Goal: Transaction & Acquisition: Purchase product/service

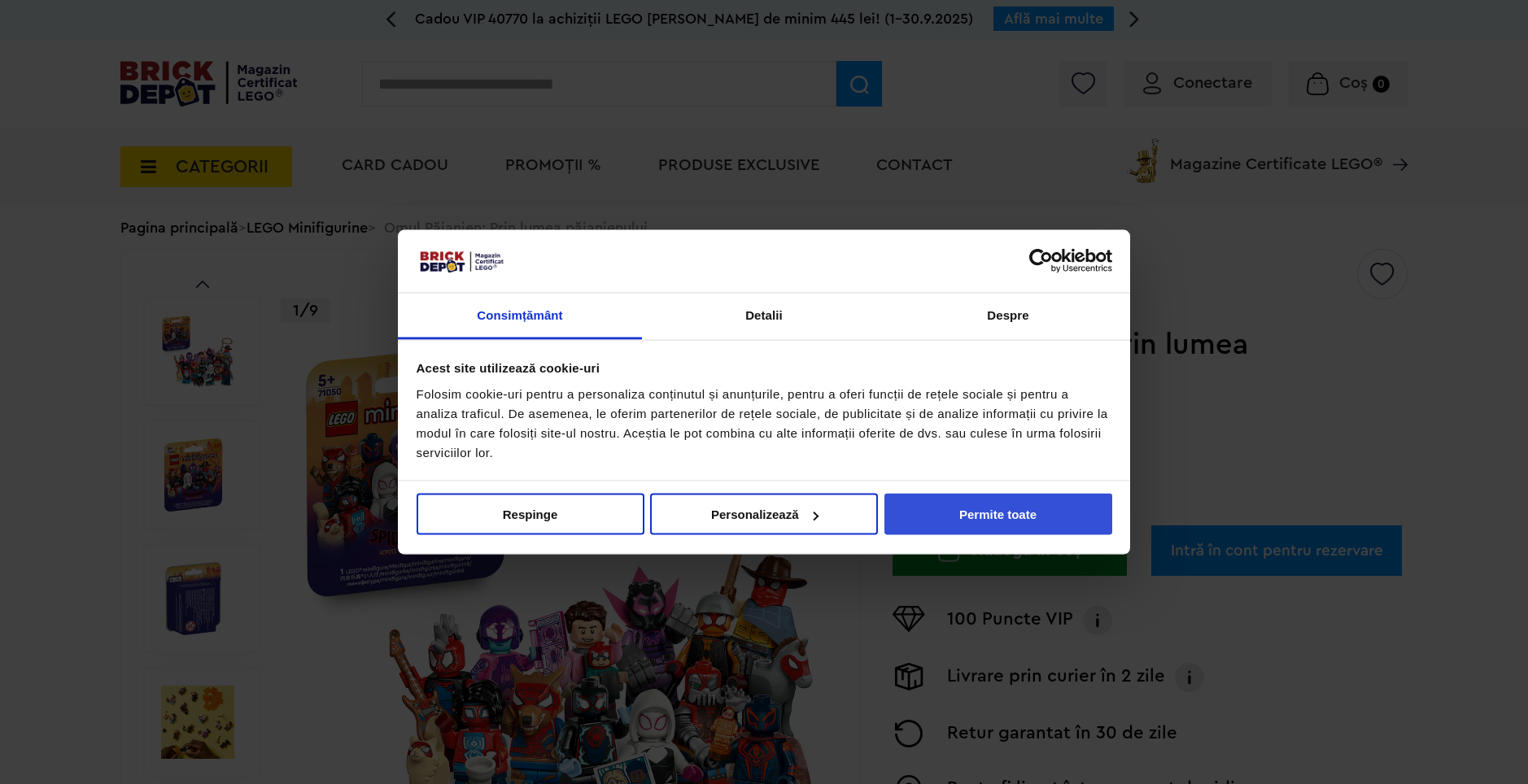
click at [1008, 511] on button "Permite toate" at bounding box center [998, 514] width 228 height 41
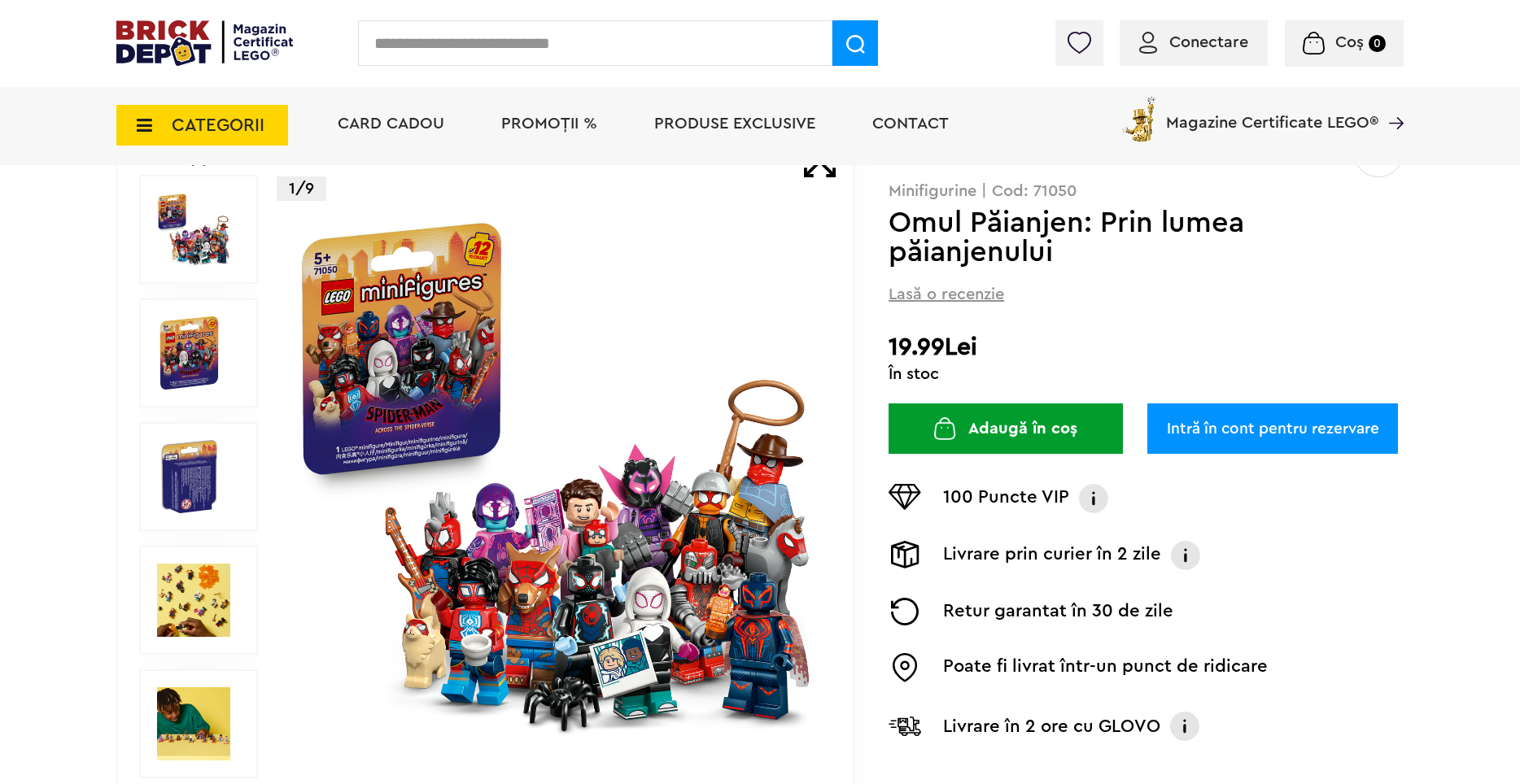
scroll to position [162, 0]
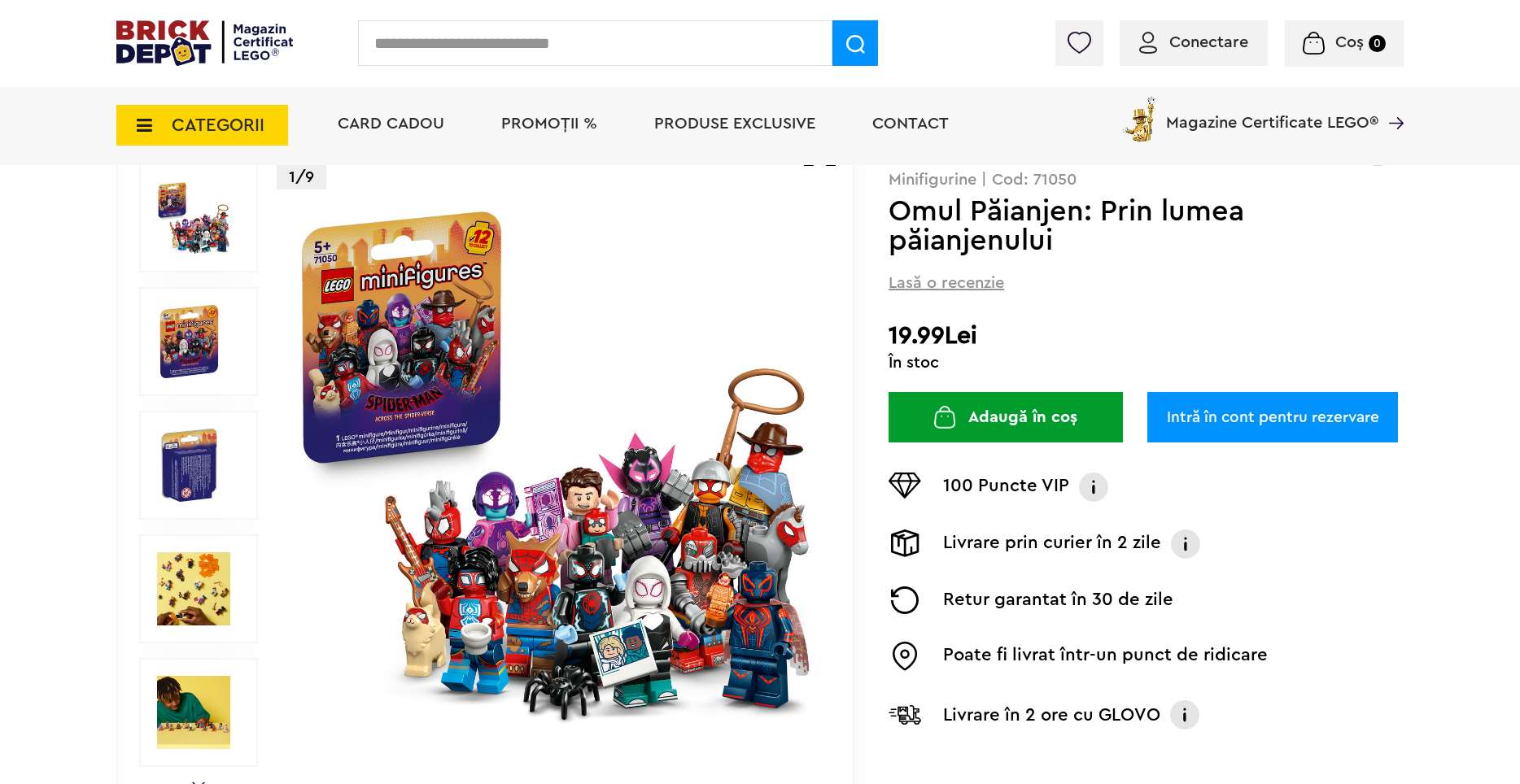
click at [1050, 427] on button "Adaugă în coș" at bounding box center [1006, 417] width 234 height 50
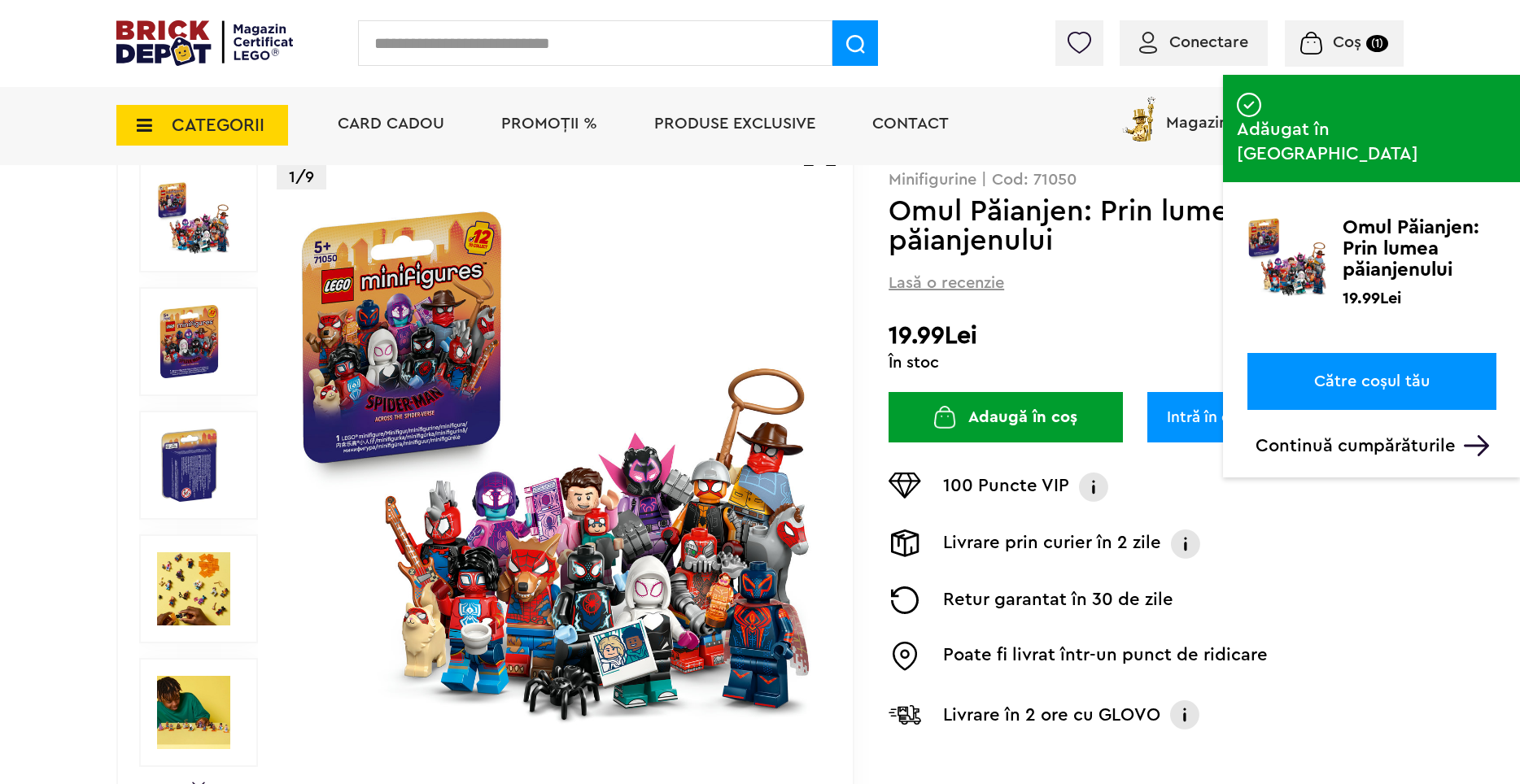
click at [1427, 353] on link "Către coșul tău" at bounding box center [1372, 381] width 249 height 57
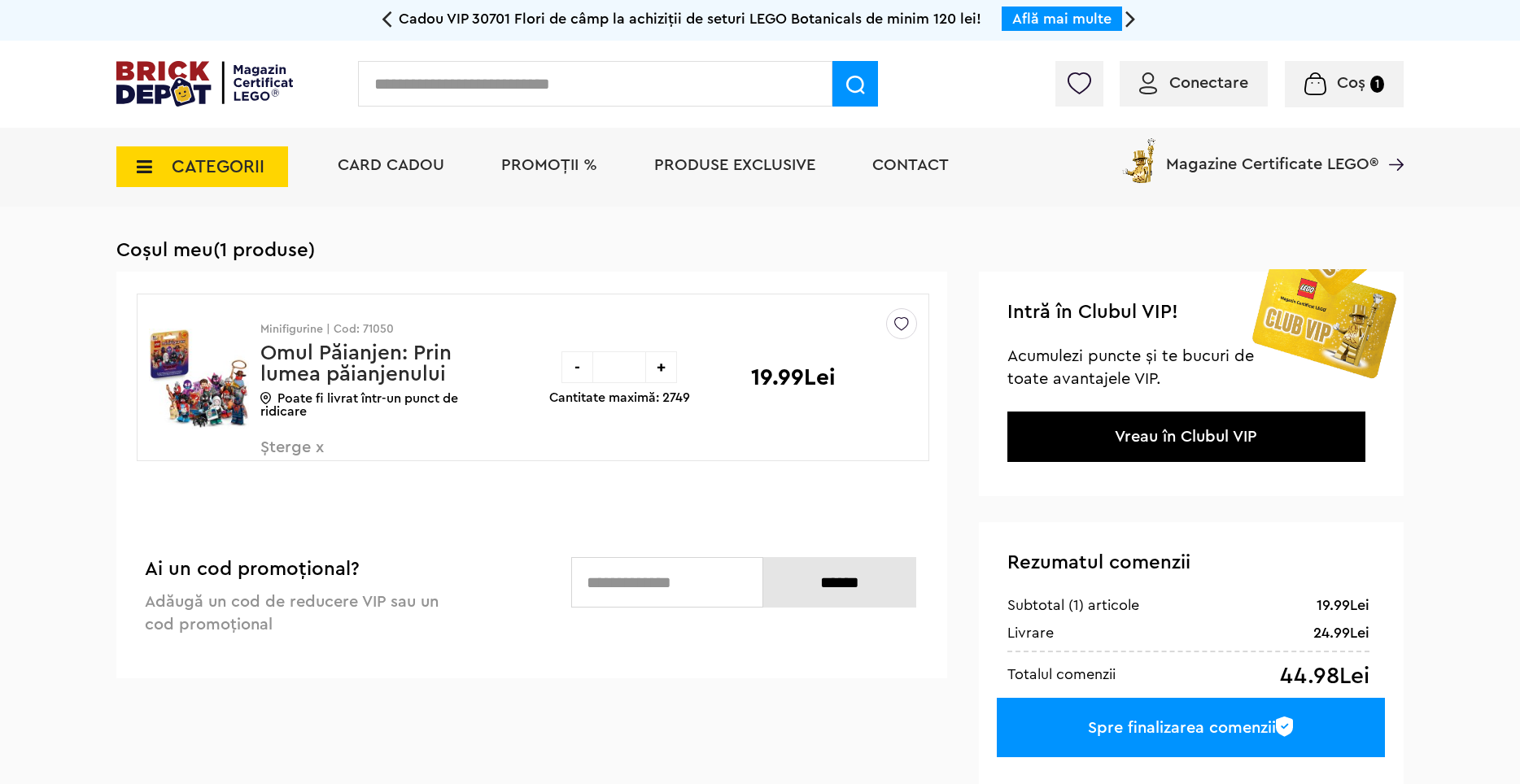
click at [560, 95] on input "text" at bounding box center [595, 83] width 474 height 46
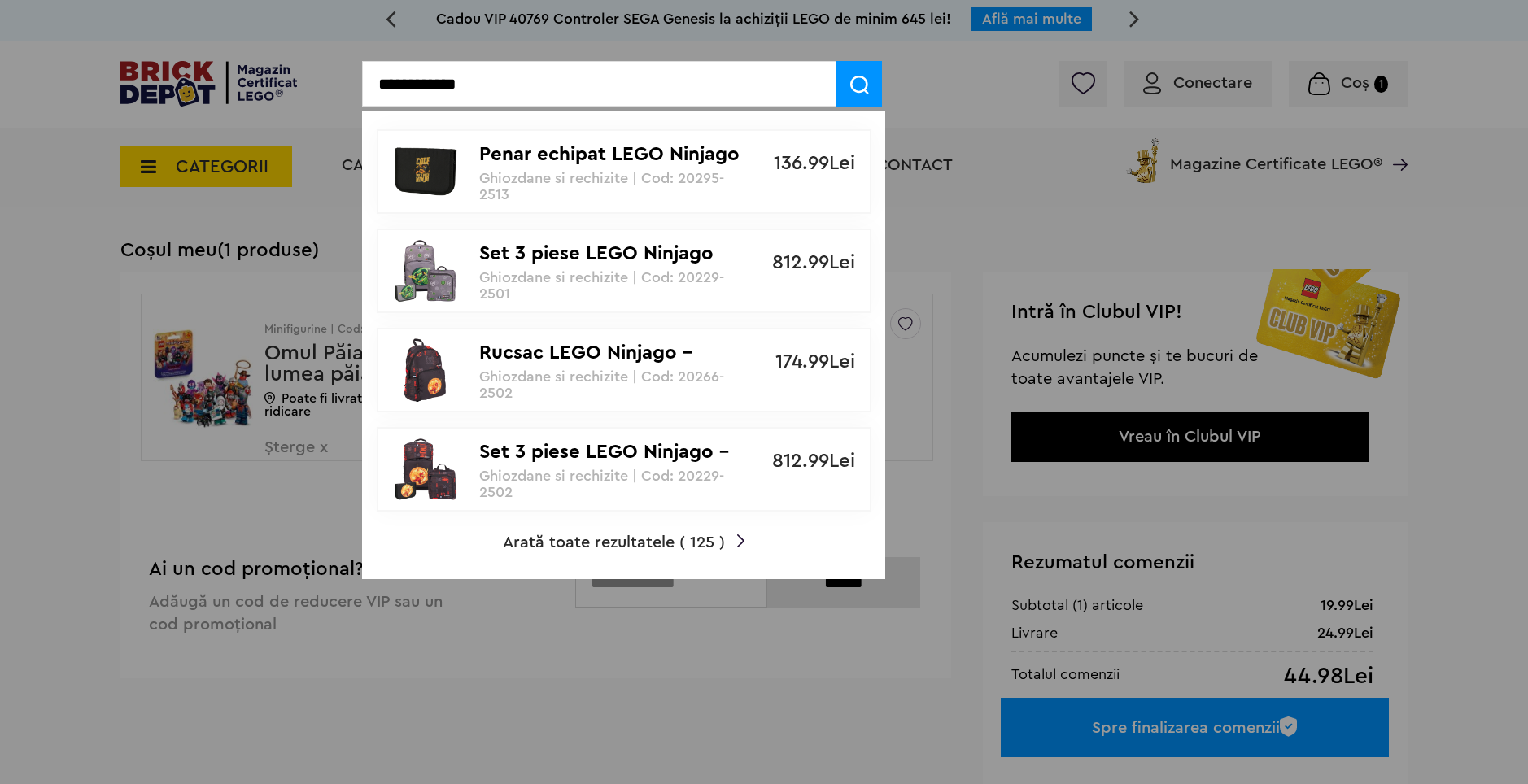
type input "**********"
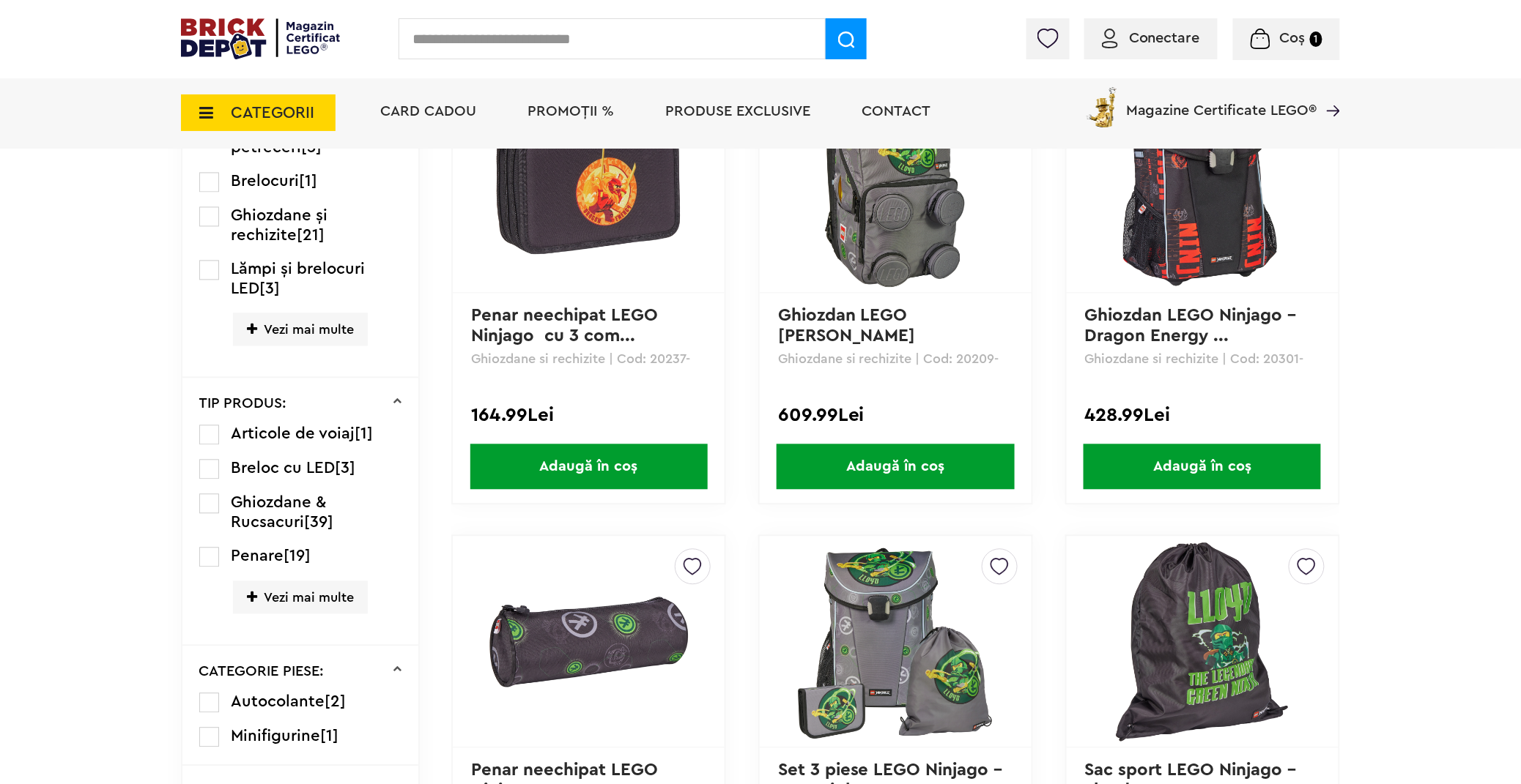
scroll to position [976, 0]
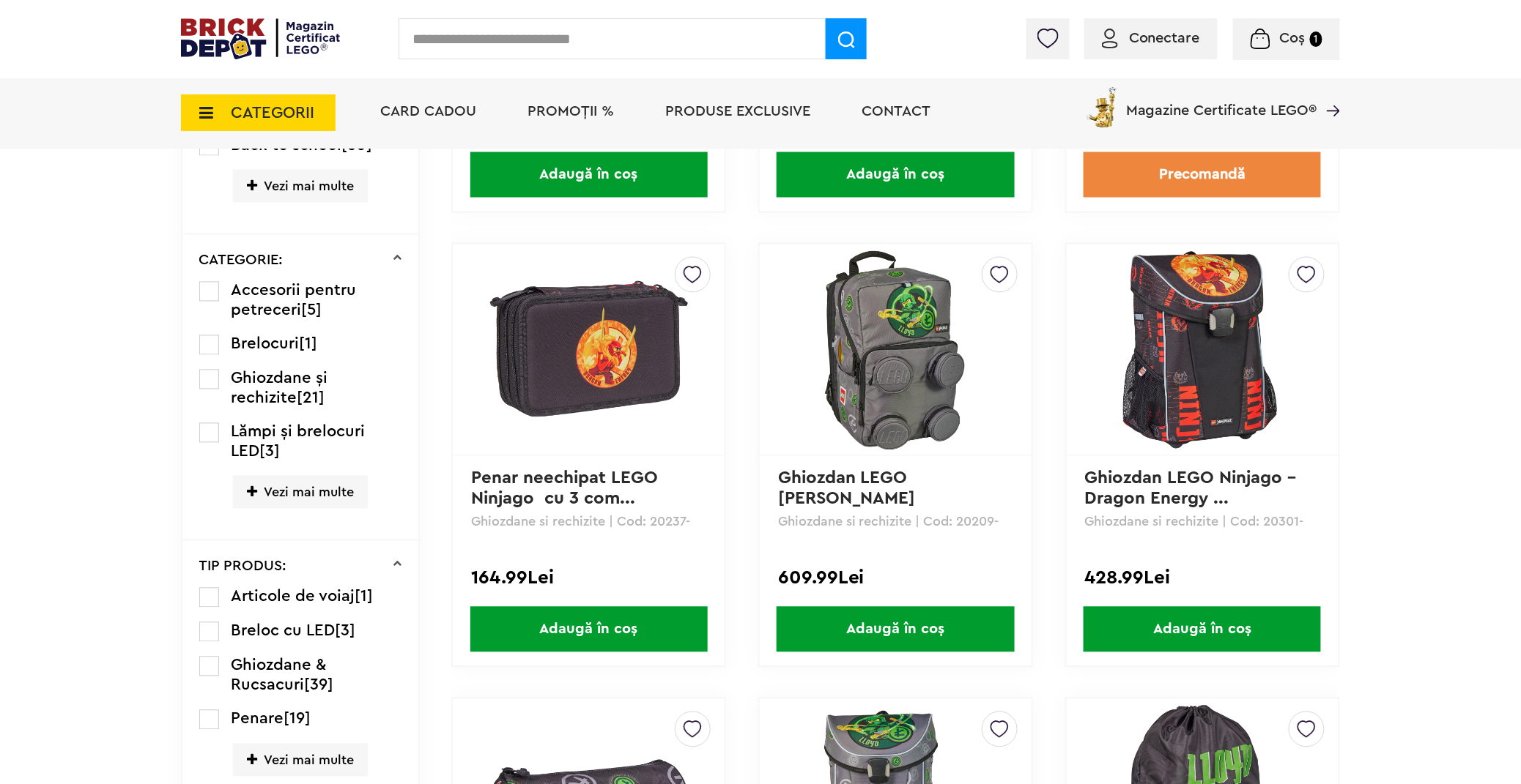
click at [281, 705] on span "Vezi mai multe" at bounding box center [300, 760] width 135 height 33
click at [254, 491] on icon at bounding box center [252, 493] width 10 height 13
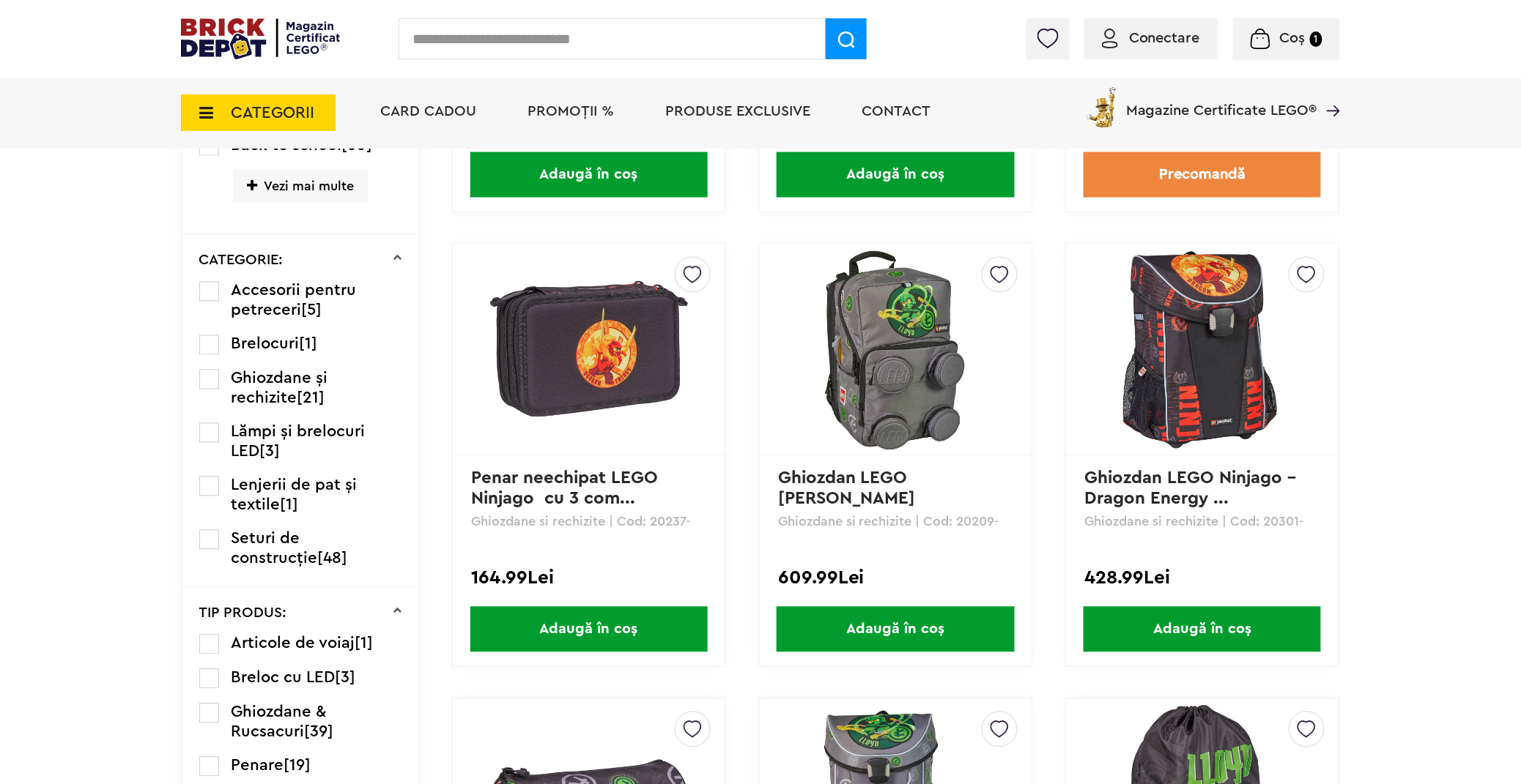
click at [214, 538] on label at bounding box center [209, 540] width 20 height 20
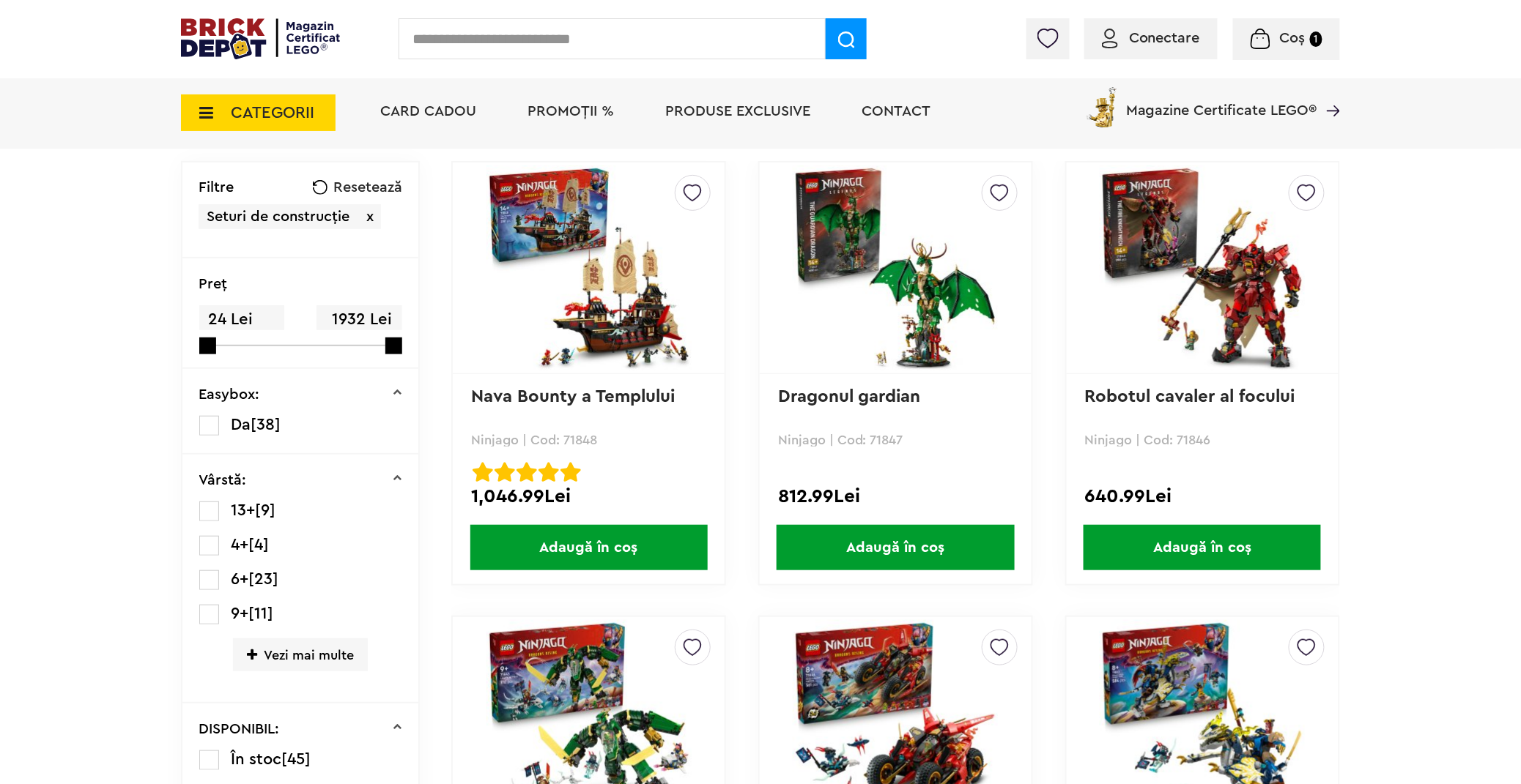
scroll to position [162, 0]
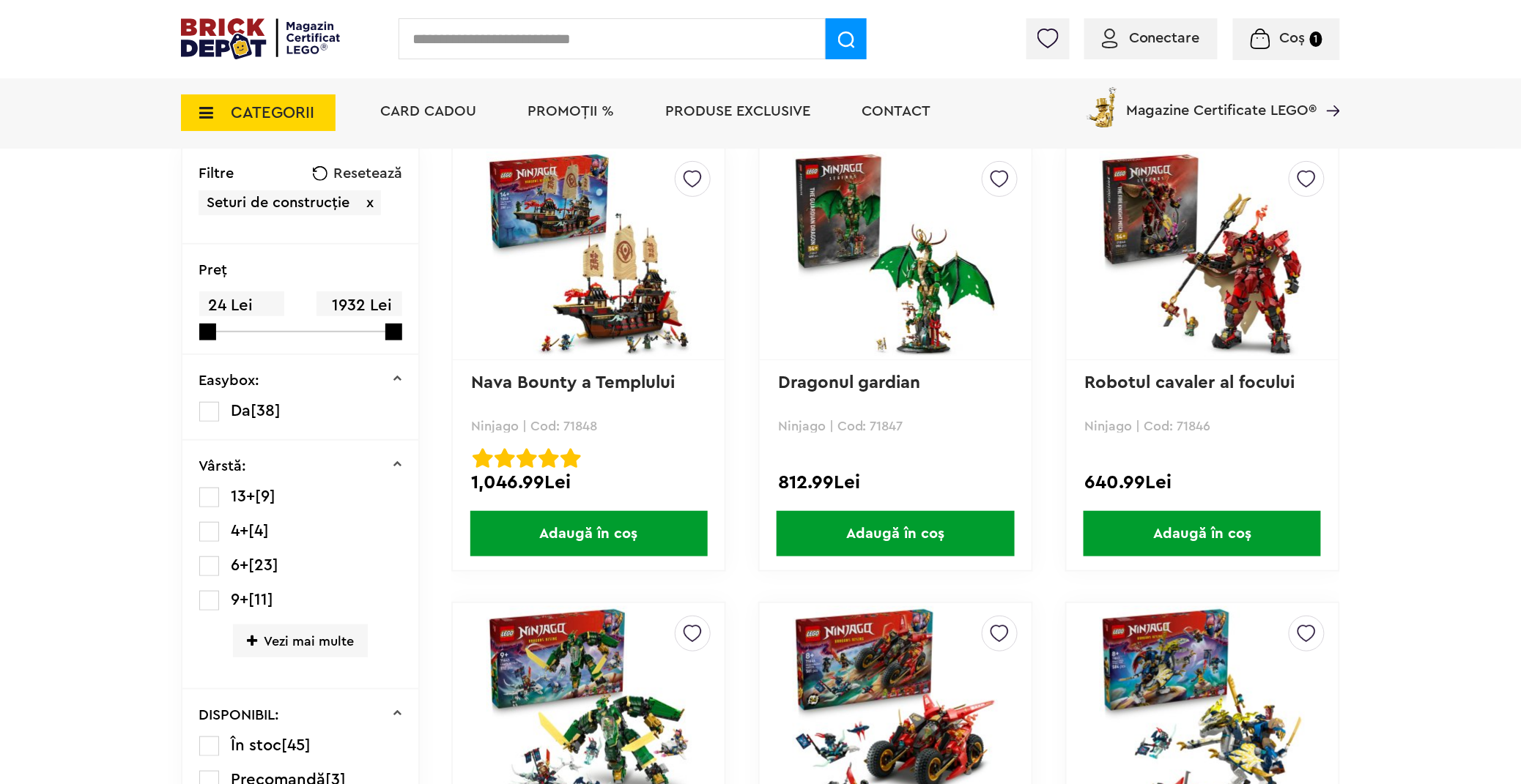
click at [372, 301] on span "1932 Lei" at bounding box center [358, 306] width 85 height 29
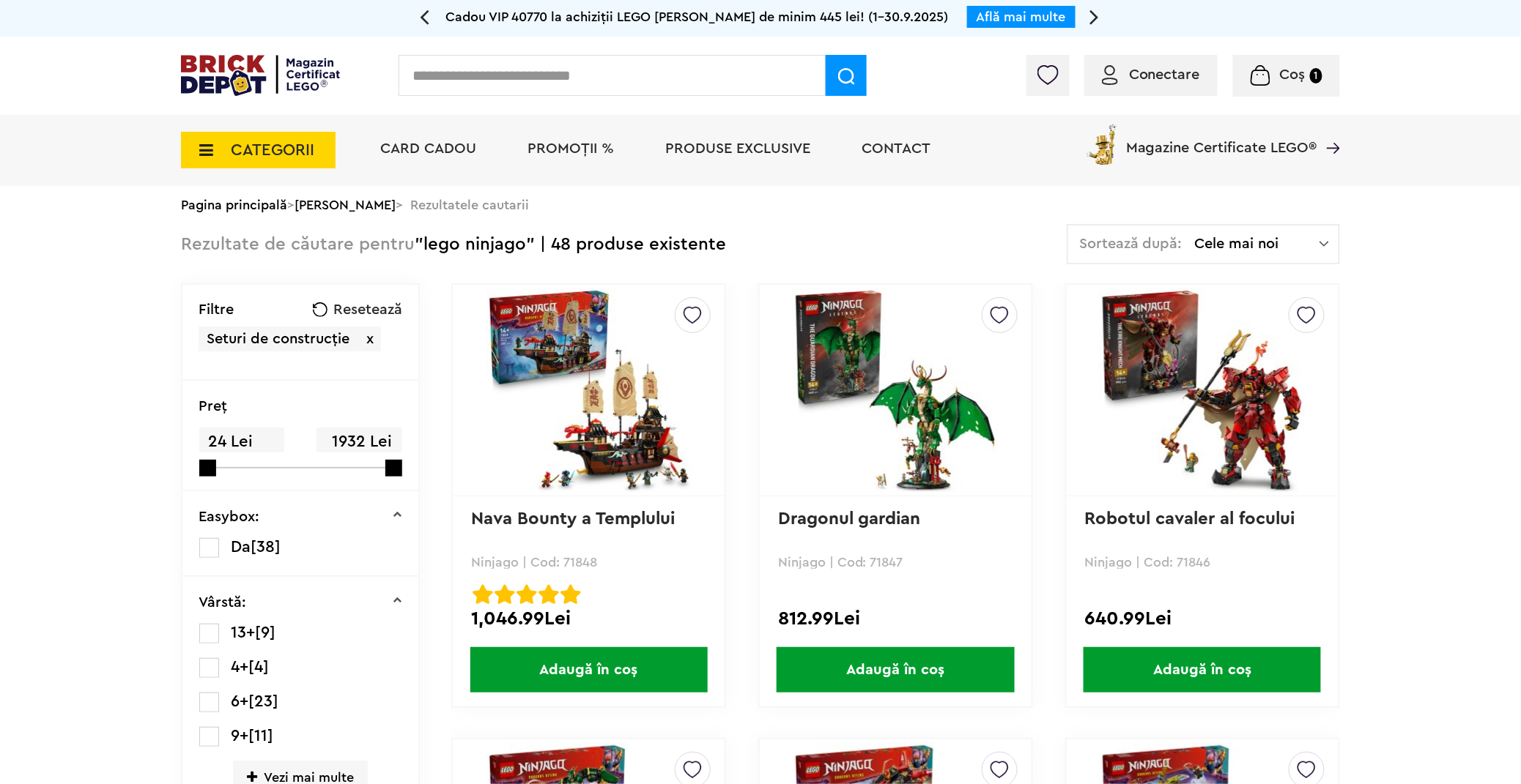
click at [361, 438] on span "1932 Lei" at bounding box center [358, 442] width 85 height 29
drag, startPoint x: 396, startPoint y: 464, endPoint x: 213, endPoint y: 466, distance: 183.0
click at [213, 466] on span at bounding box center [222, 470] width 20 height 20
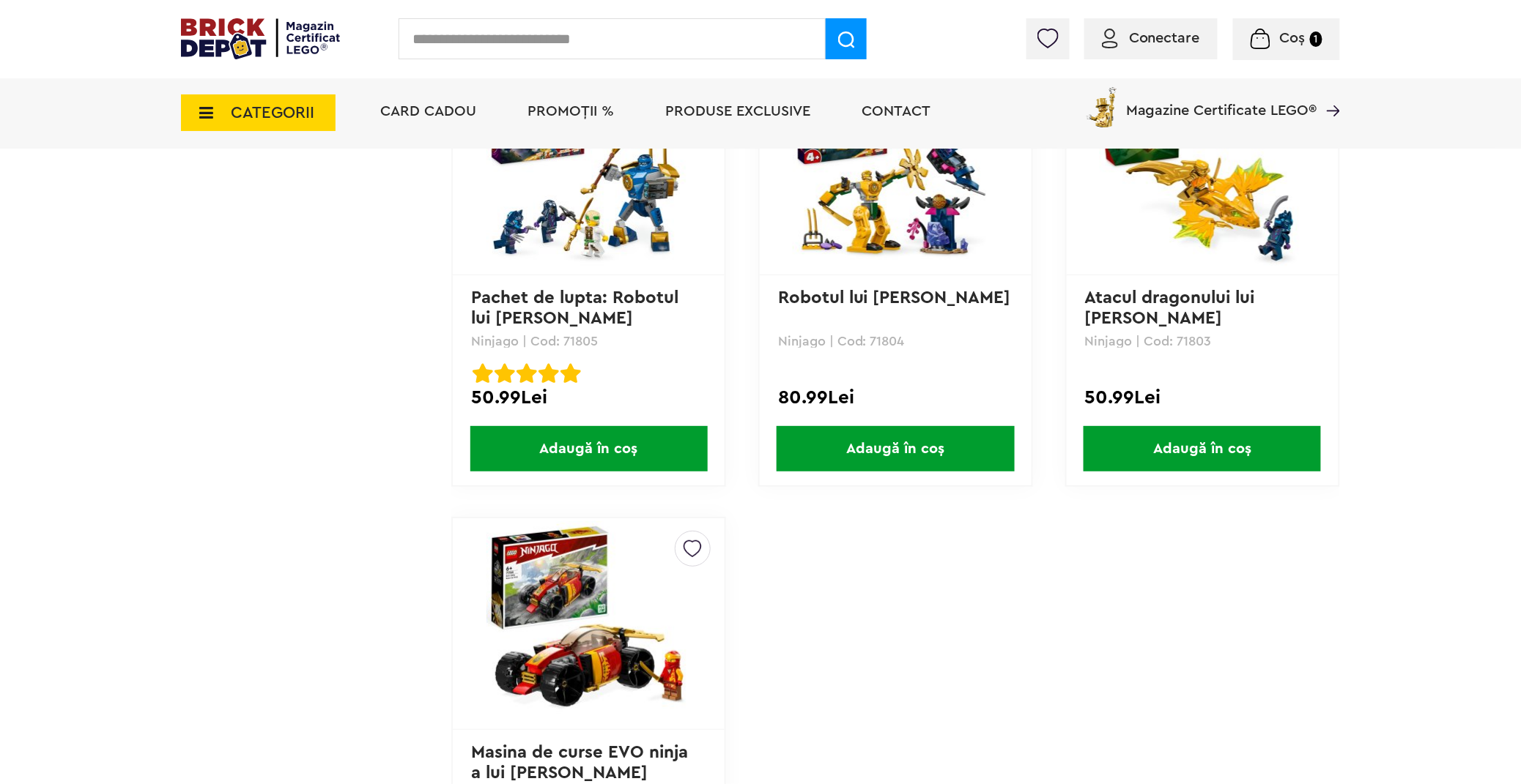
scroll to position [2522, 0]
click at [613, 41] on input "text" at bounding box center [612, 39] width 427 height 41
click at [225, 35] on img at bounding box center [260, 39] width 159 height 41
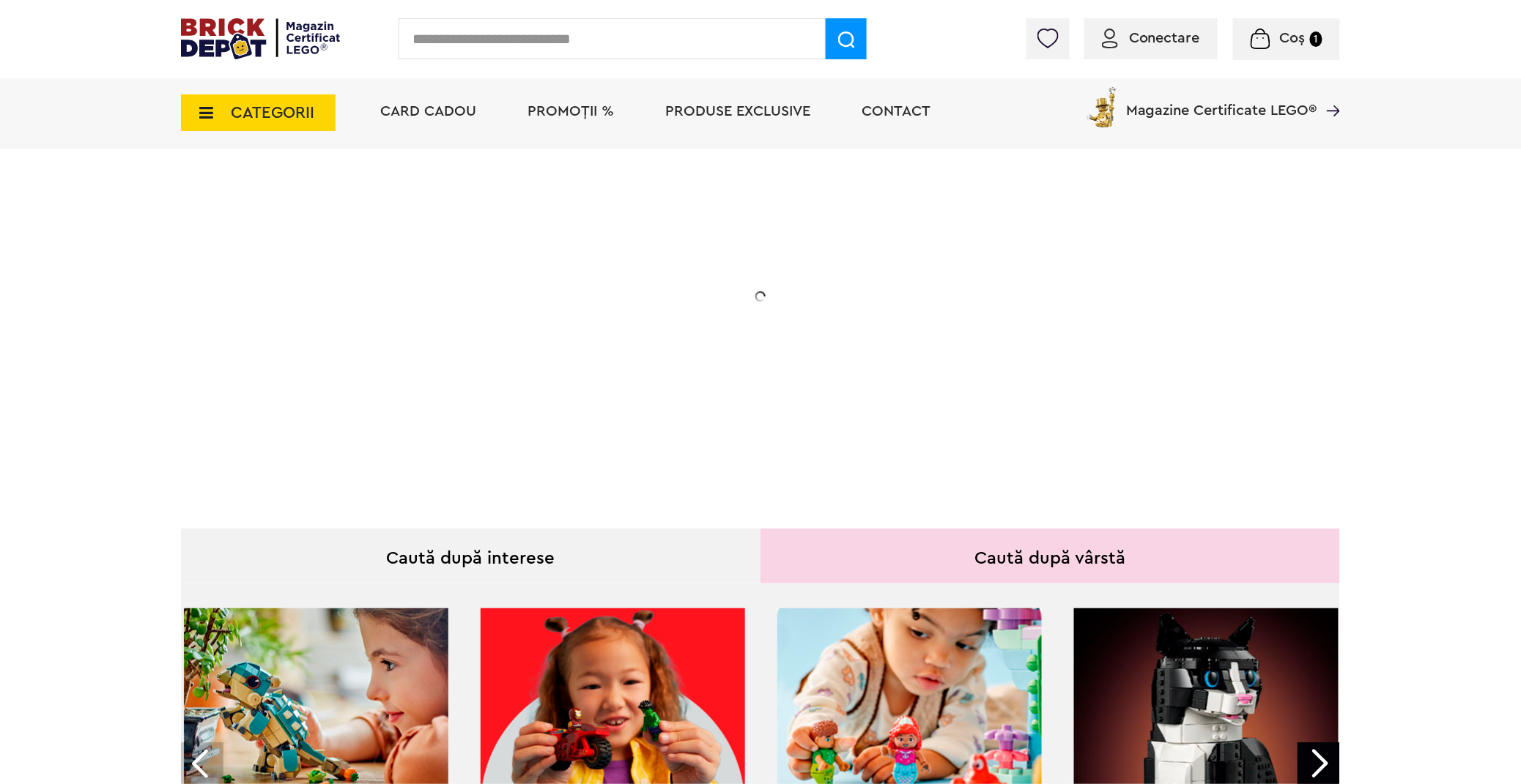
scroll to position [361, 0]
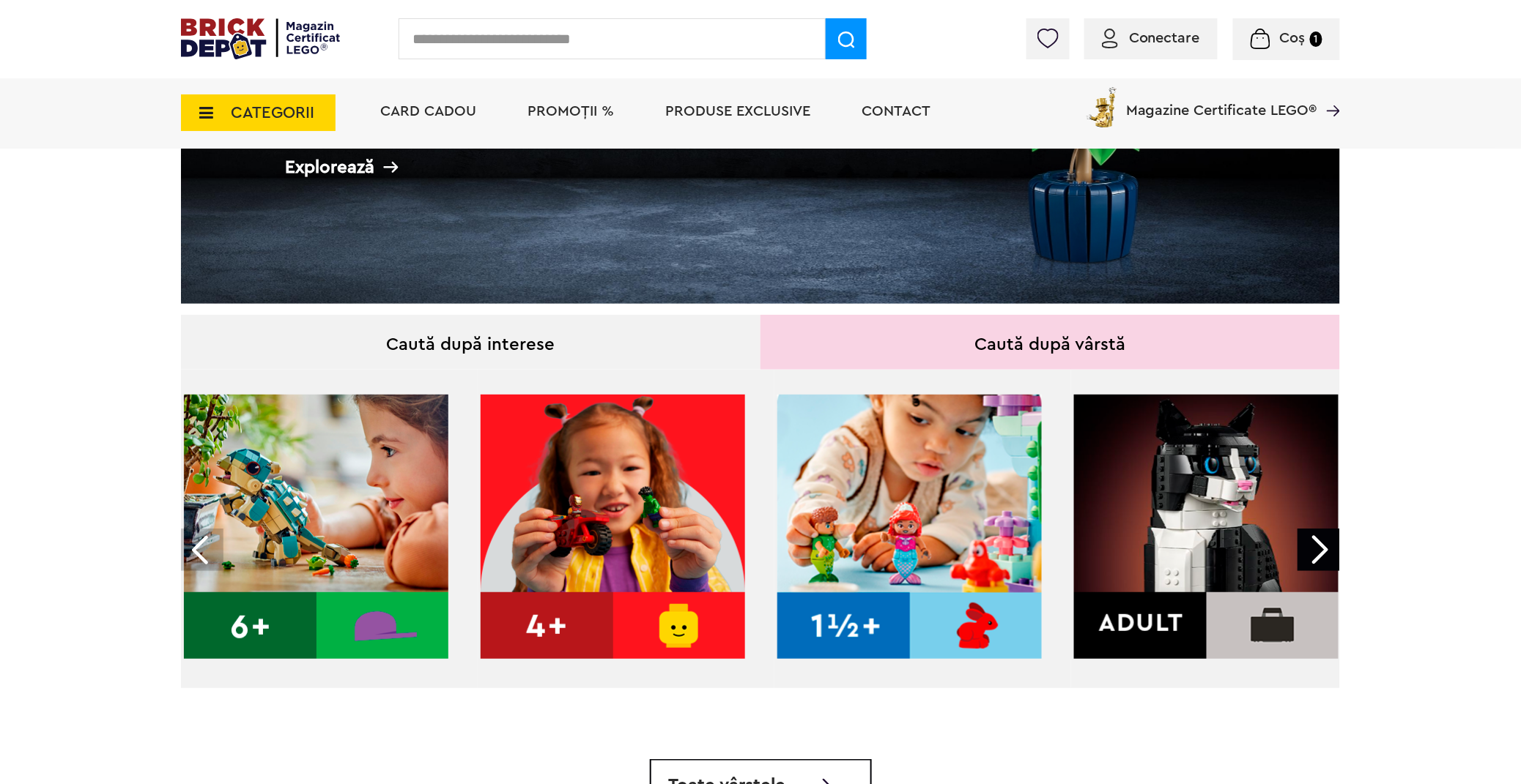
click at [1310, 574] on img at bounding box center [1206, 527] width 265 height 265
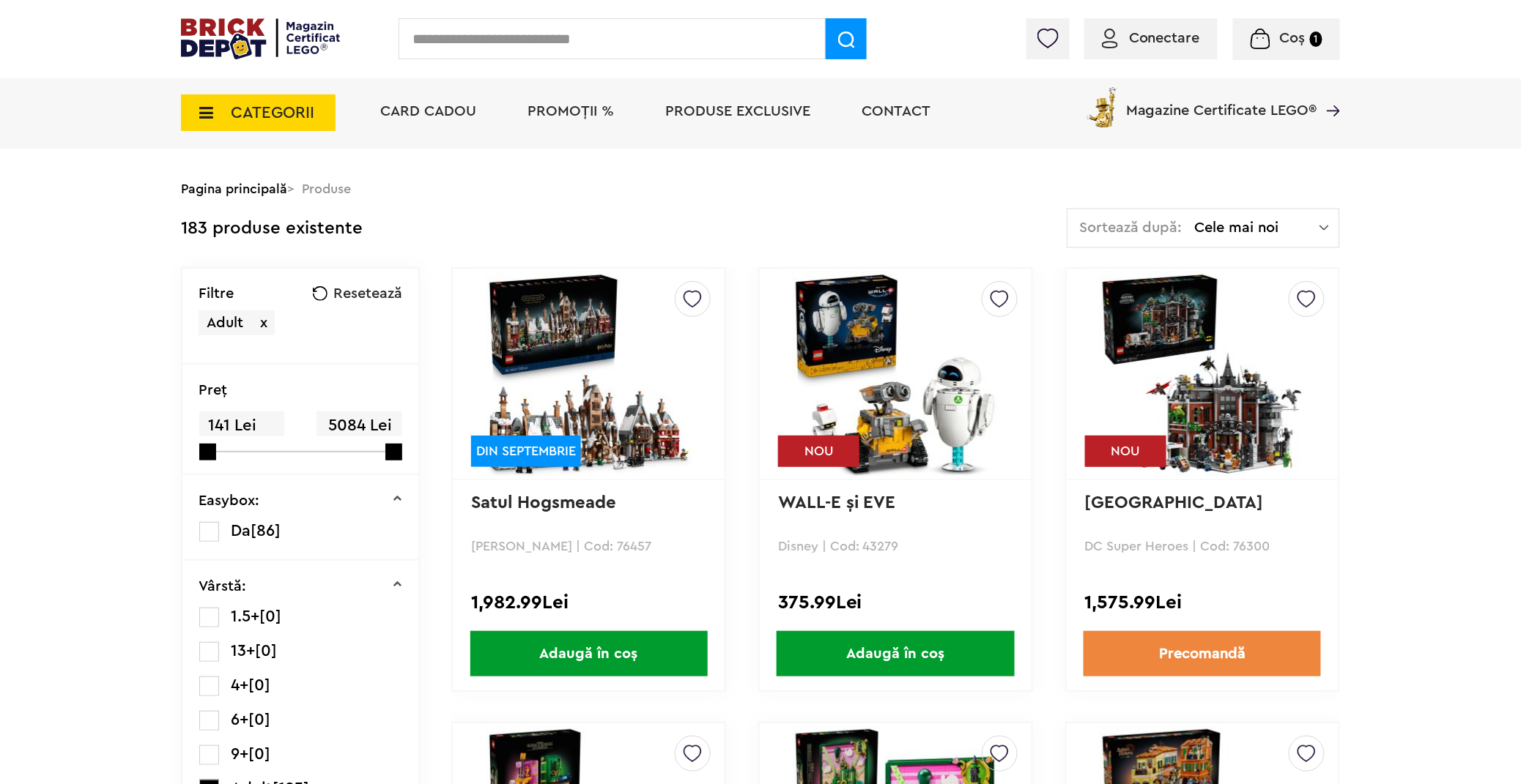
scroll to position [82, 0]
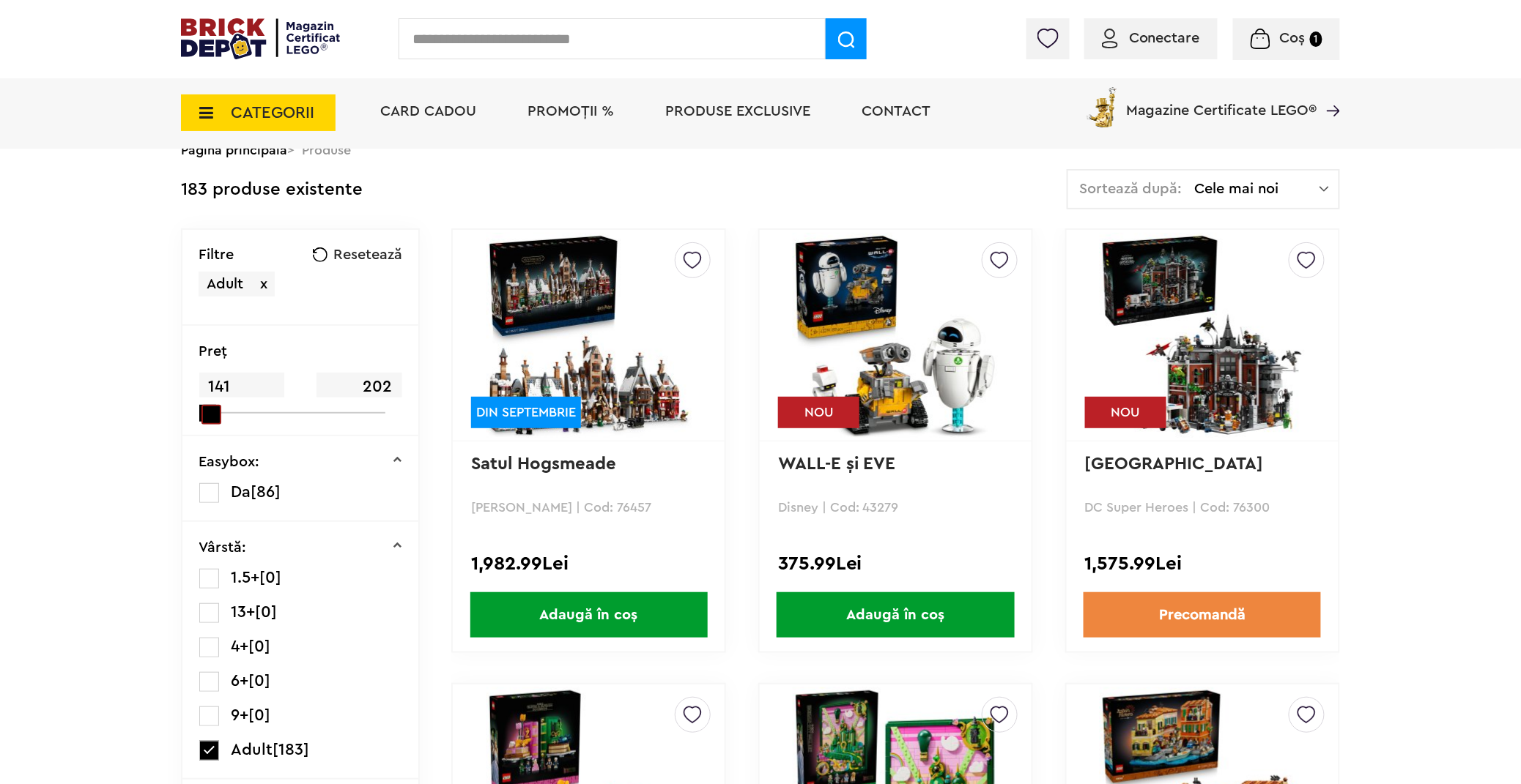
drag, startPoint x: 392, startPoint y: 411, endPoint x: 198, endPoint y: 429, distance: 194.8
click at [198, 429] on div "Preţ 141 202" at bounding box center [300, 381] width 236 height 111
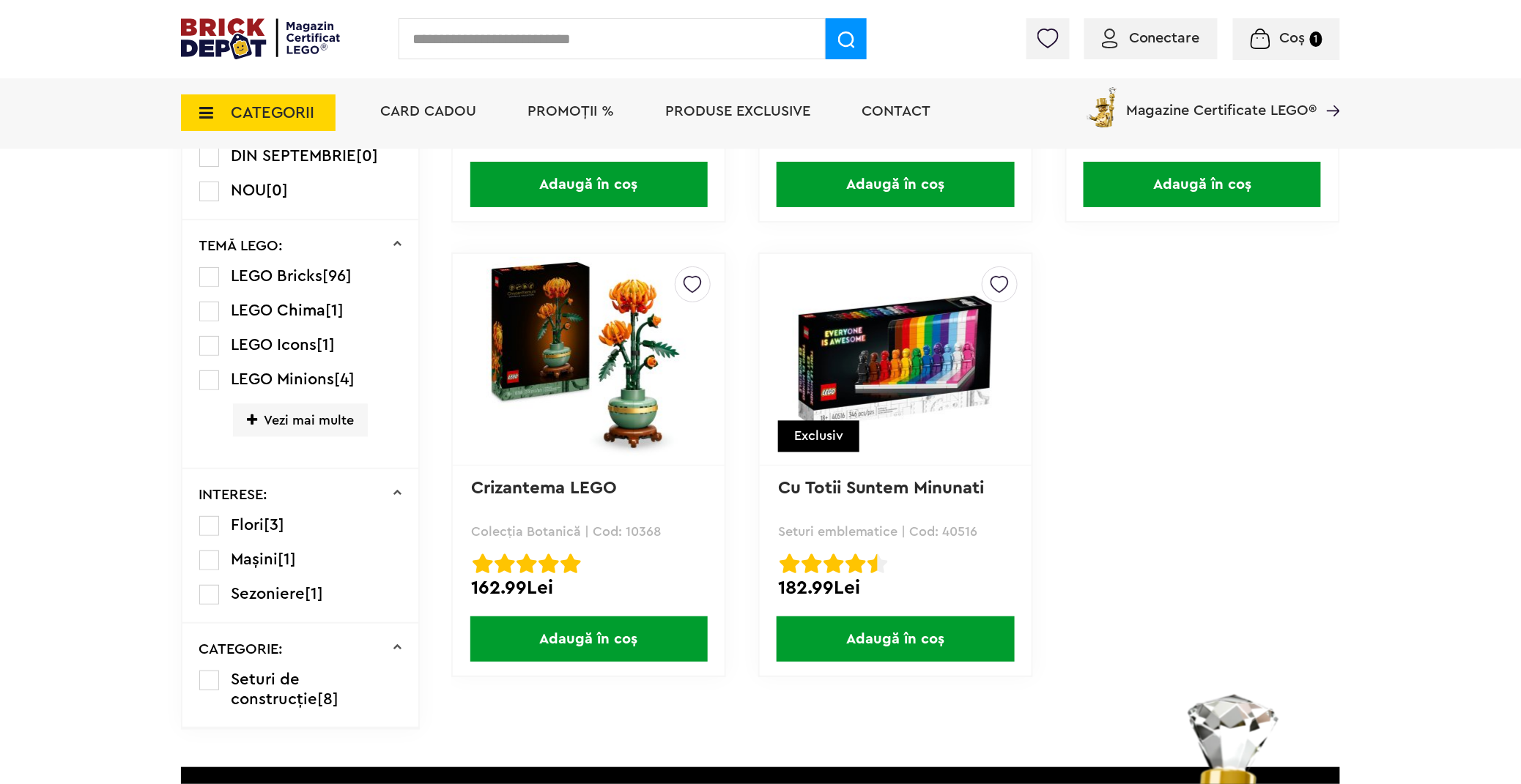
scroll to position [1057, 0]
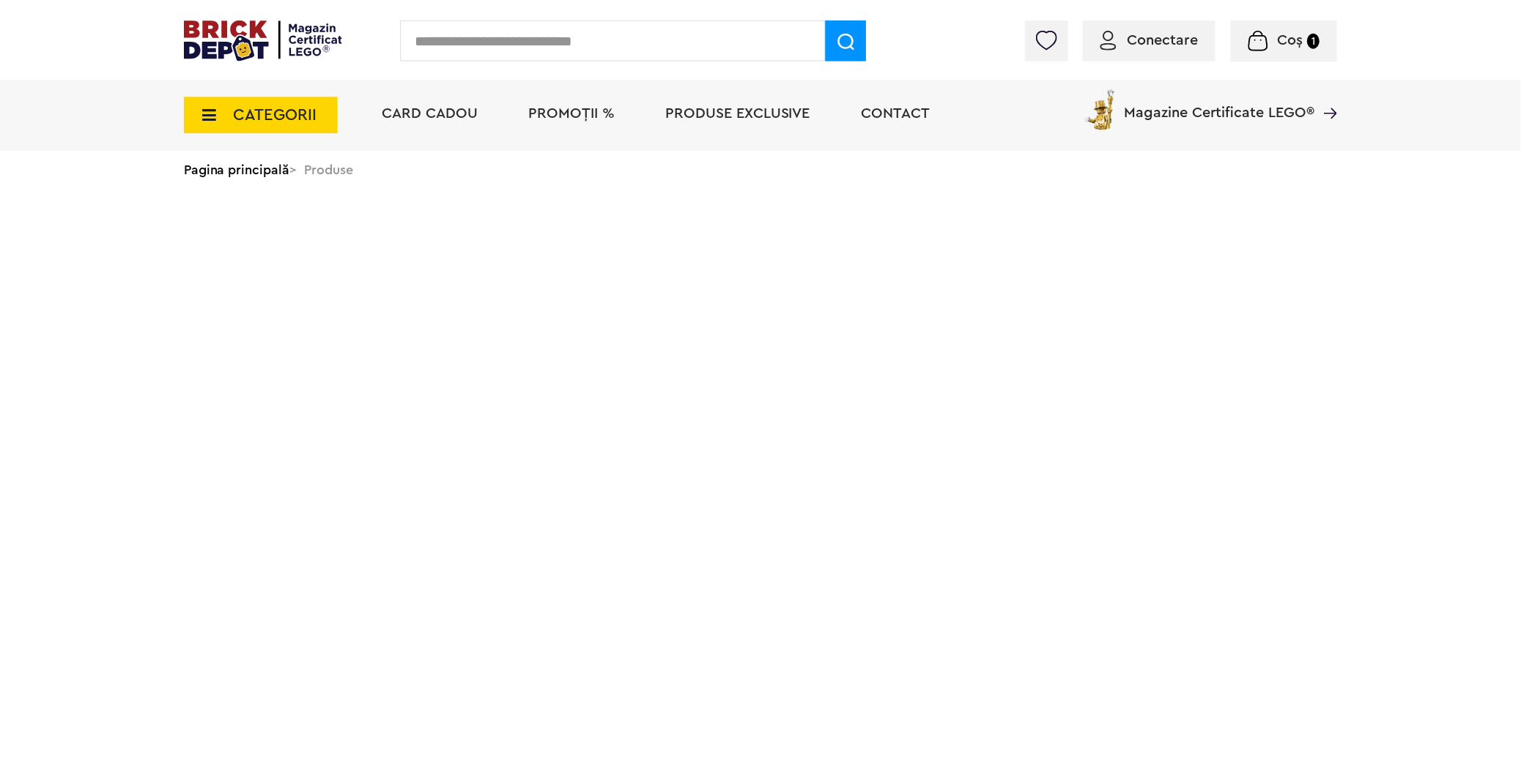
scroll to position [82, 0]
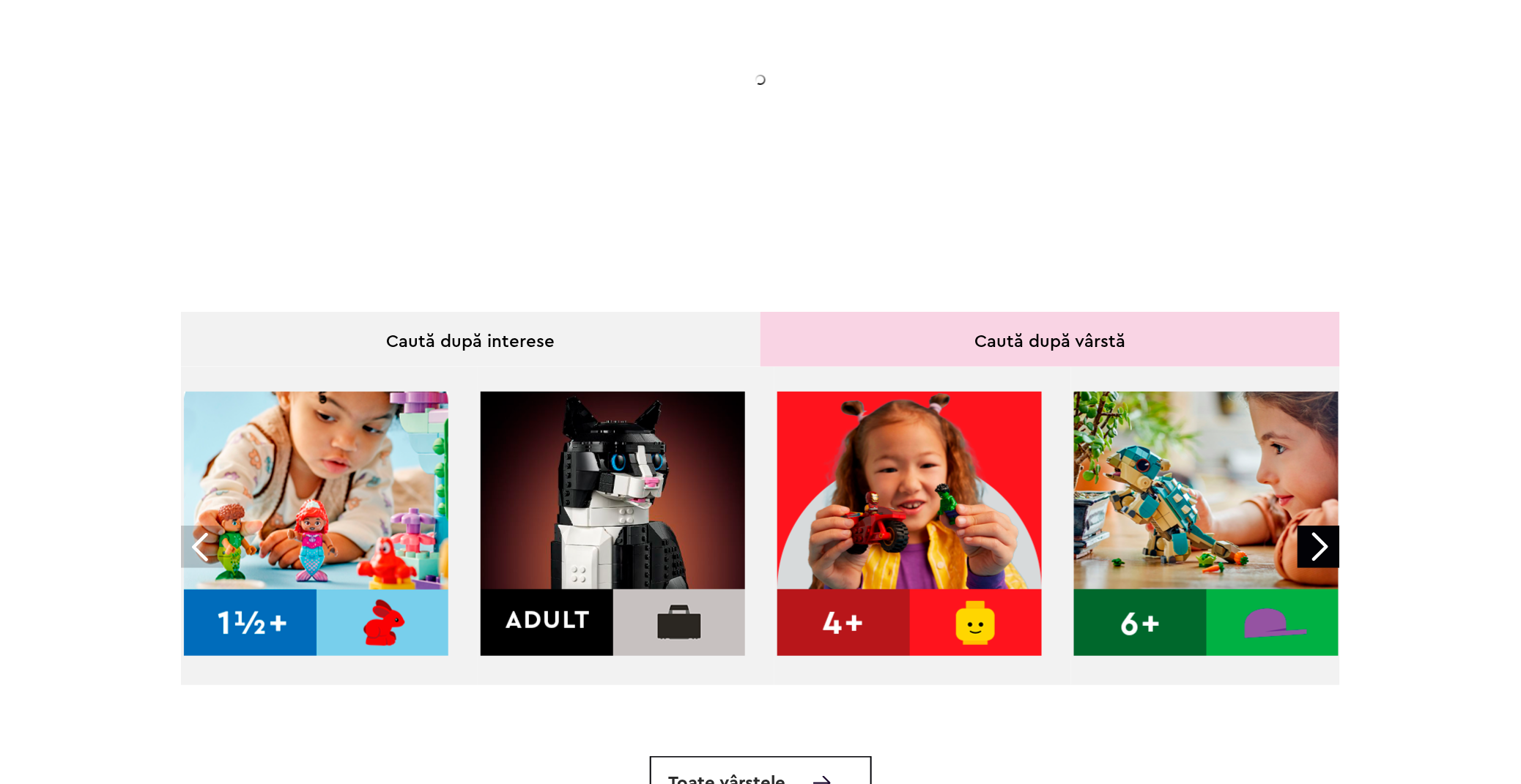
scroll to position [361, 0]
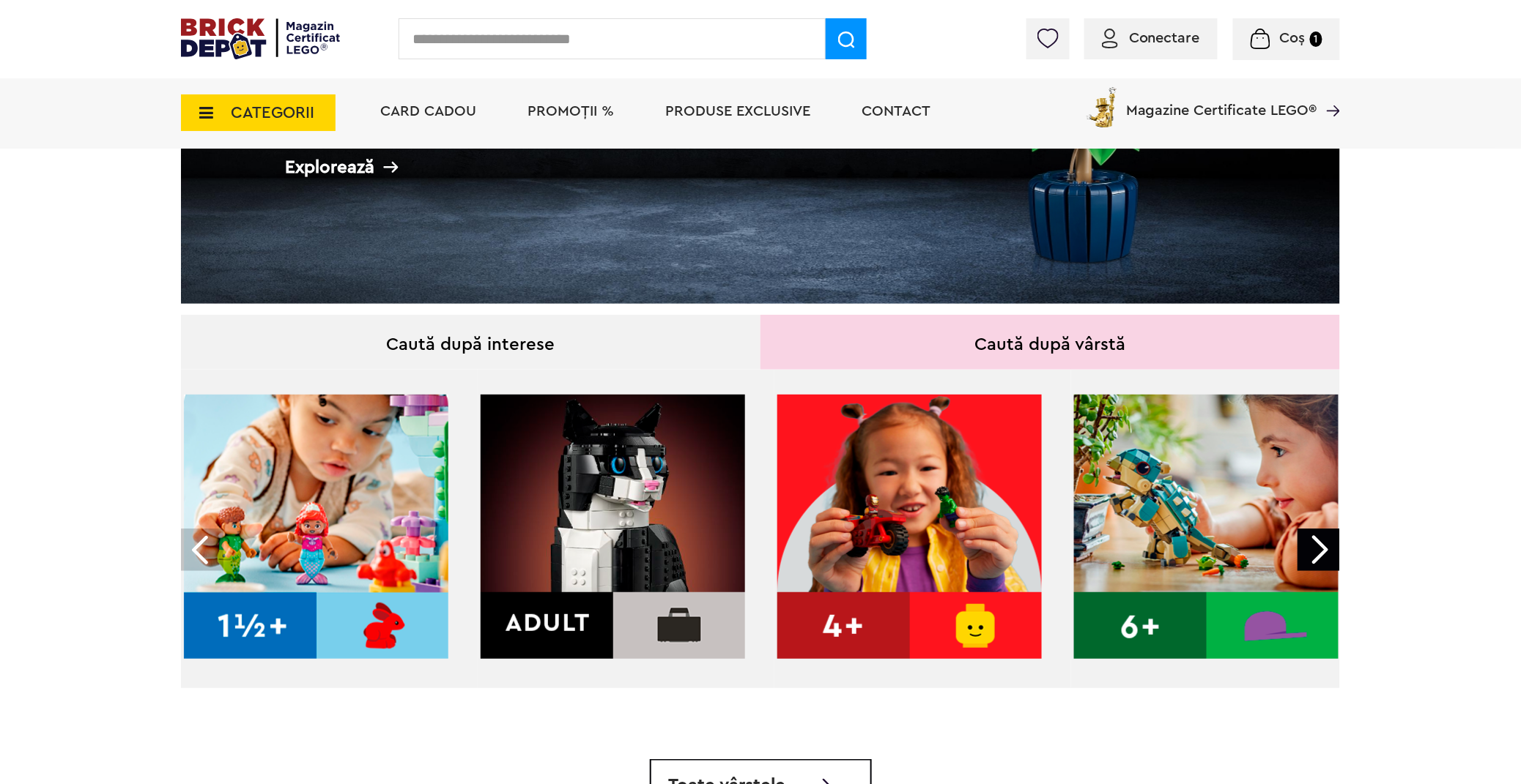
click at [1327, 551] on div at bounding box center [1318, 550] width 43 height 43
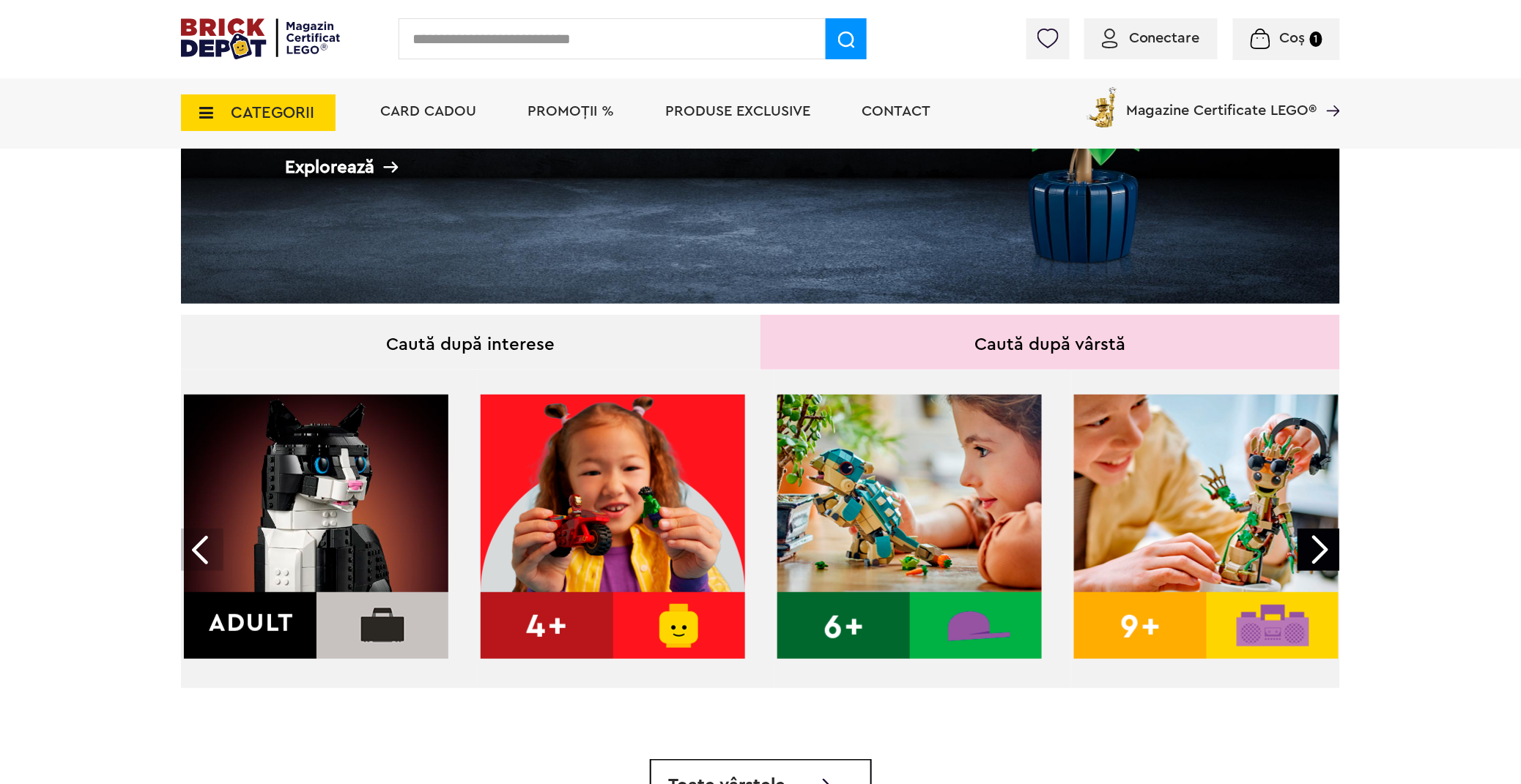
click at [1328, 551] on div at bounding box center [1318, 550] width 43 height 43
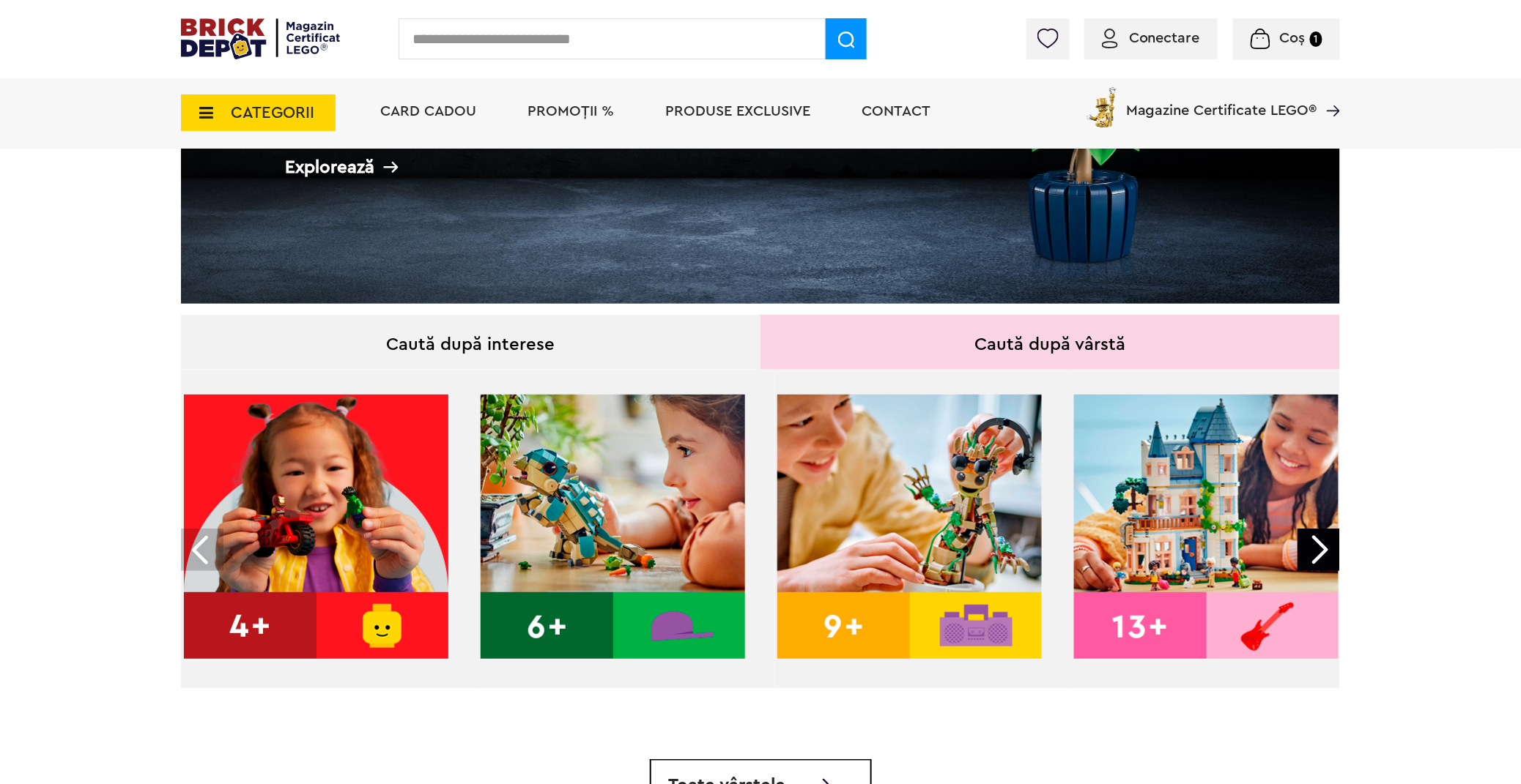
click at [1328, 551] on div at bounding box center [1318, 550] width 43 height 43
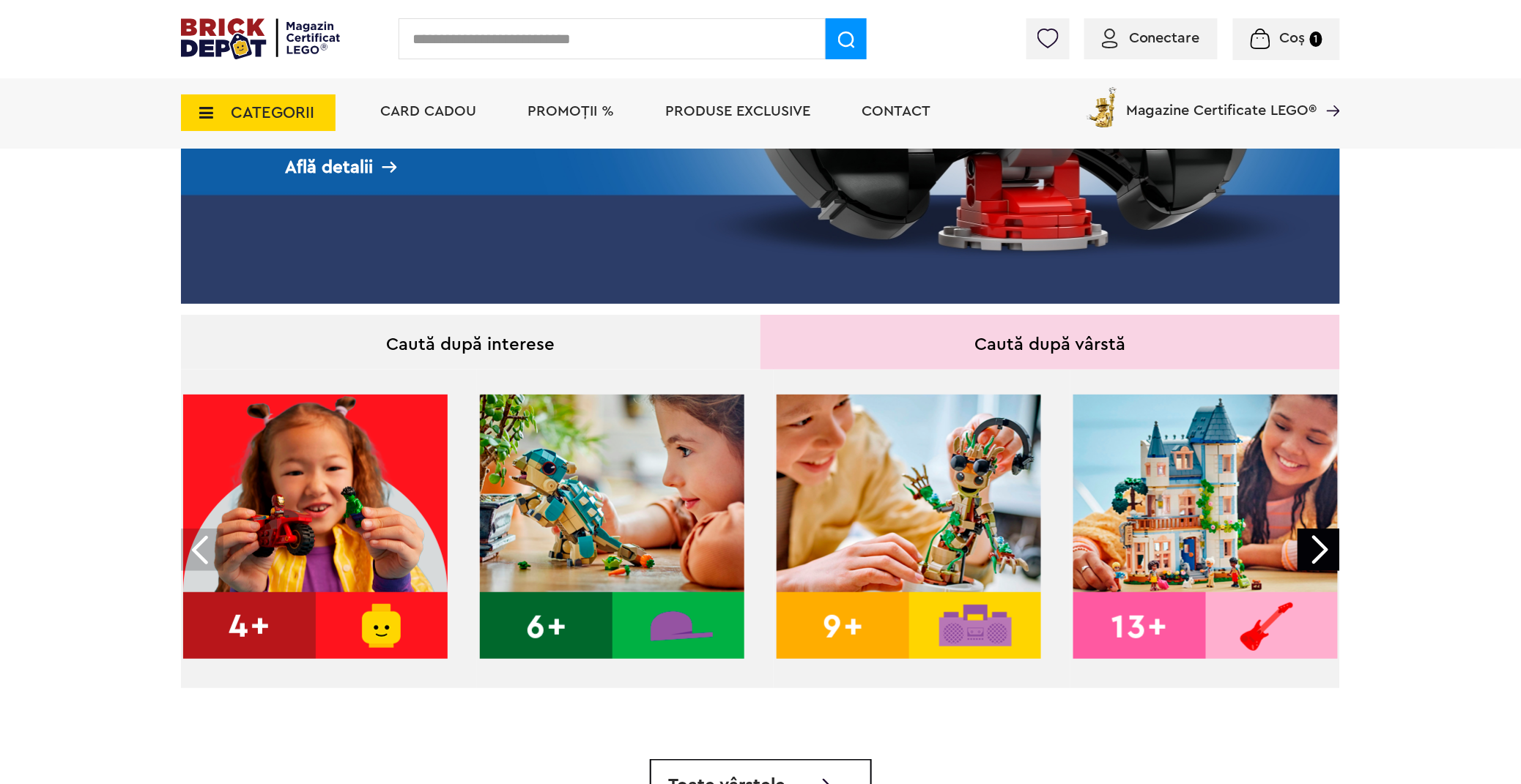
click at [897, 556] on img at bounding box center [909, 527] width 265 height 265
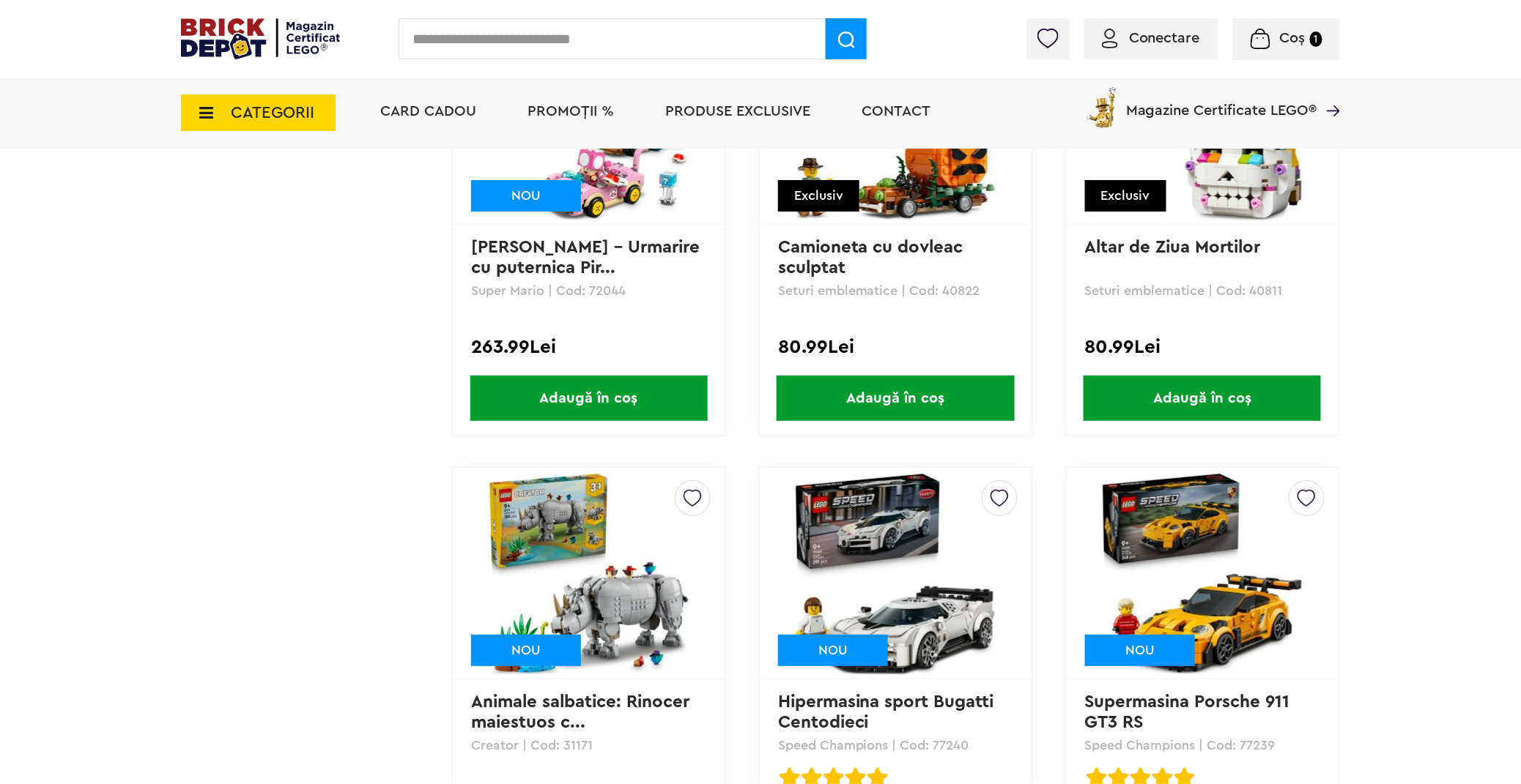
scroll to position [2197, 0]
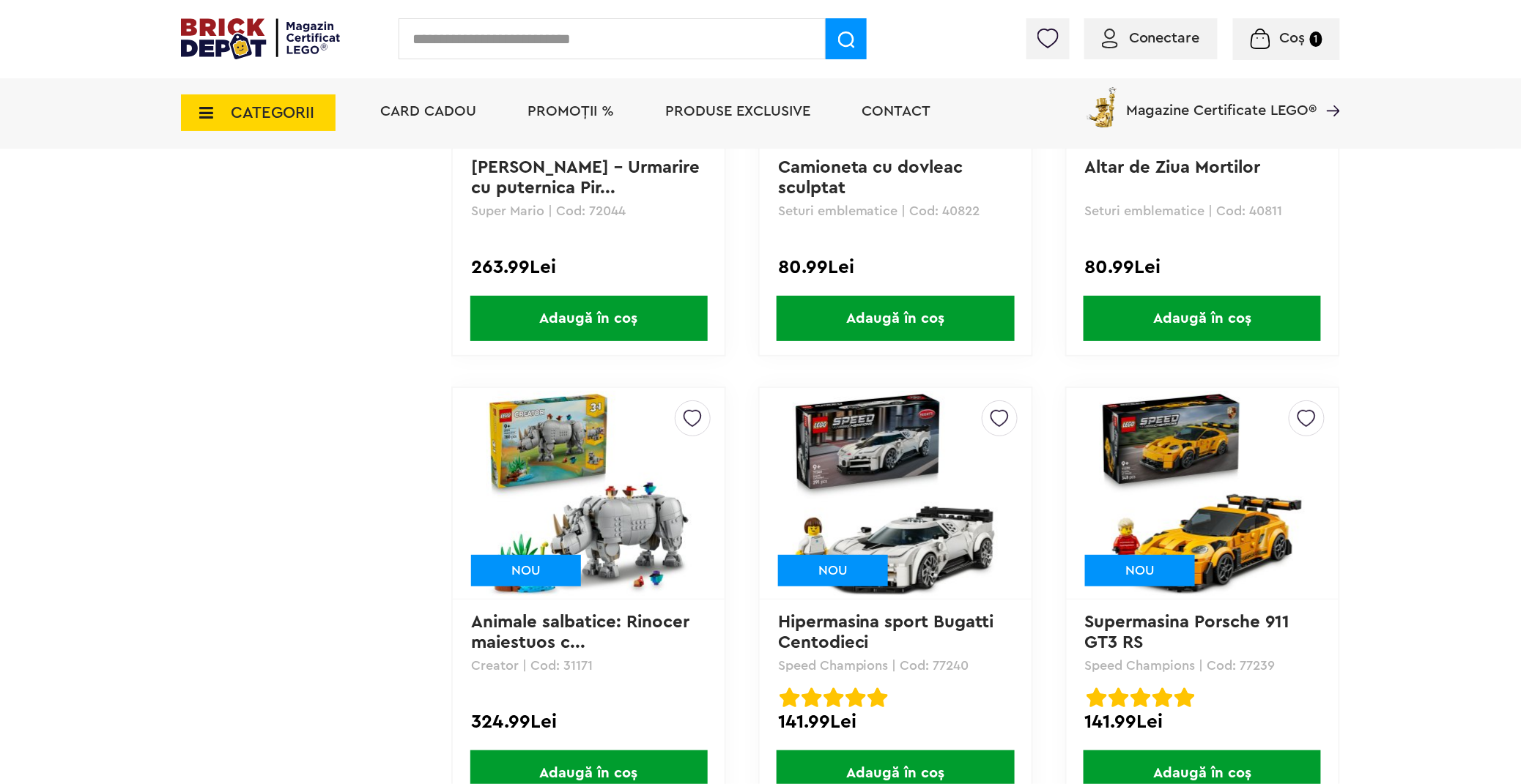
click at [1188, 311] on span "Adaugă în coș" at bounding box center [1202, 318] width 237 height 45
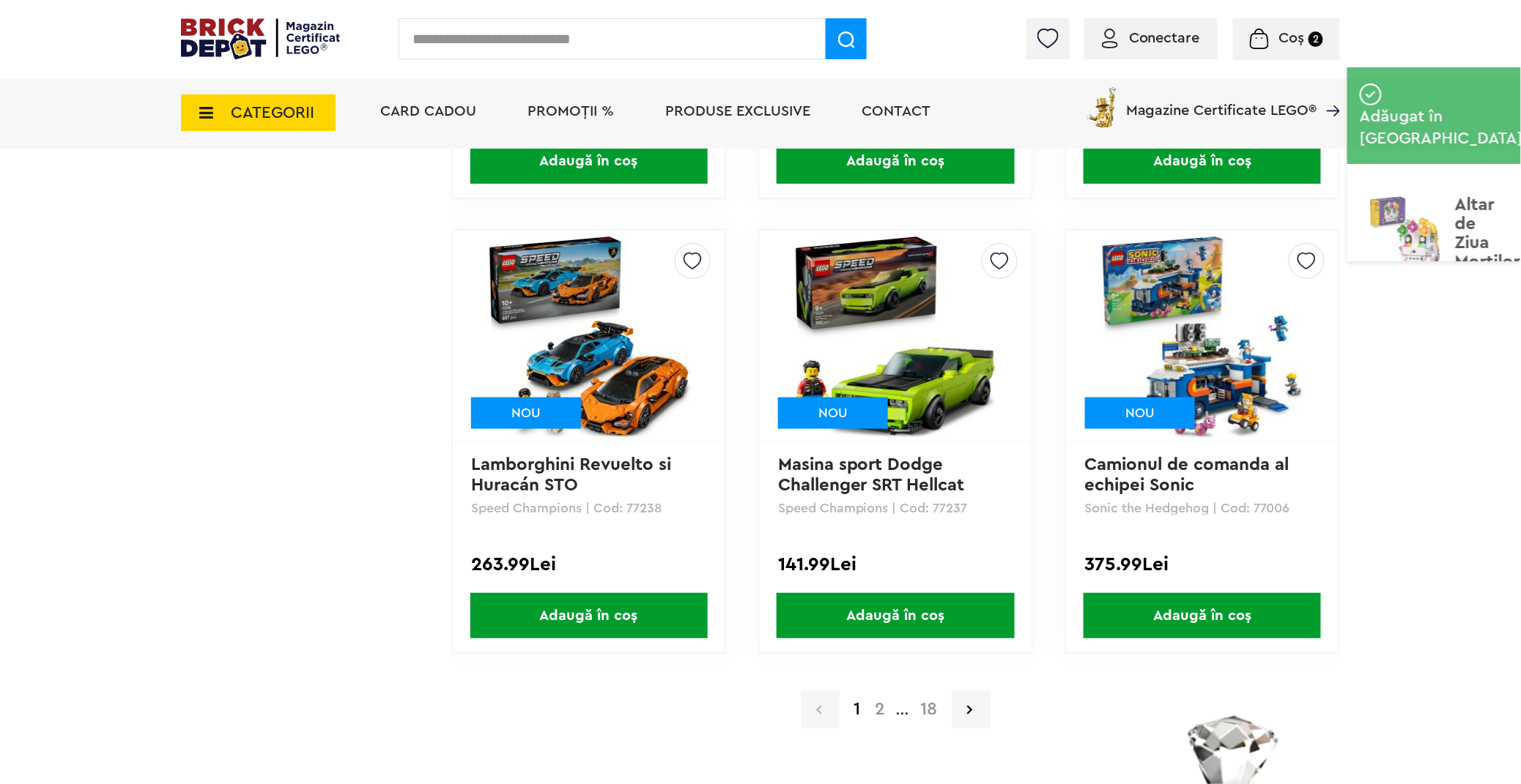
scroll to position [2847, 0]
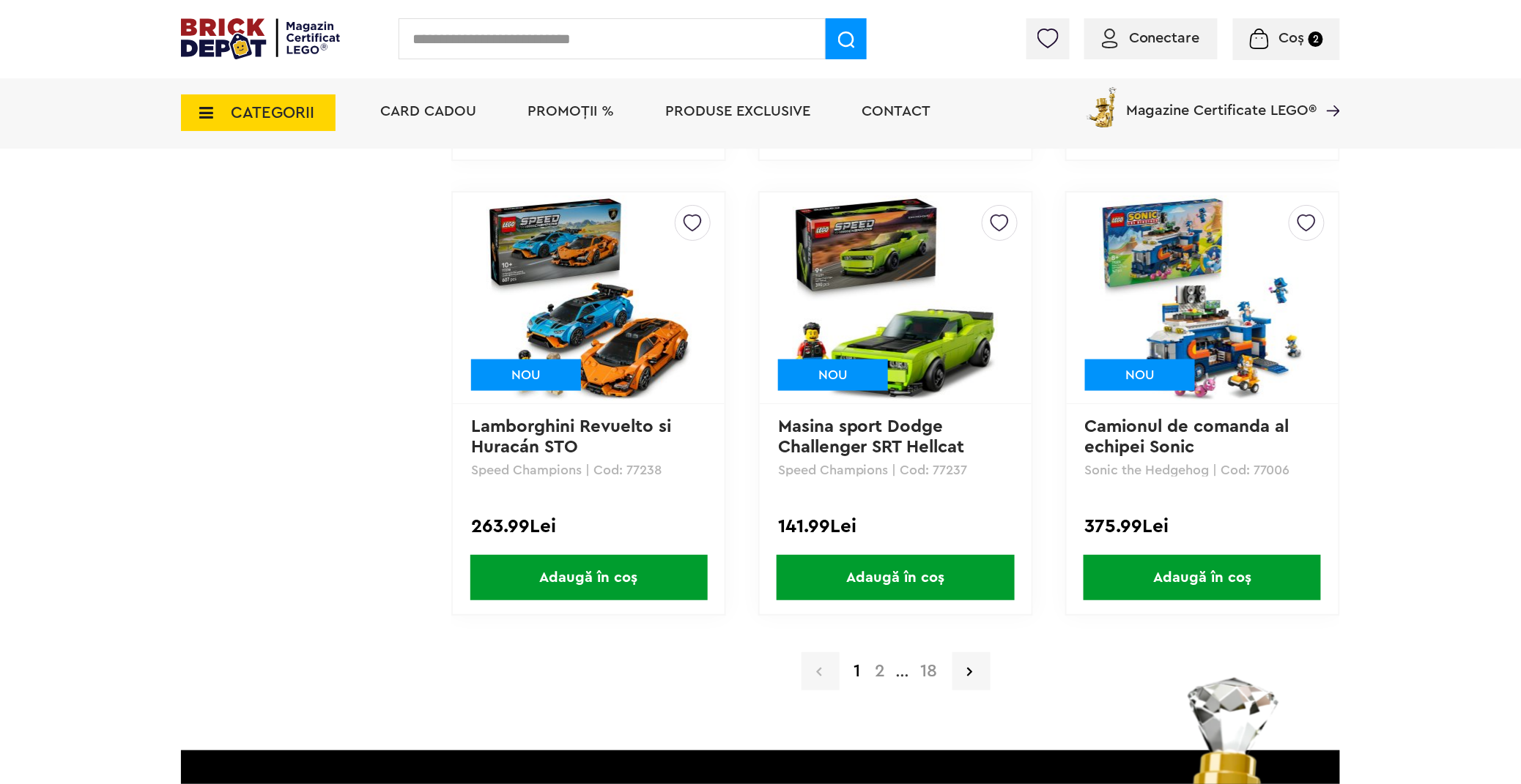
click at [881, 663] on a=9%2B&order=1&page=2"] "2" at bounding box center [881, 671] width 25 height 18
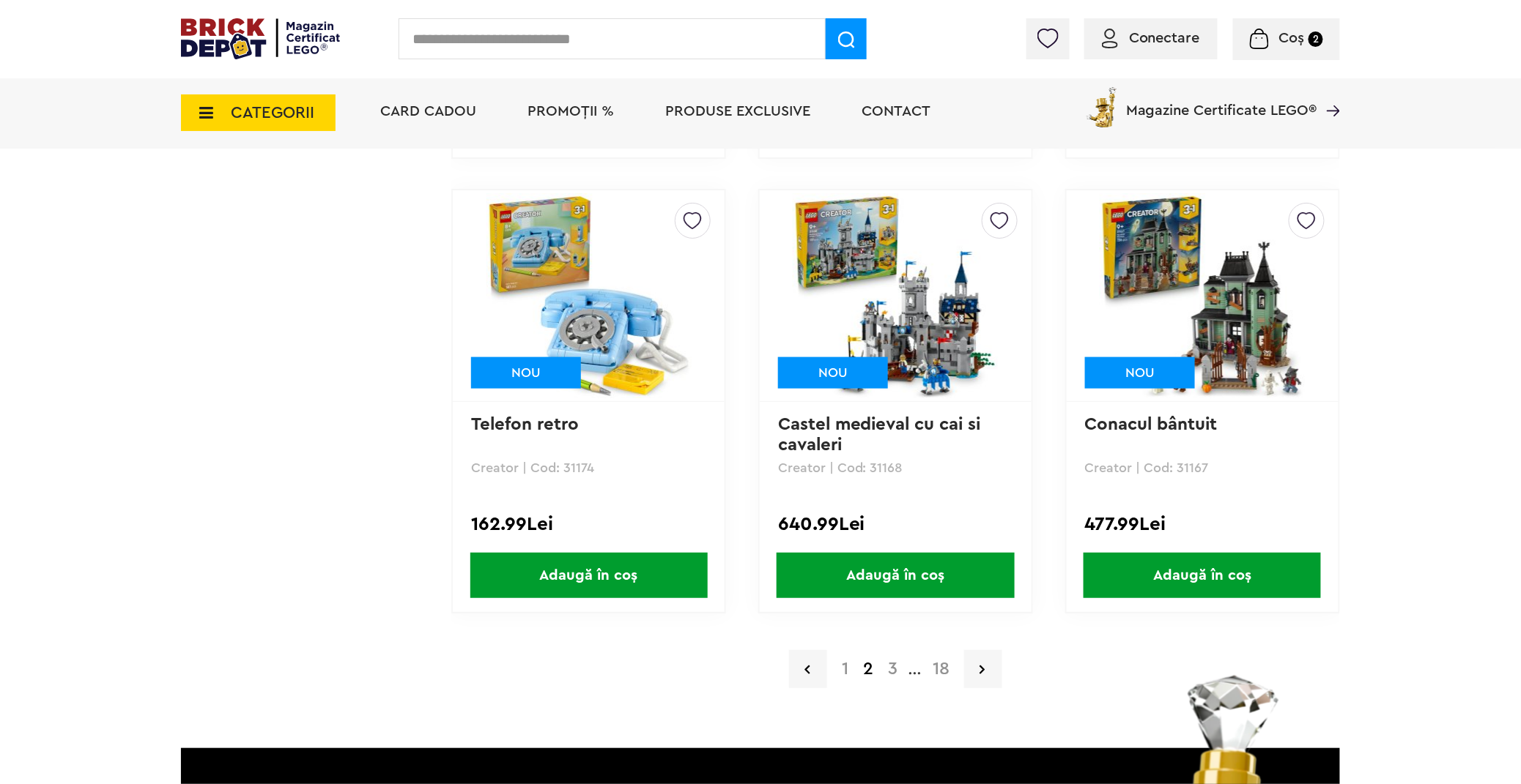
scroll to position [2929, 0]
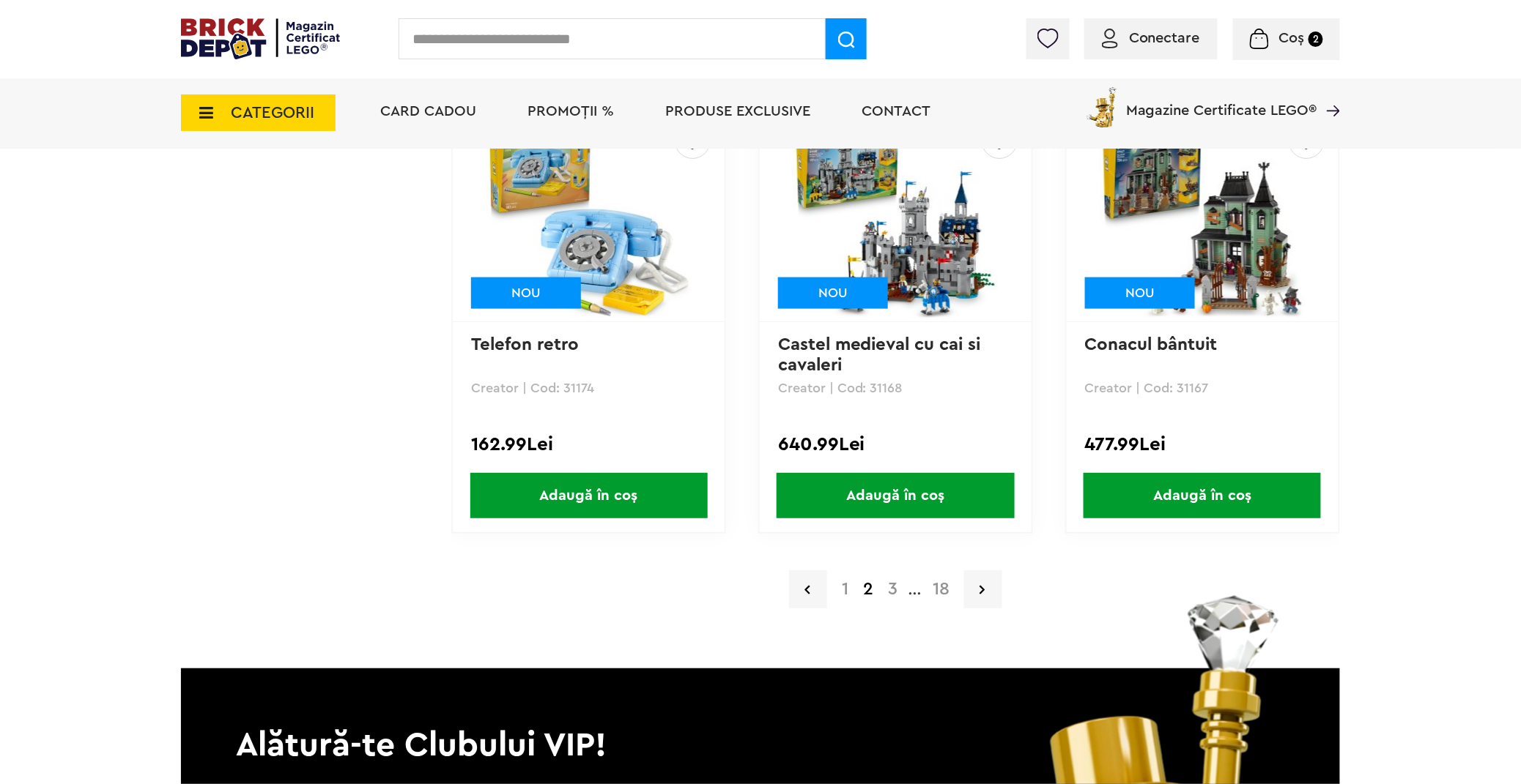
click at [884, 581] on a=9%2B&order=1&page=3"] "3" at bounding box center [892, 589] width 24 height 18
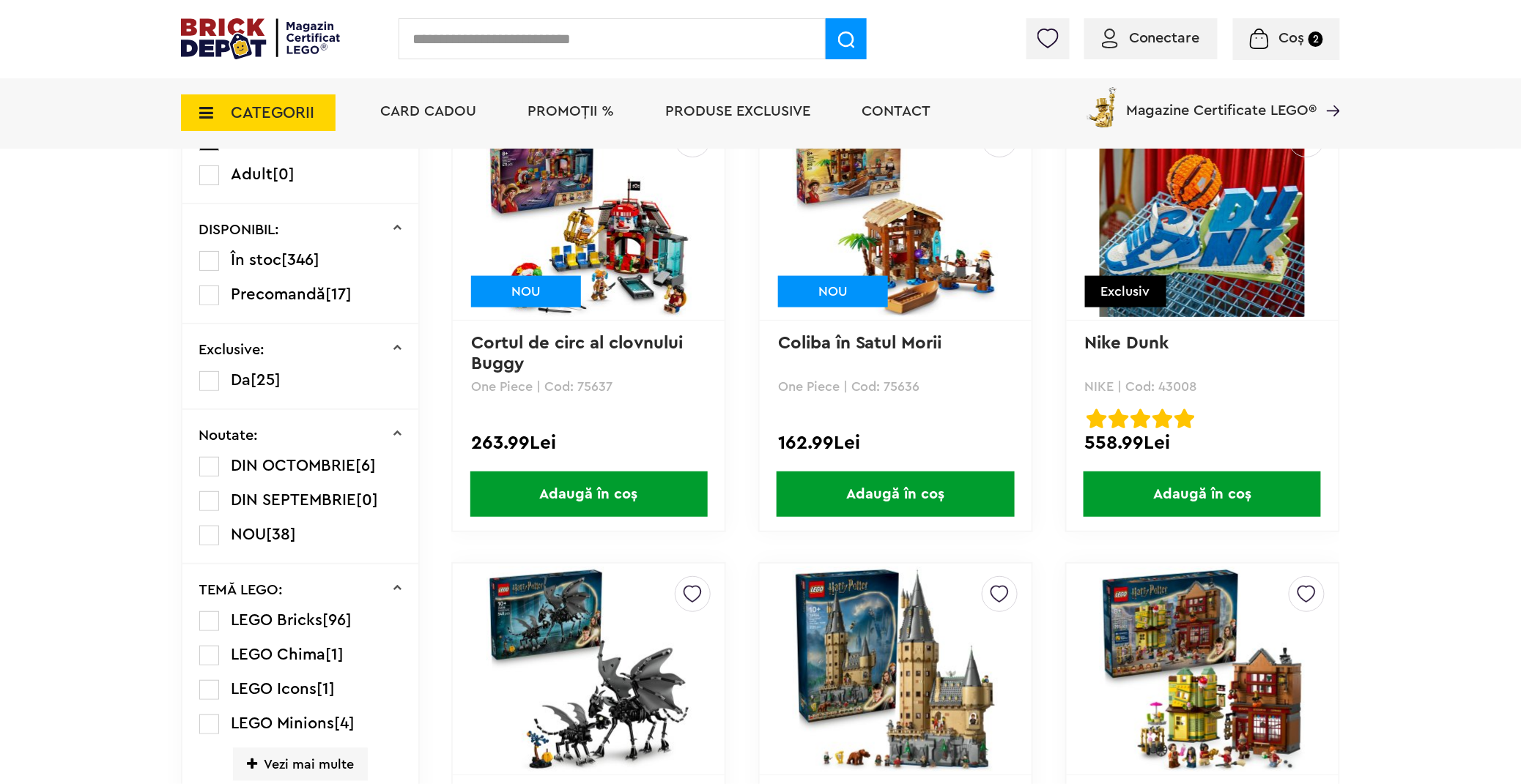
scroll to position [650, 0]
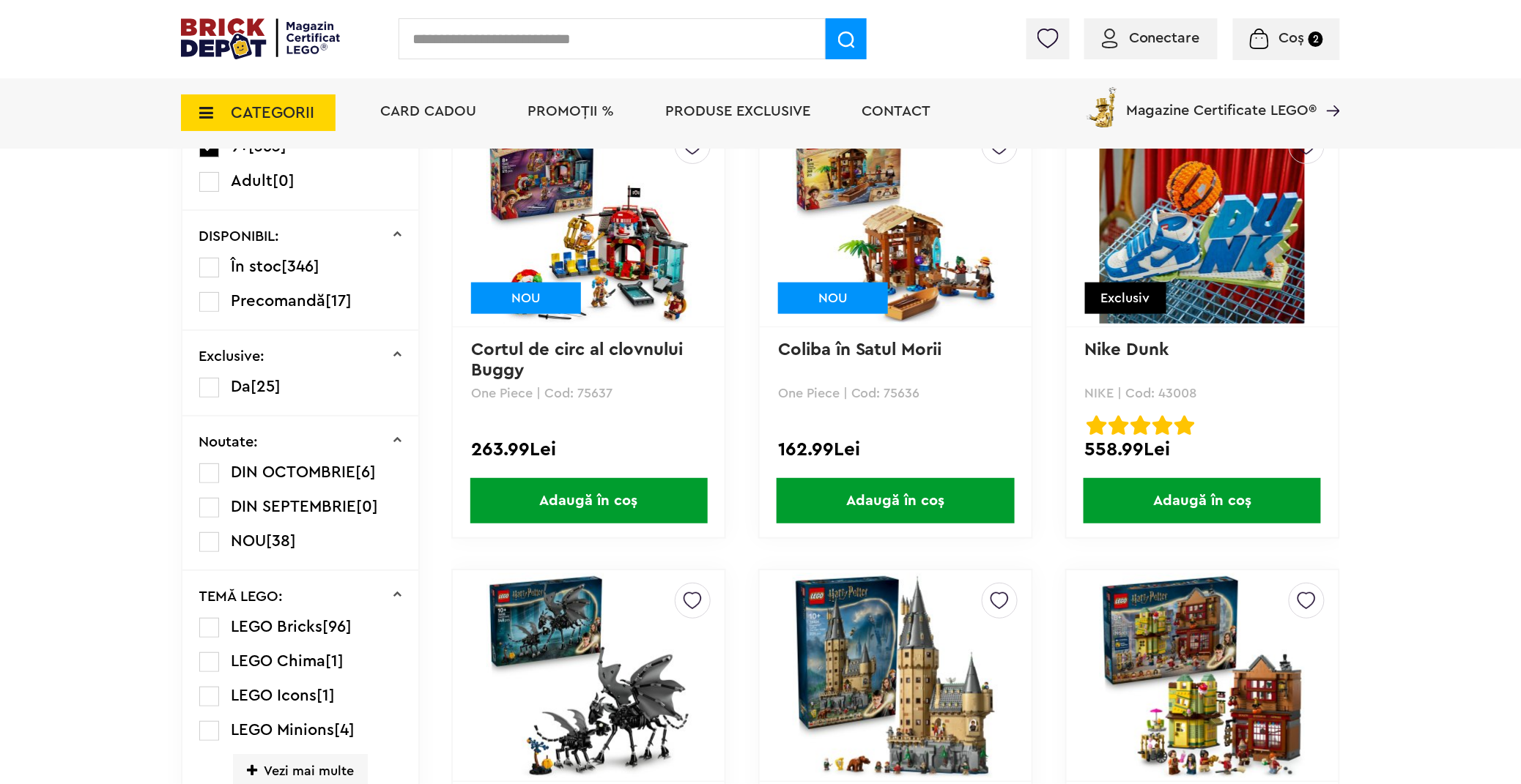
click at [943, 255] on img at bounding box center [895, 221] width 205 height 205
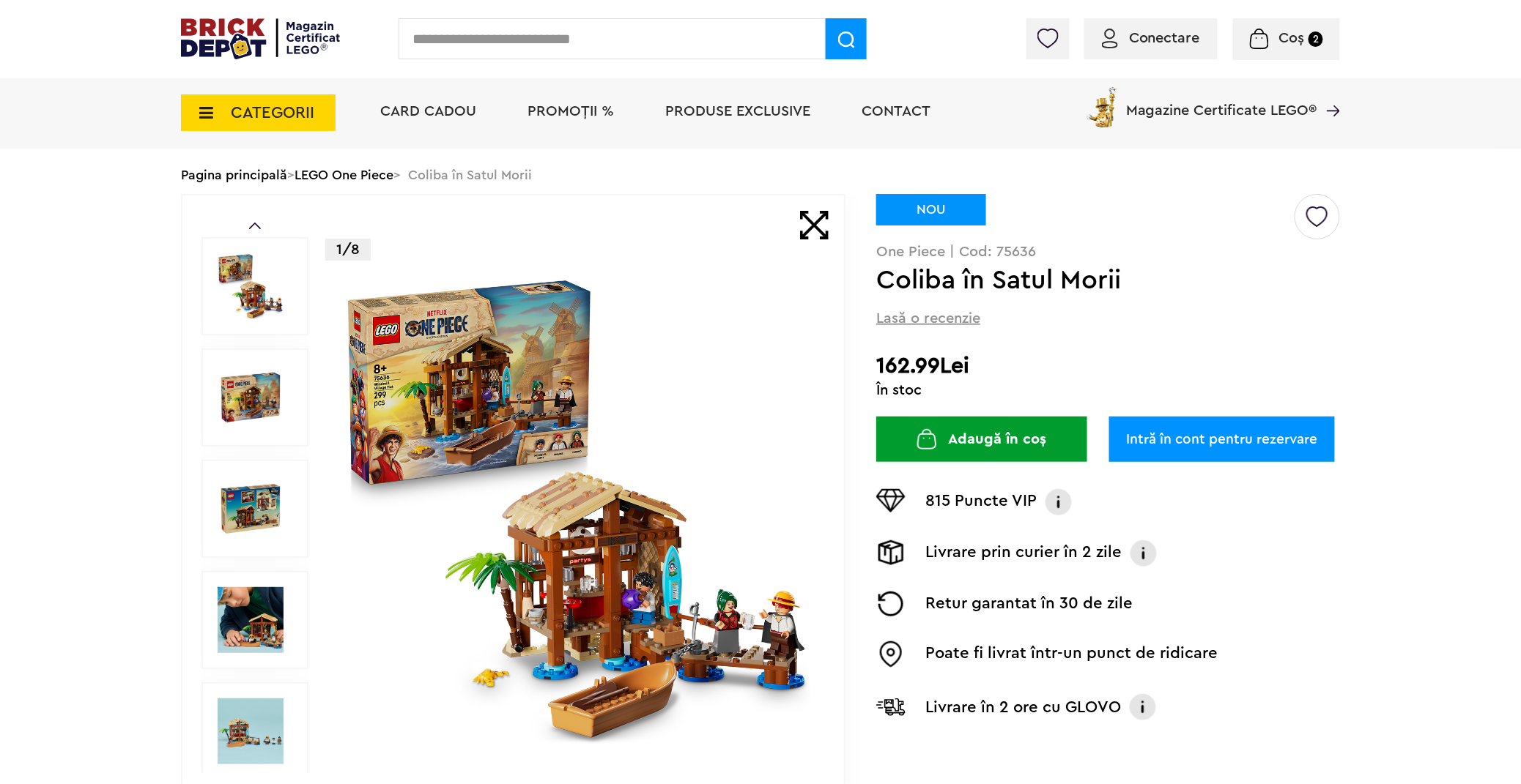
scroll to position [162, 0]
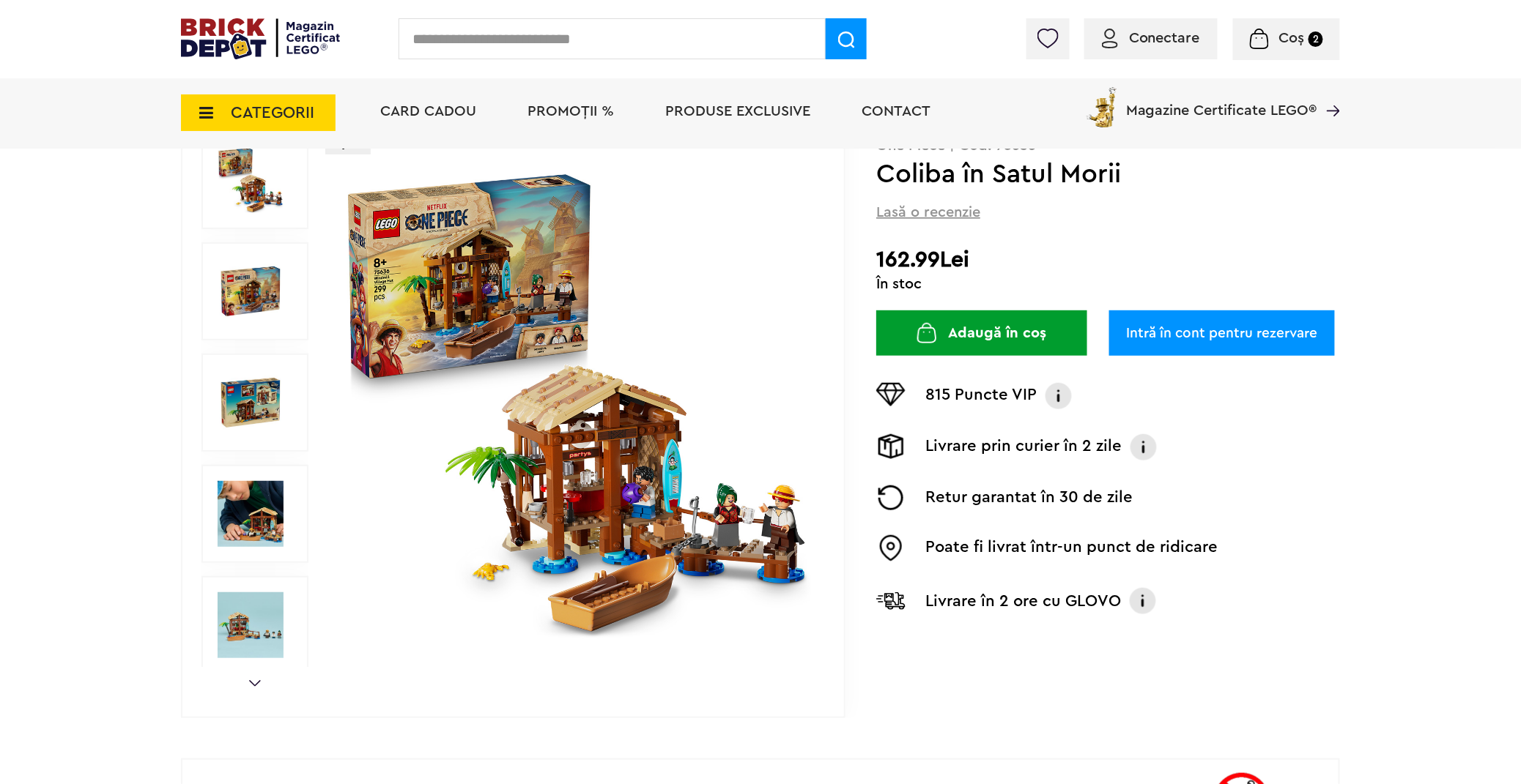
click at [268, 288] on img at bounding box center [251, 292] width 66 height 66
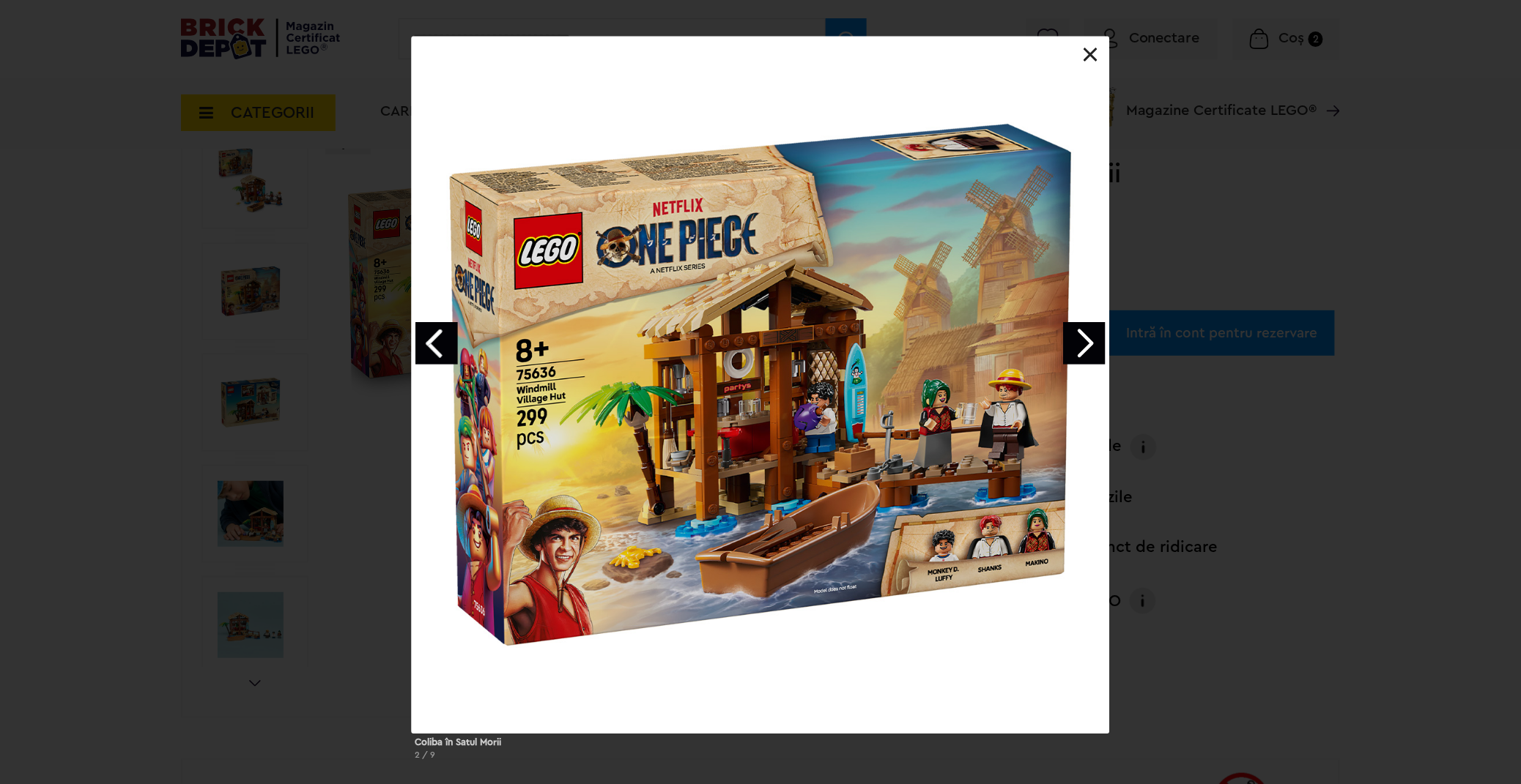
click at [1085, 340] on link "Next image" at bounding box center [1084, 343] width 43 height 43
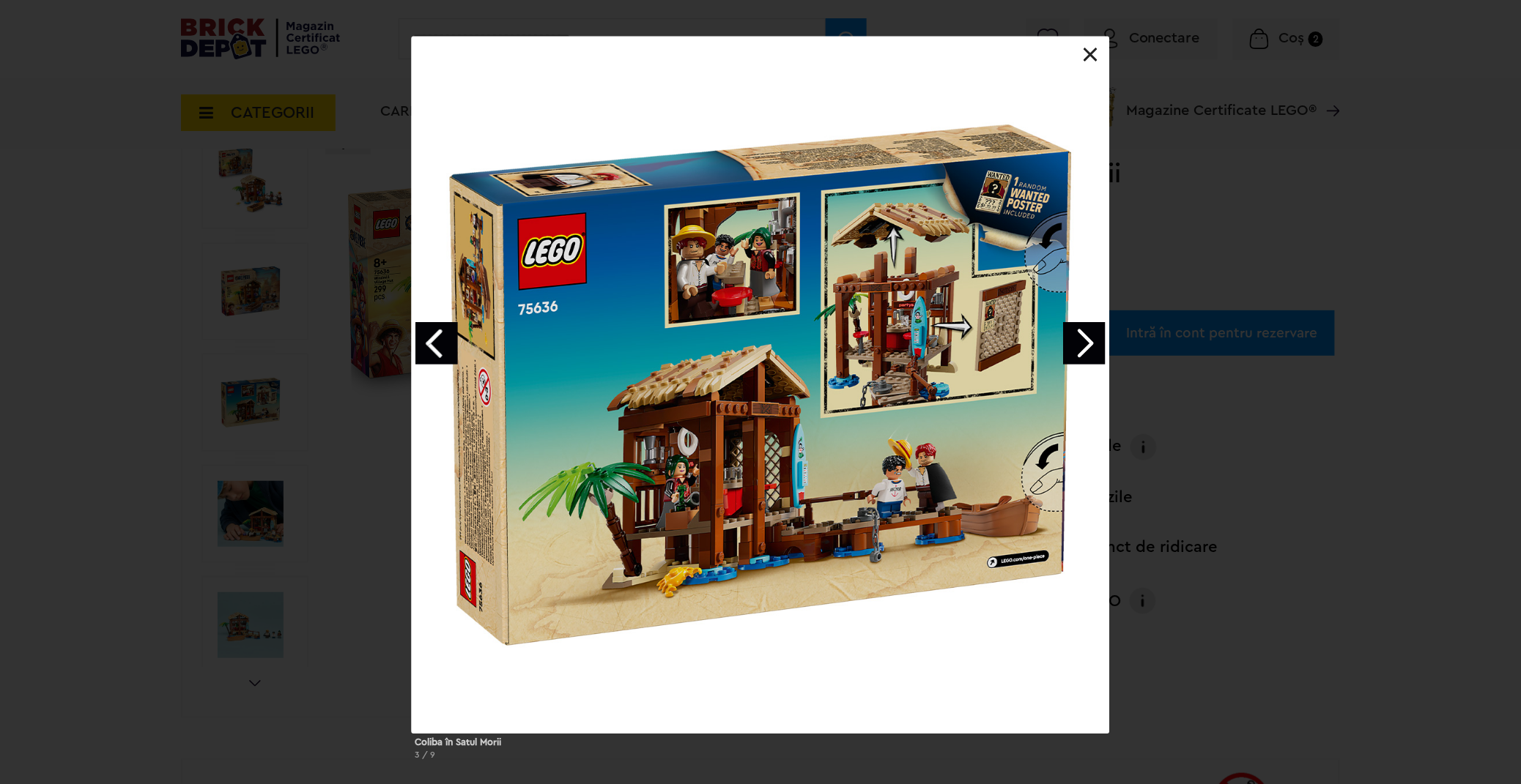
click at [1085, 340] on link "Next image" at bounding box center [1084, 343] width 43 height 43
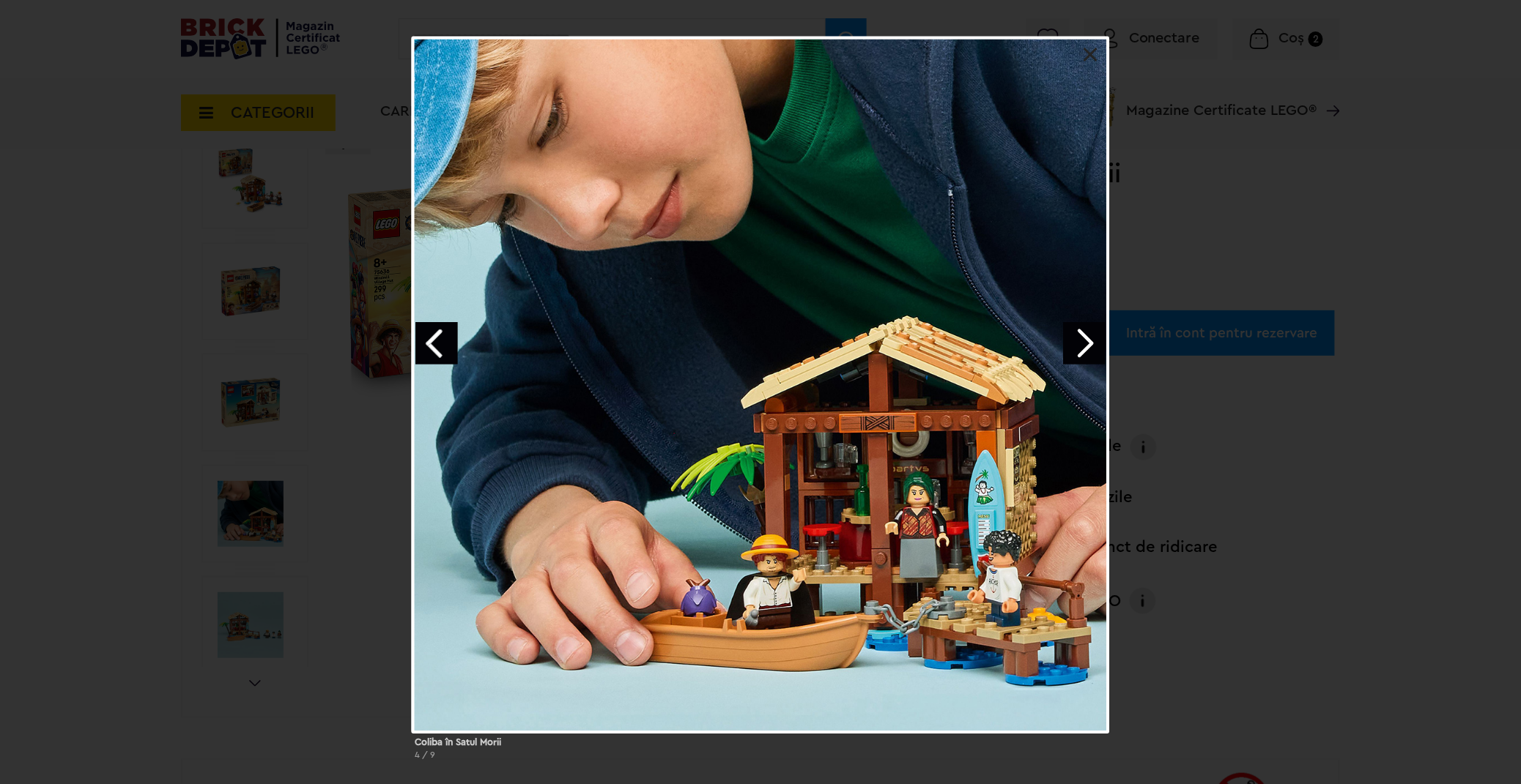
click at [1087, 54] on link at bounding box center [1091, 55] width 14 height 14
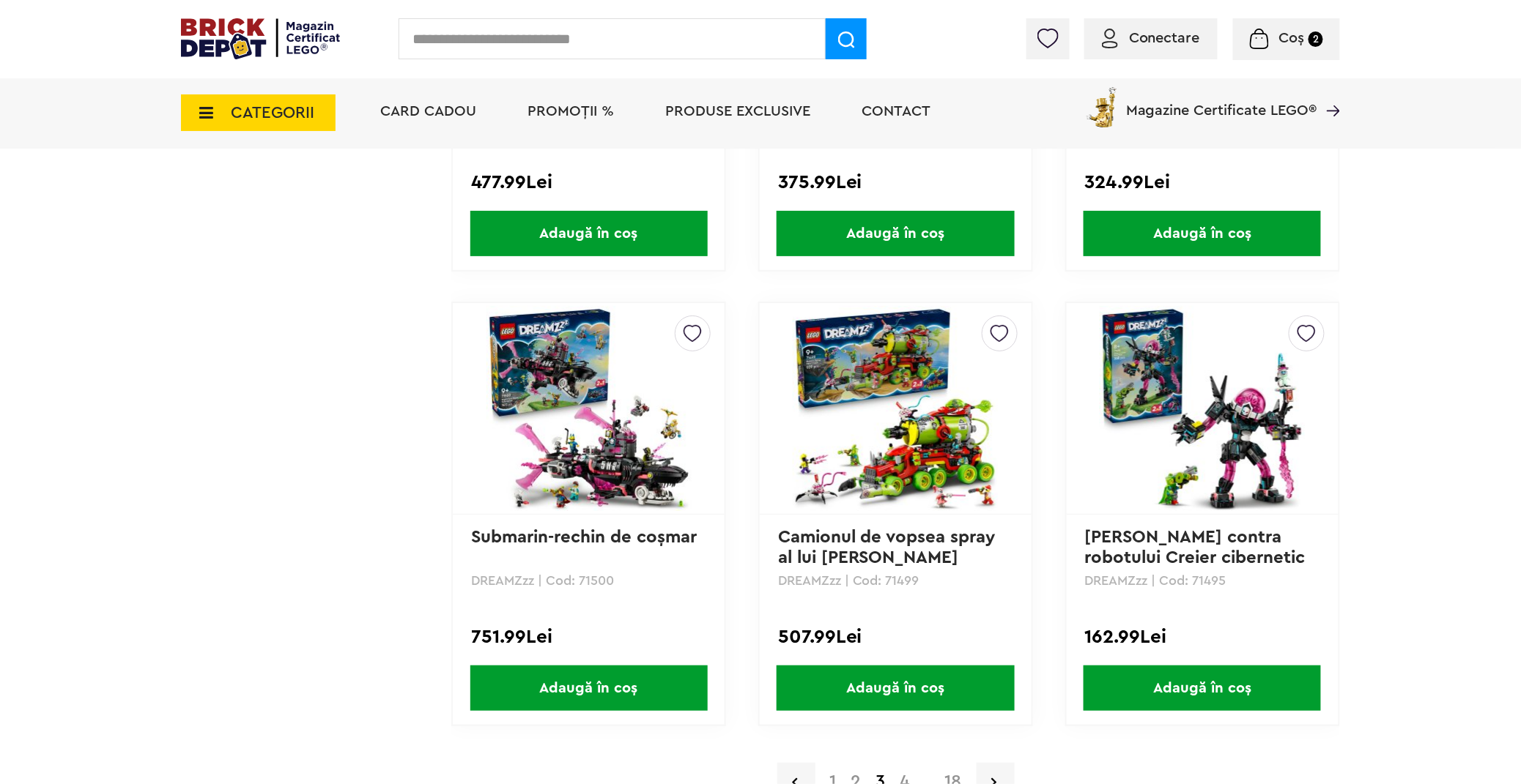
scroll to position [2765, 0]
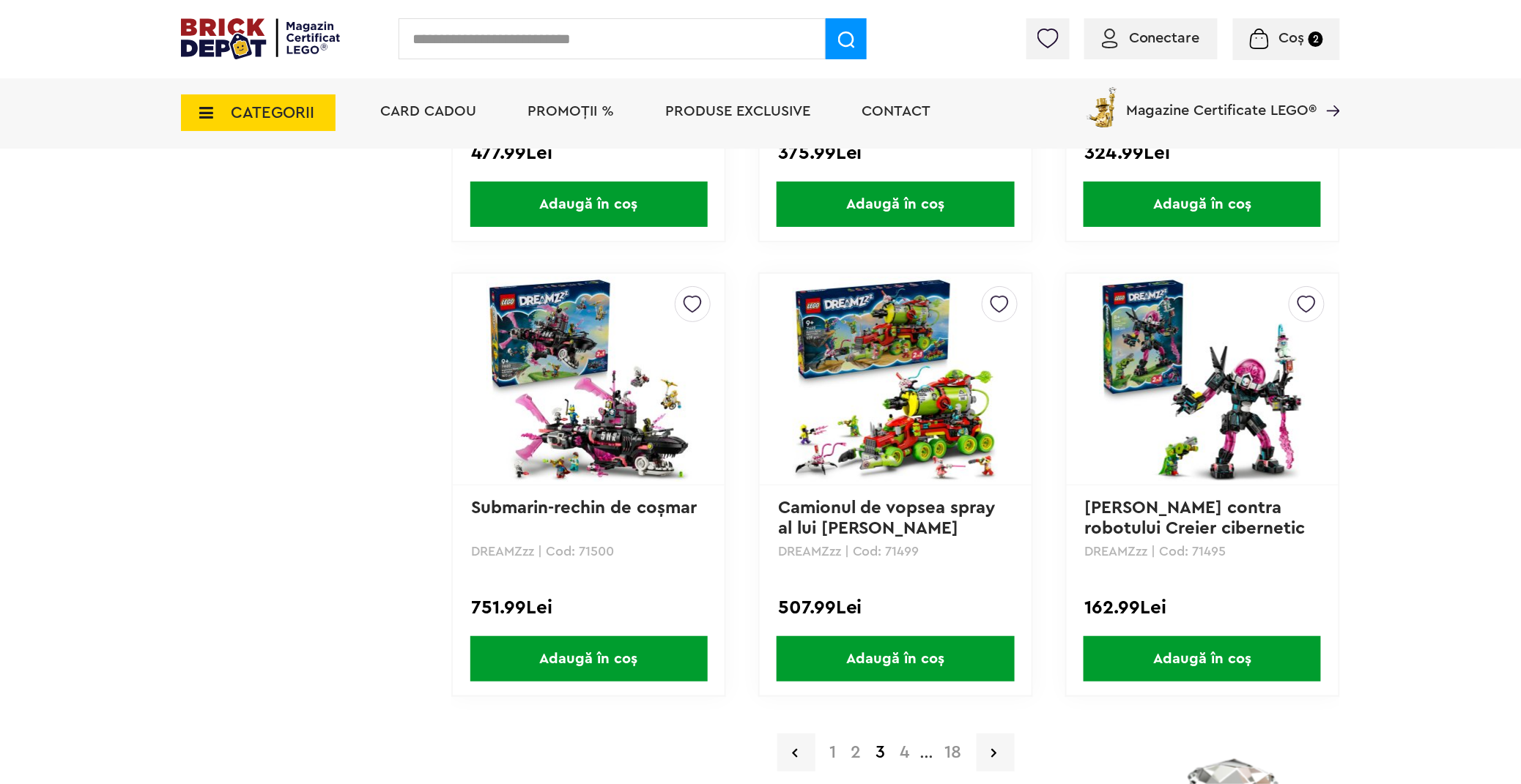
click at [906, 744] on a=9%2B&order=1&page=4"] "4" at bounding box center [905, 752] width 24 height 18
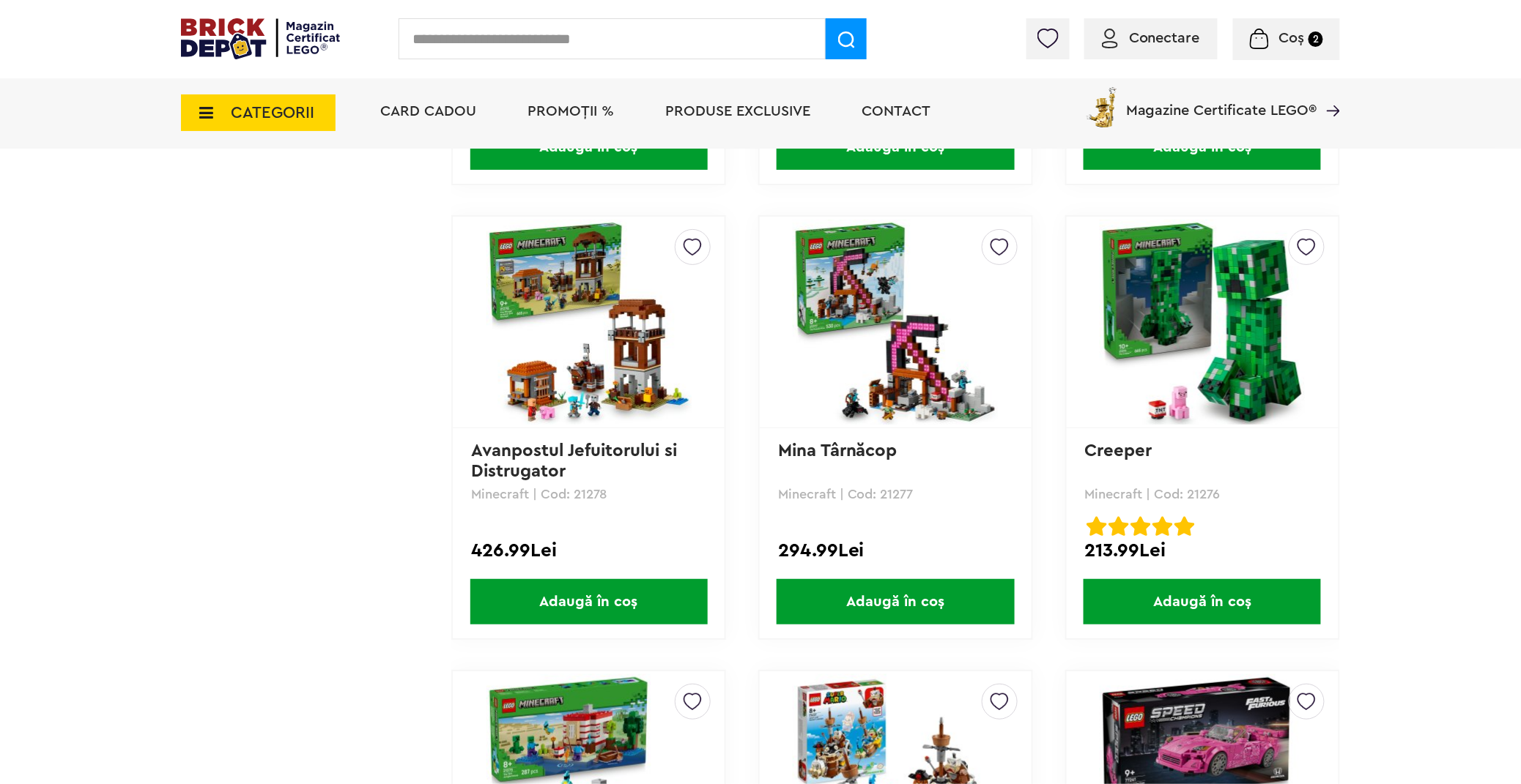
scroll to position [2360, 0]
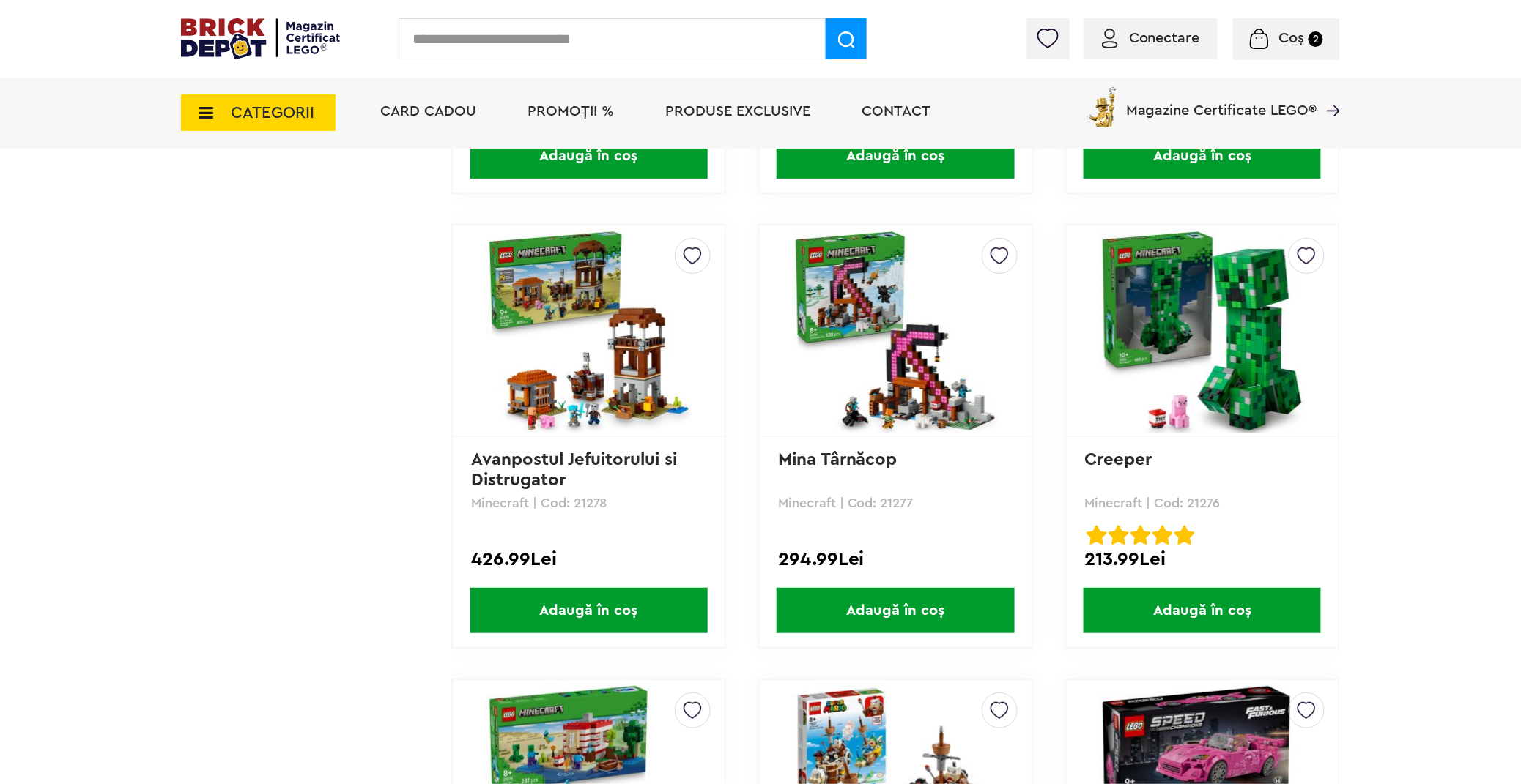
click at [1164, 377] on img at bounding box center [1202, 331] width 205 height 205
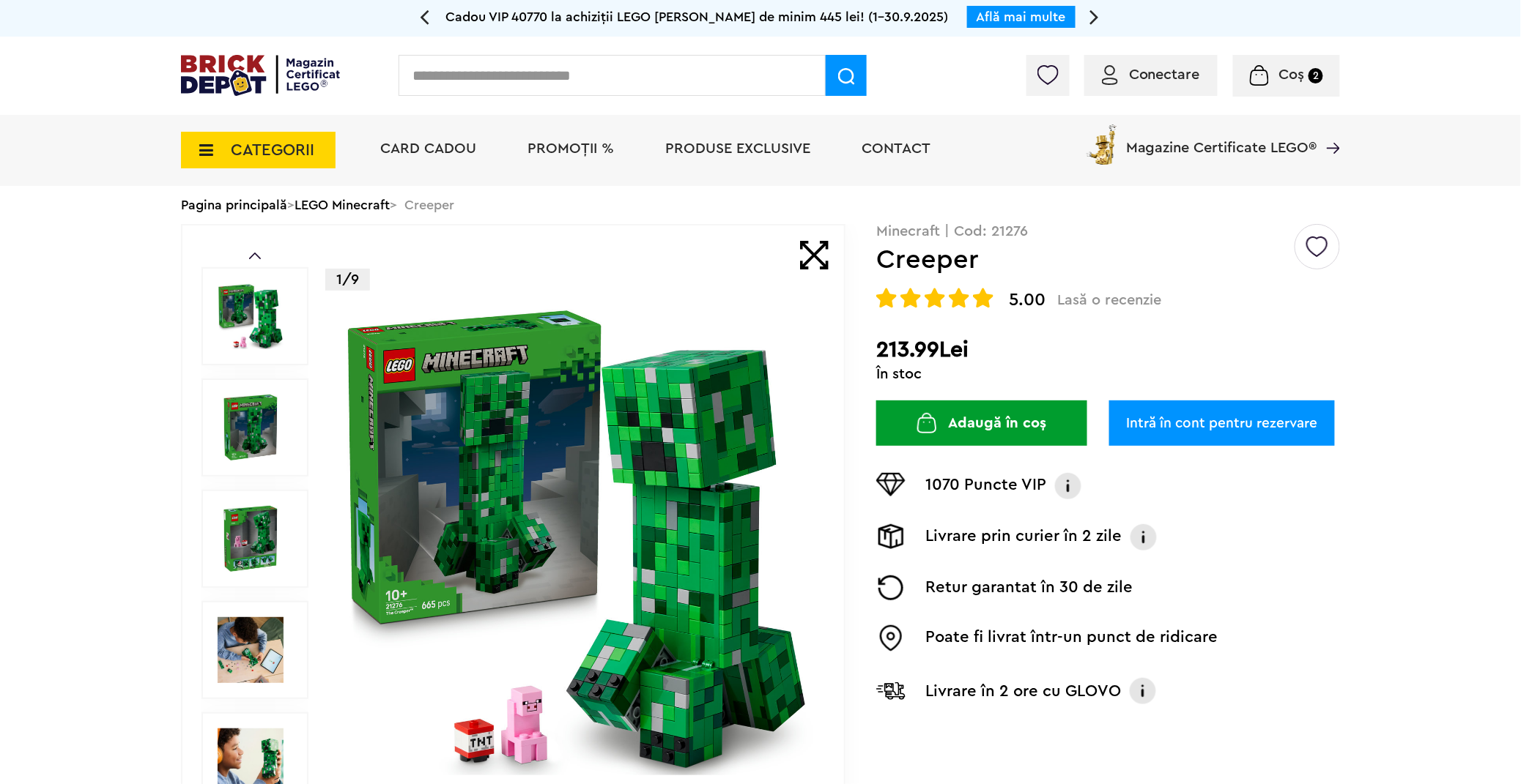
scroll to position [82, 0]
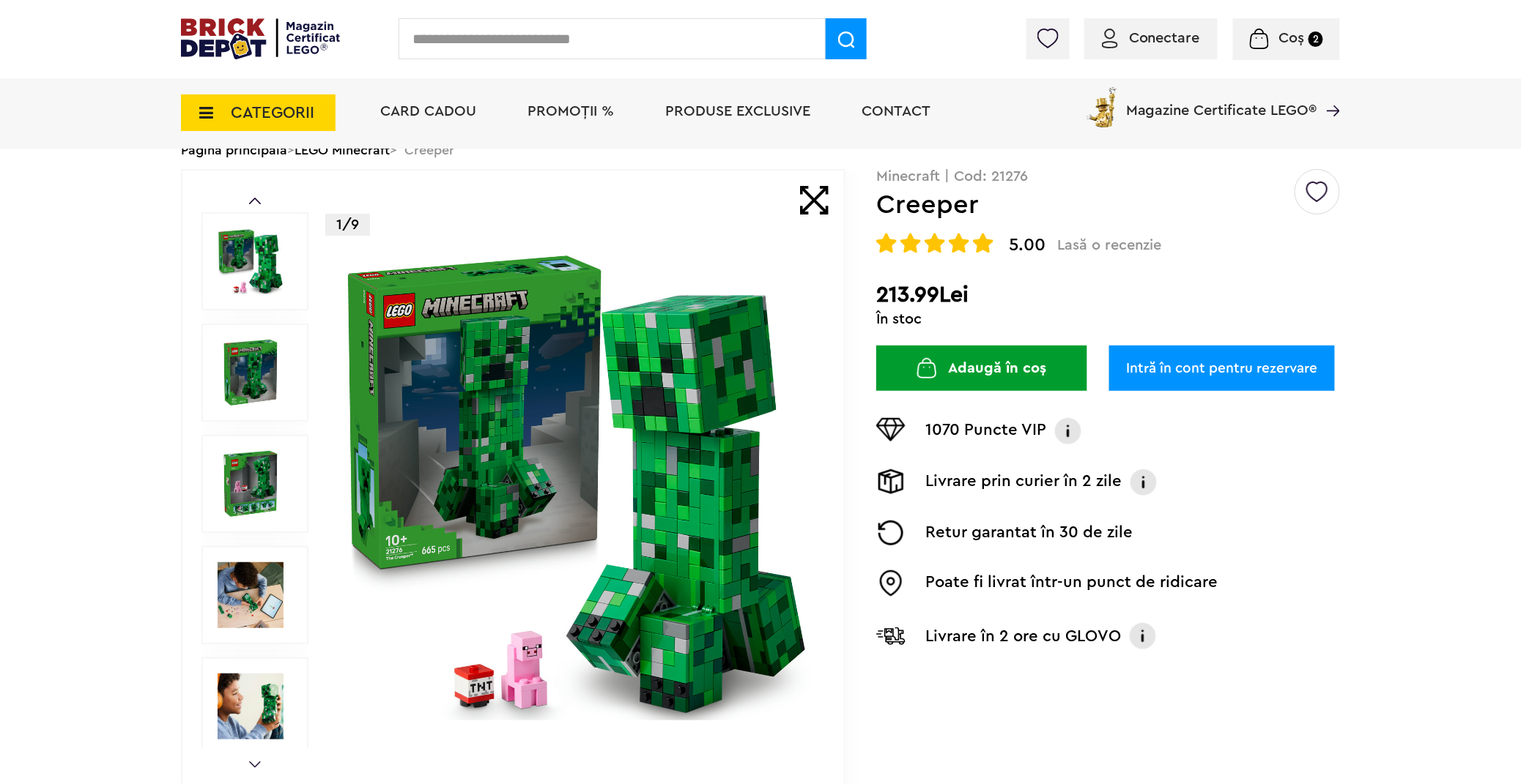
click at [253, 367] on img at bounding box center [251, 372] width 66 height 66
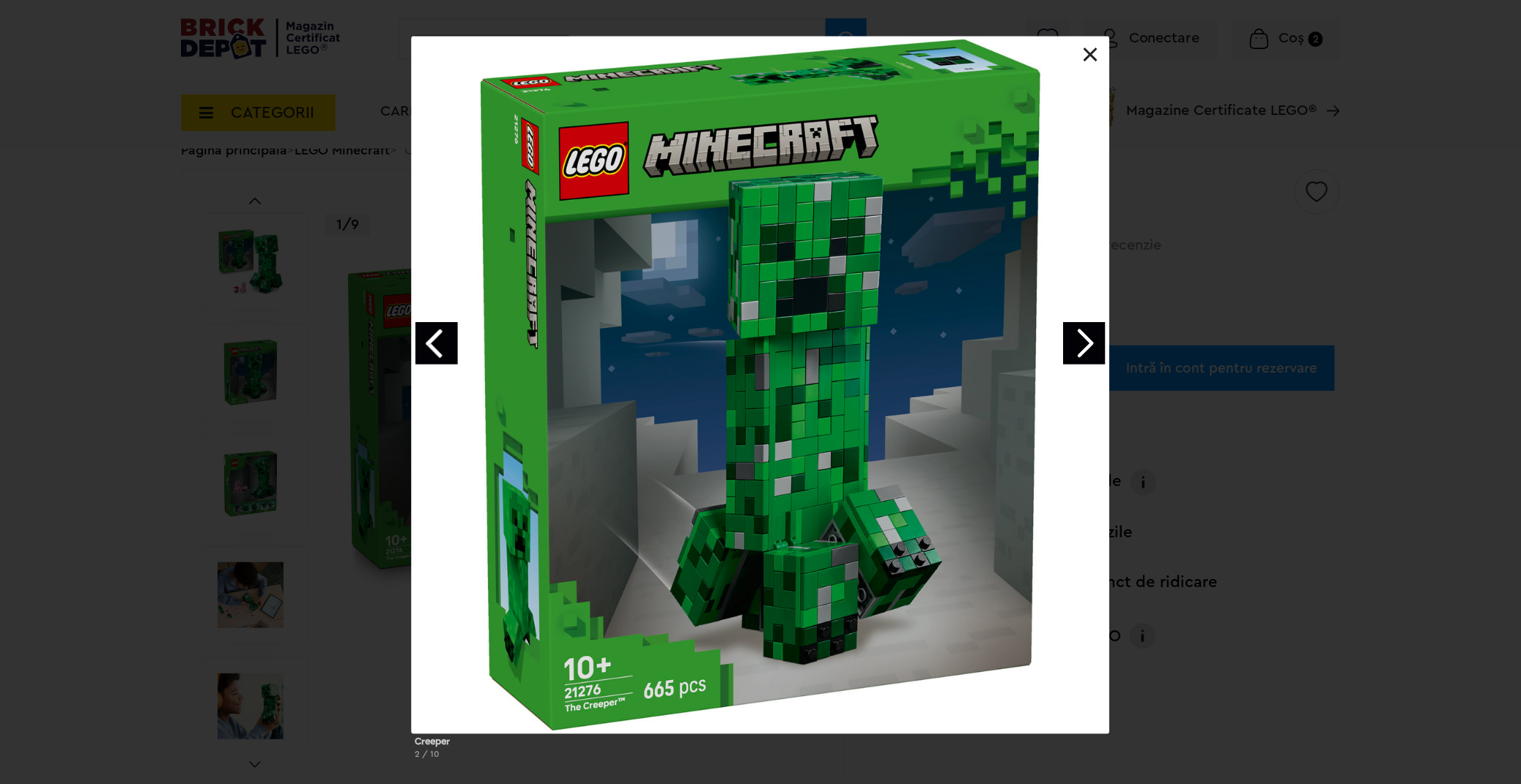
click at [1103, 337] on link "Next image" at bounding box center [1084, 343] width 43 height 43
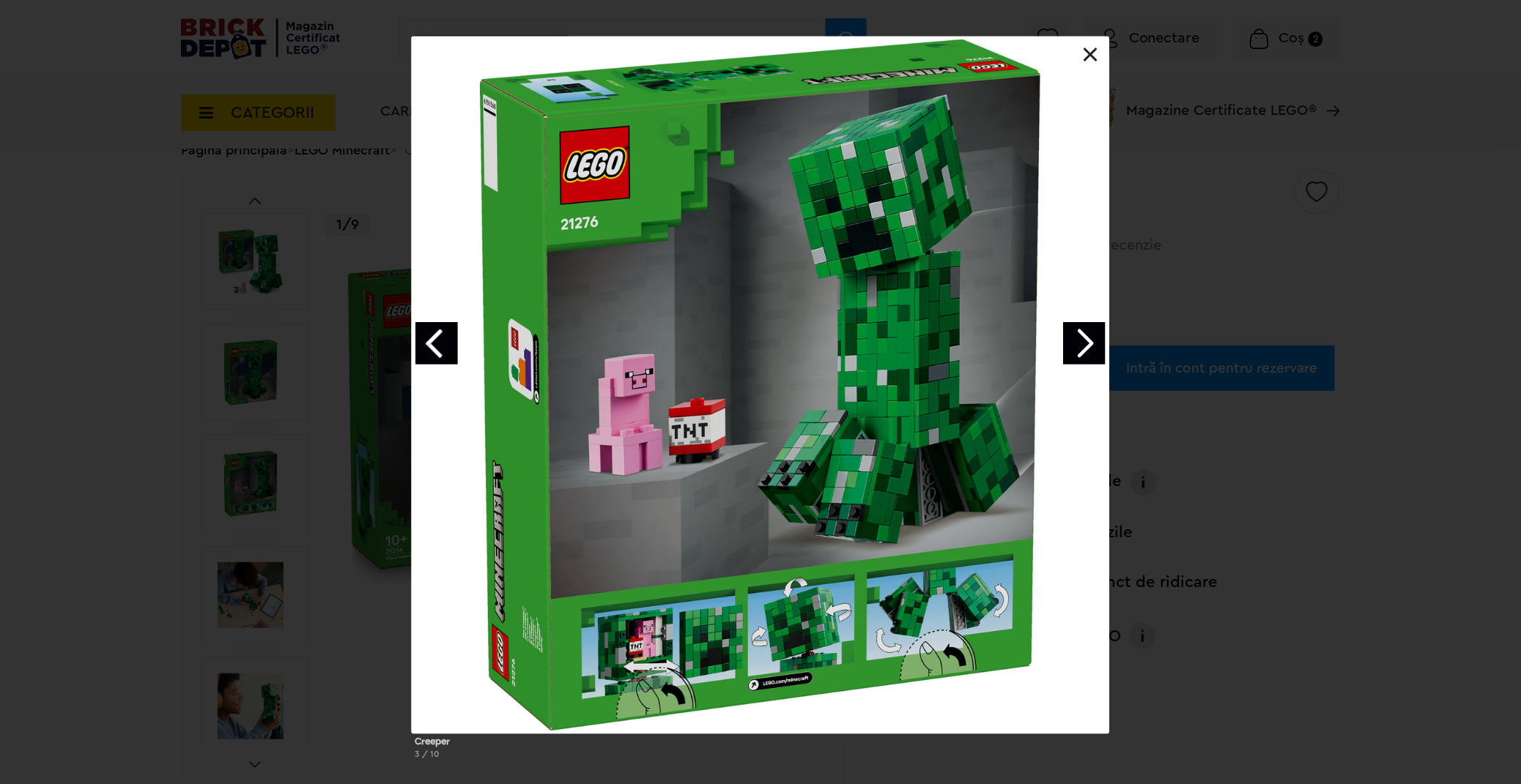
click at [1096, 53] on link at bounding box center [1091, 55] width 14 height 14
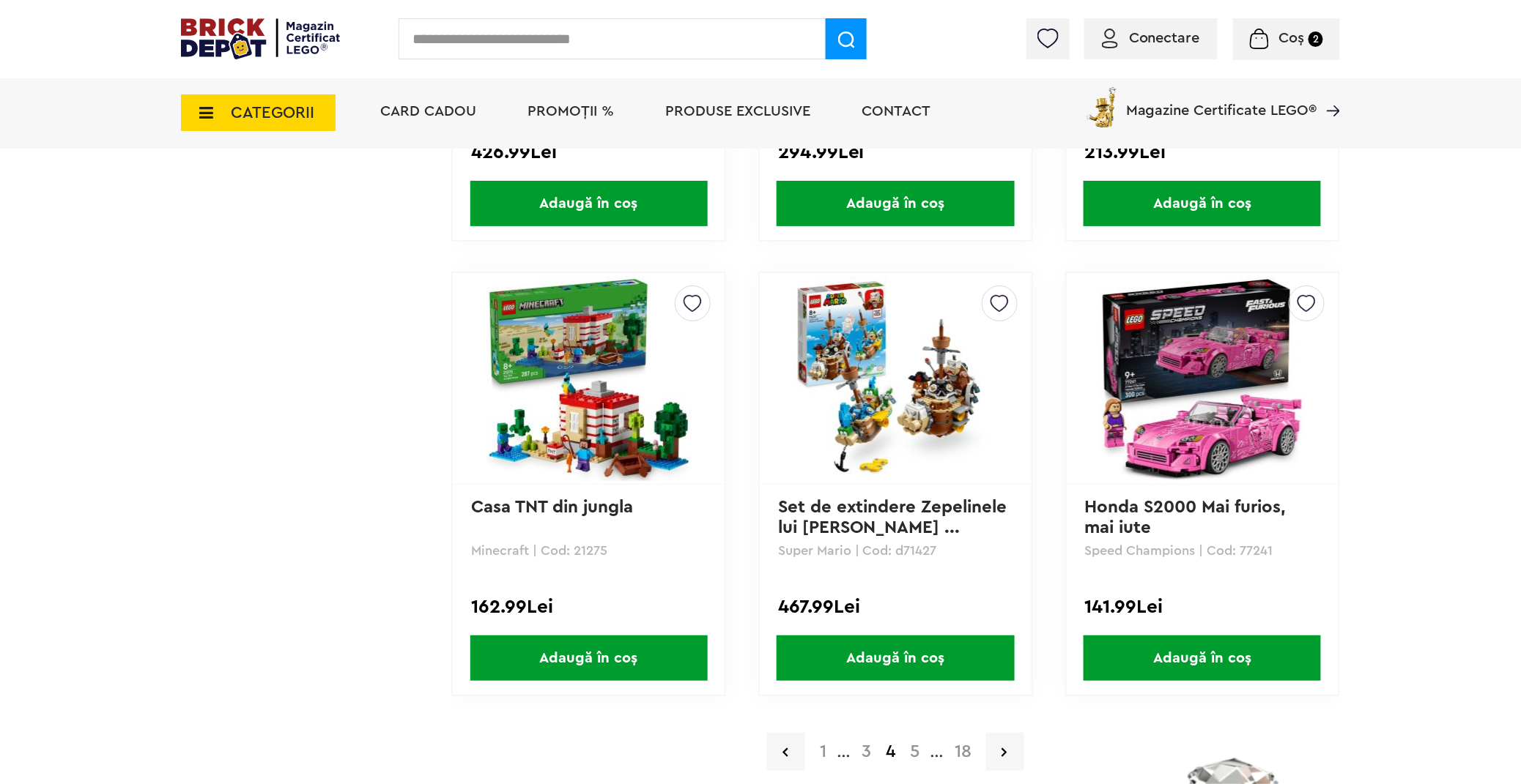
scroll to position [2847, 0]
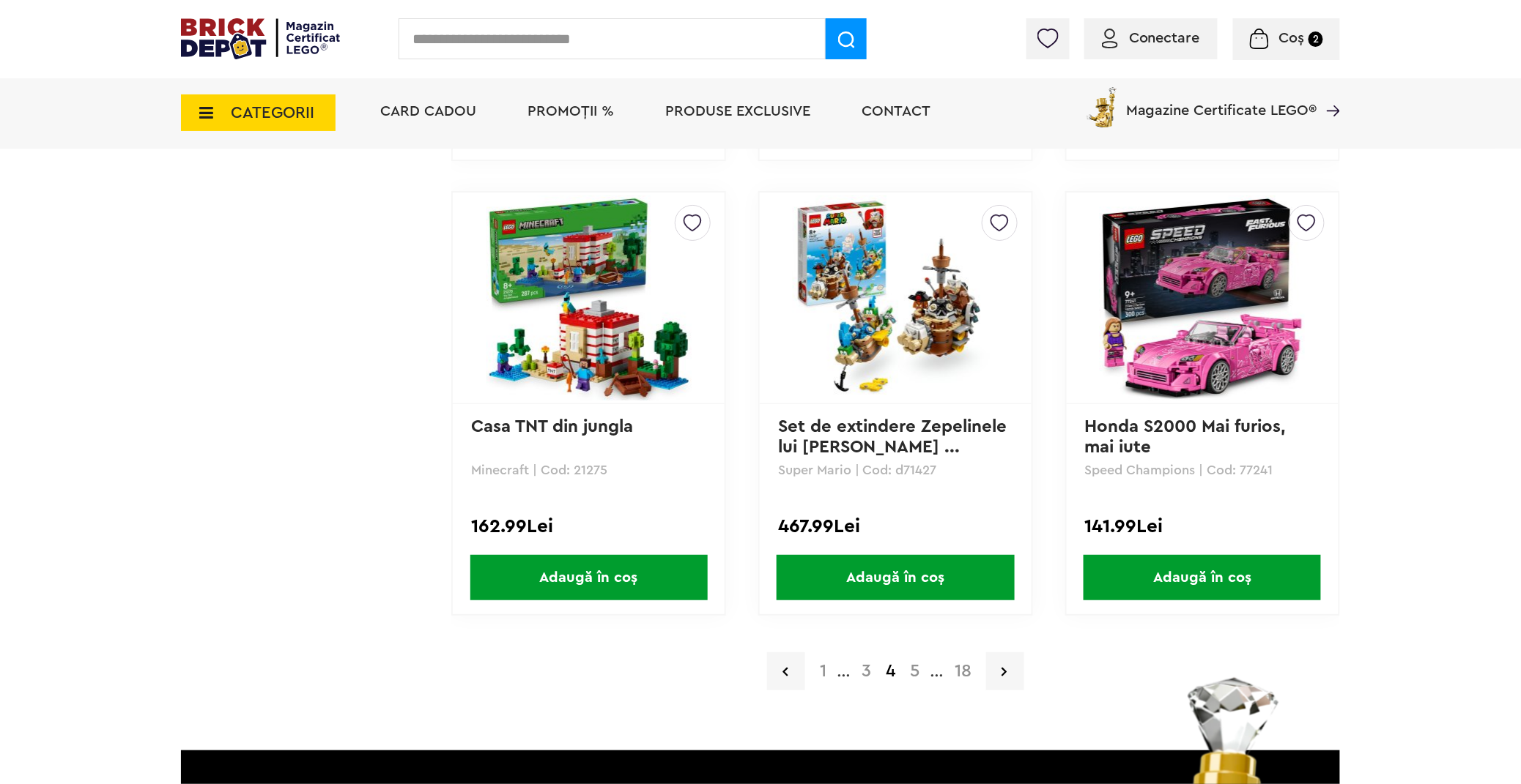
click at [911, 663] on a=9%2B&order=1&page=5"] "5" at bounding box center [915, 671] width 24 height 18
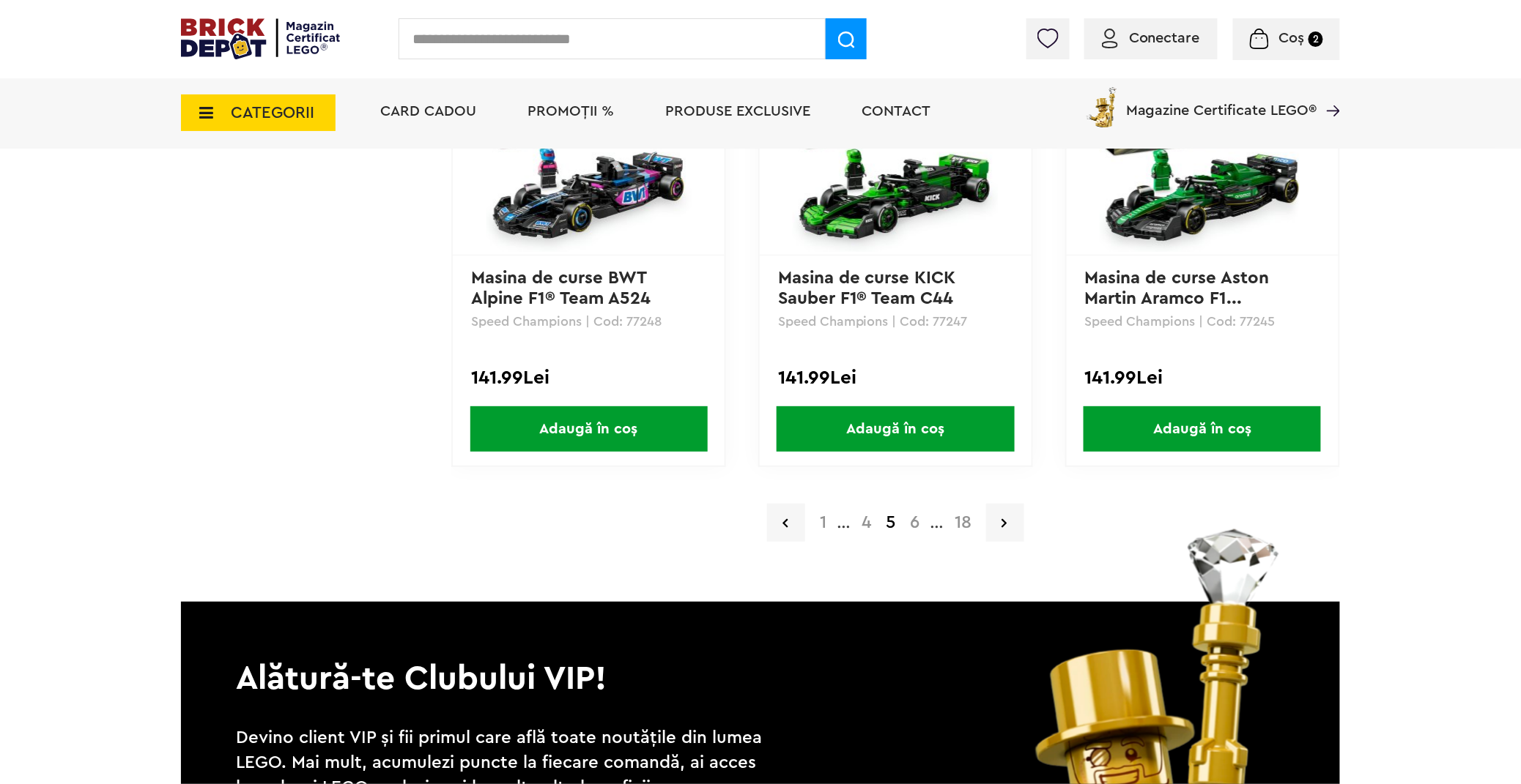
scroll to position [3010, 0]
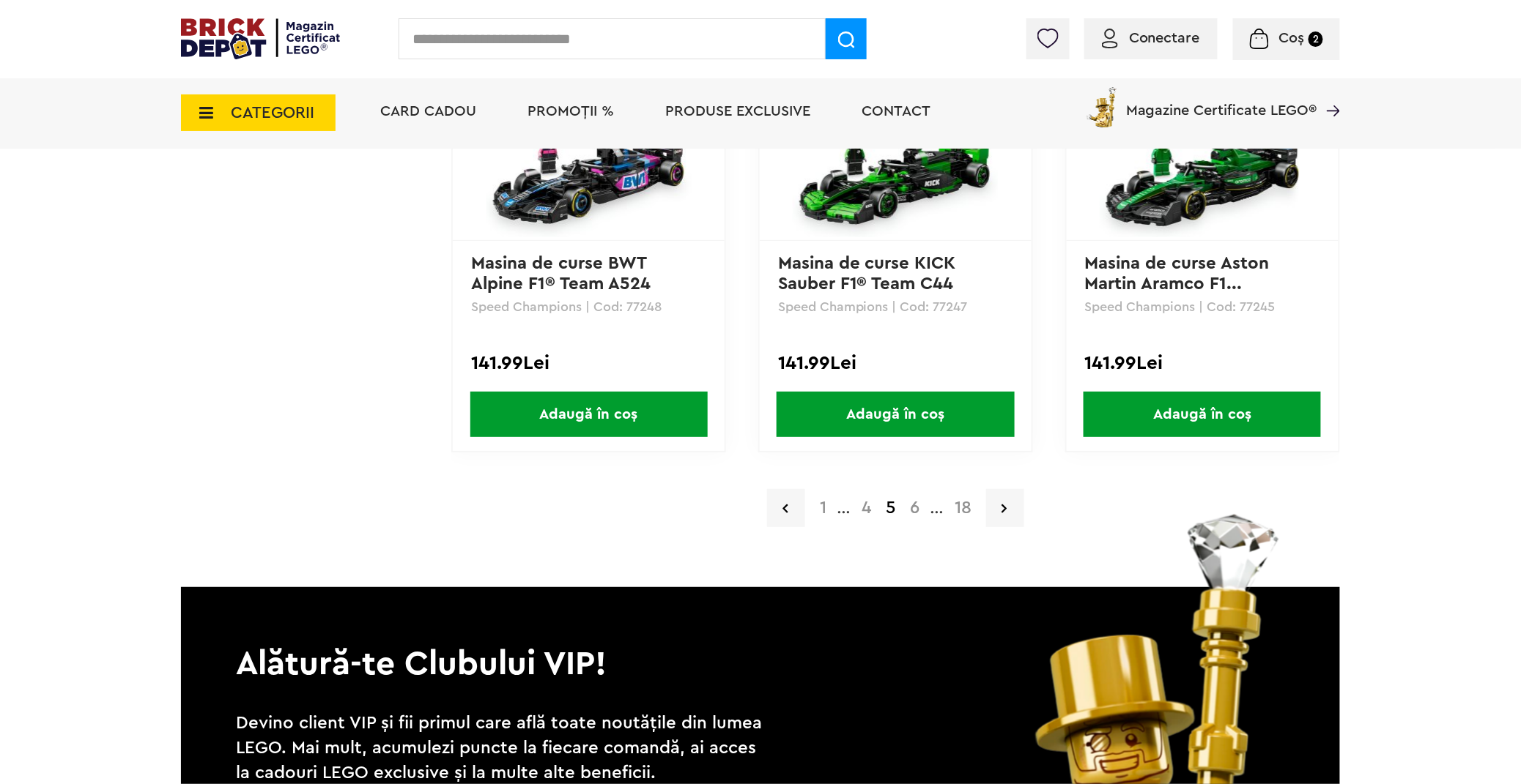
click at [916, 499] on a=9%2B&order=1&page=6"] "6" at bounding box center [915, 508] width 24 height 18
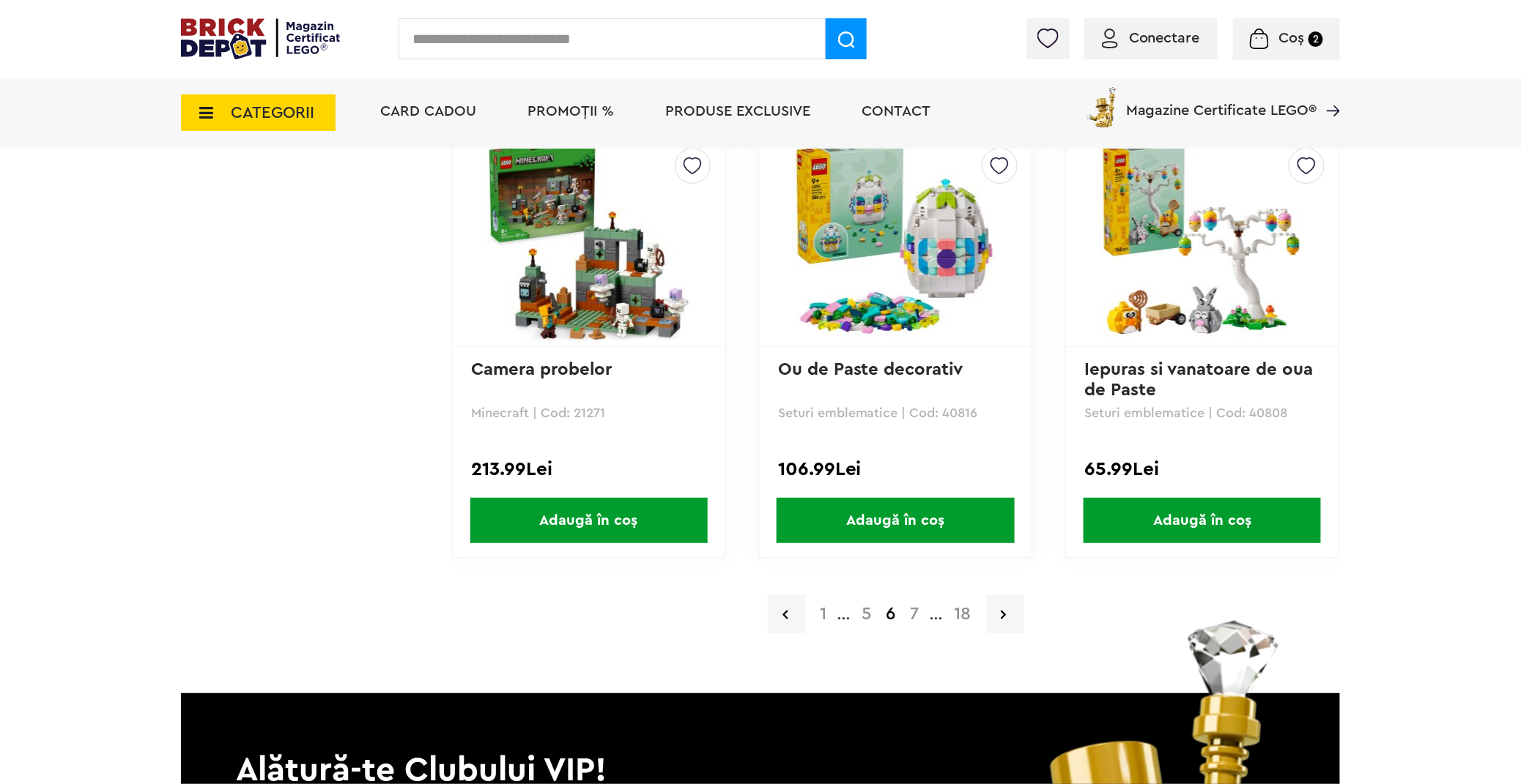
scroll to position [2929, 0]
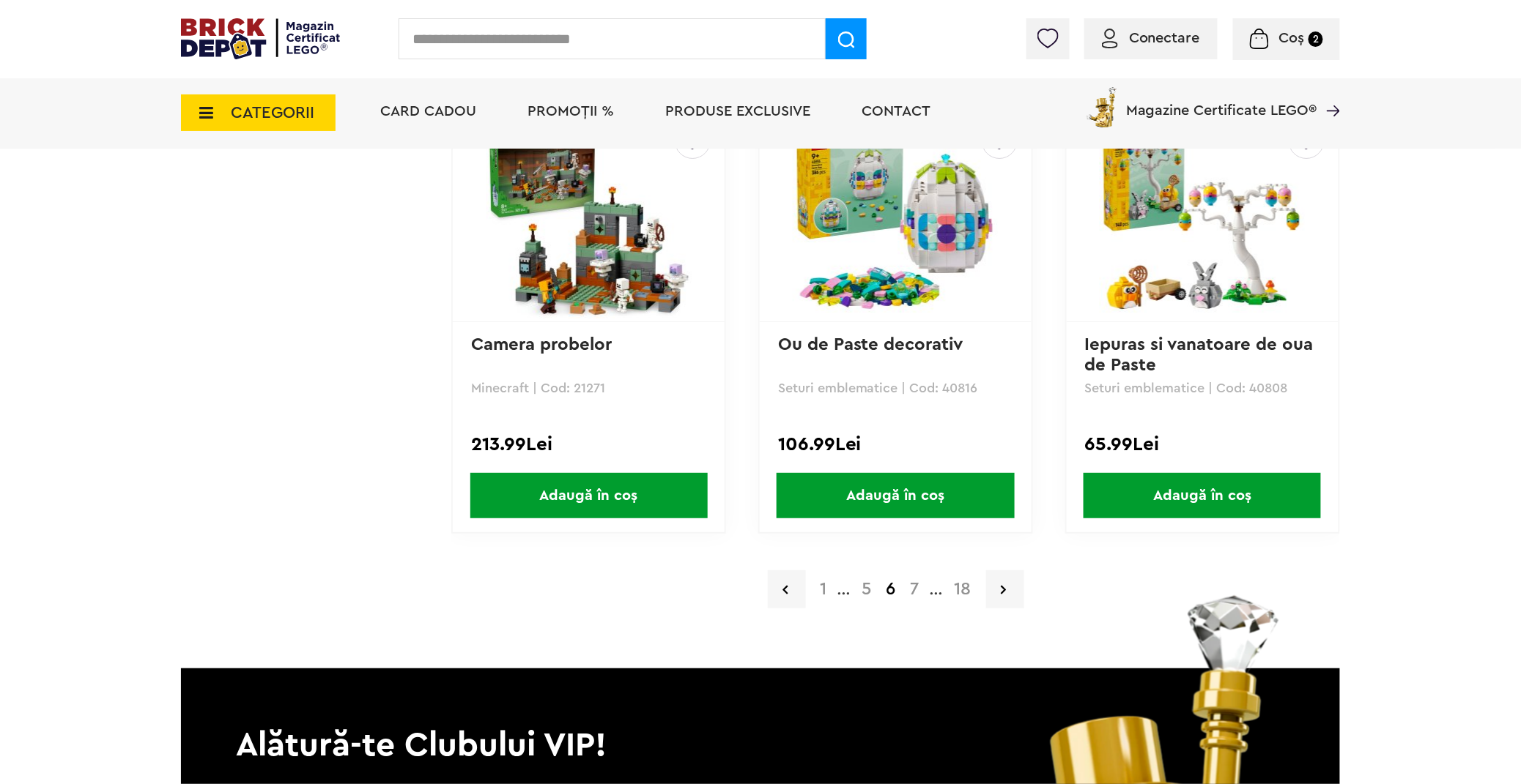
click at [914, 581] on a=9%2B&order=1&page=7"] "7" at bounding box center [915, 589] width 24 height 18
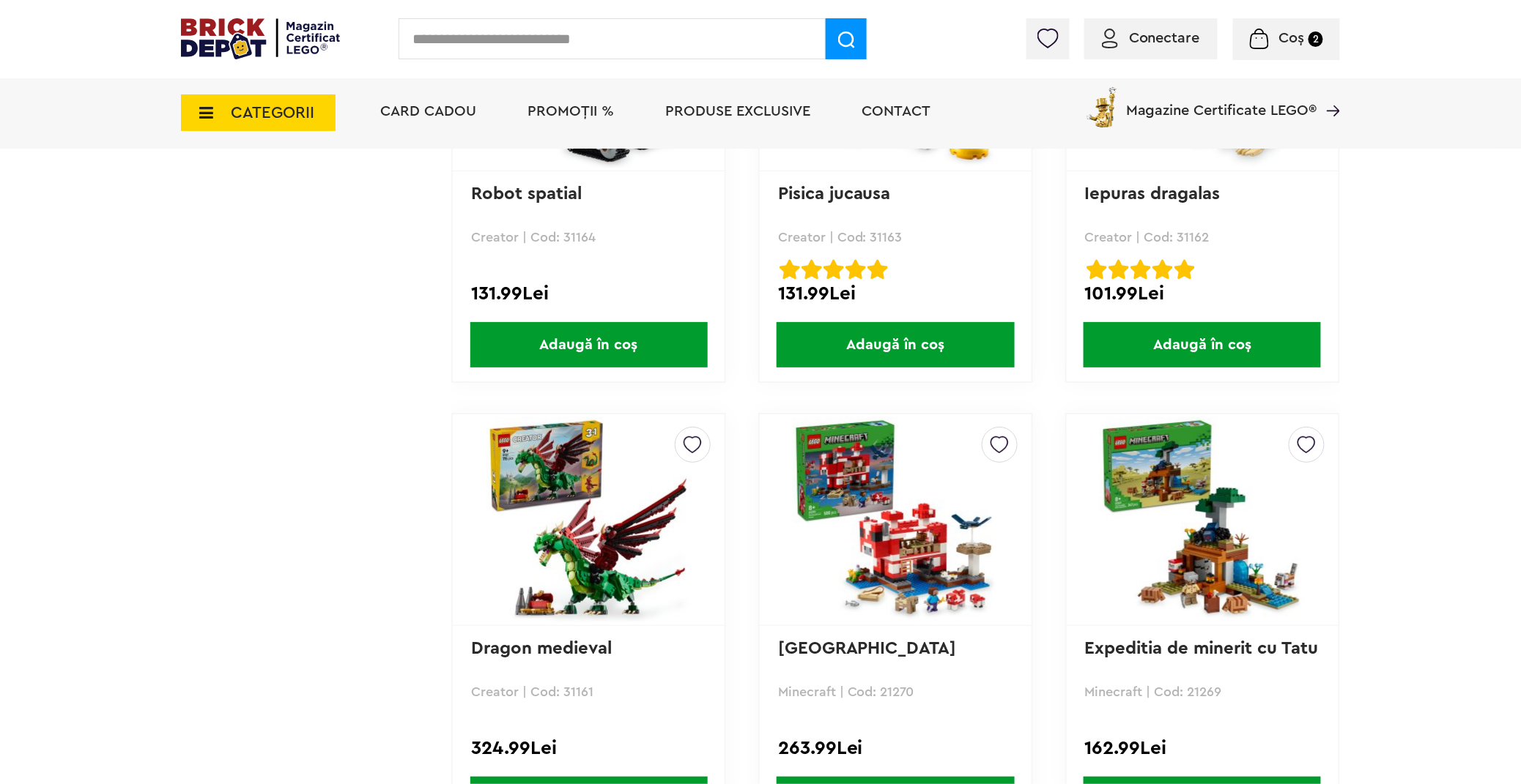
scroll to position [2765, 0]
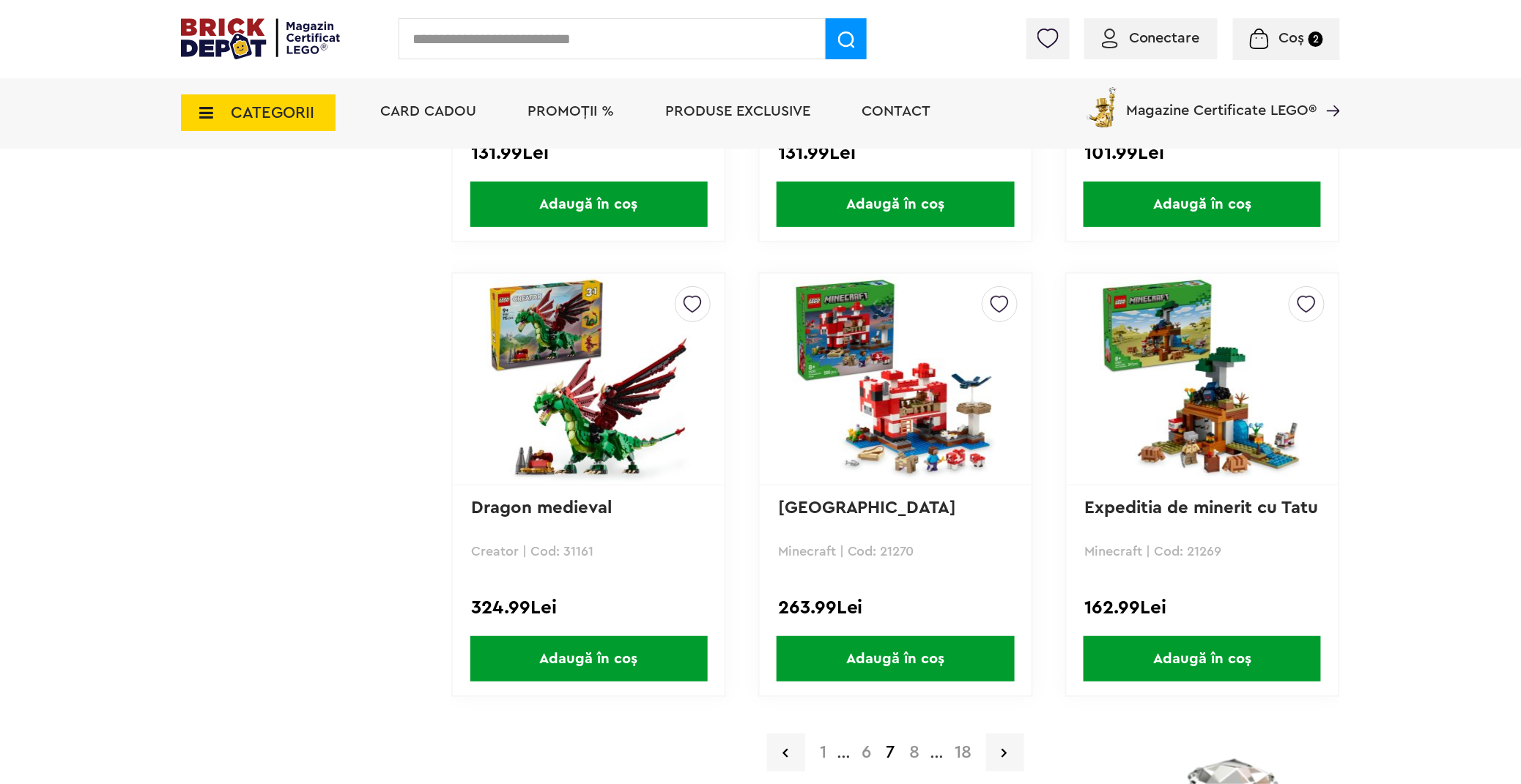
click at [918, 744] on a=9%2B&order=1&page=8"] "8" at bounding box center [915, 752] width 25 height 18
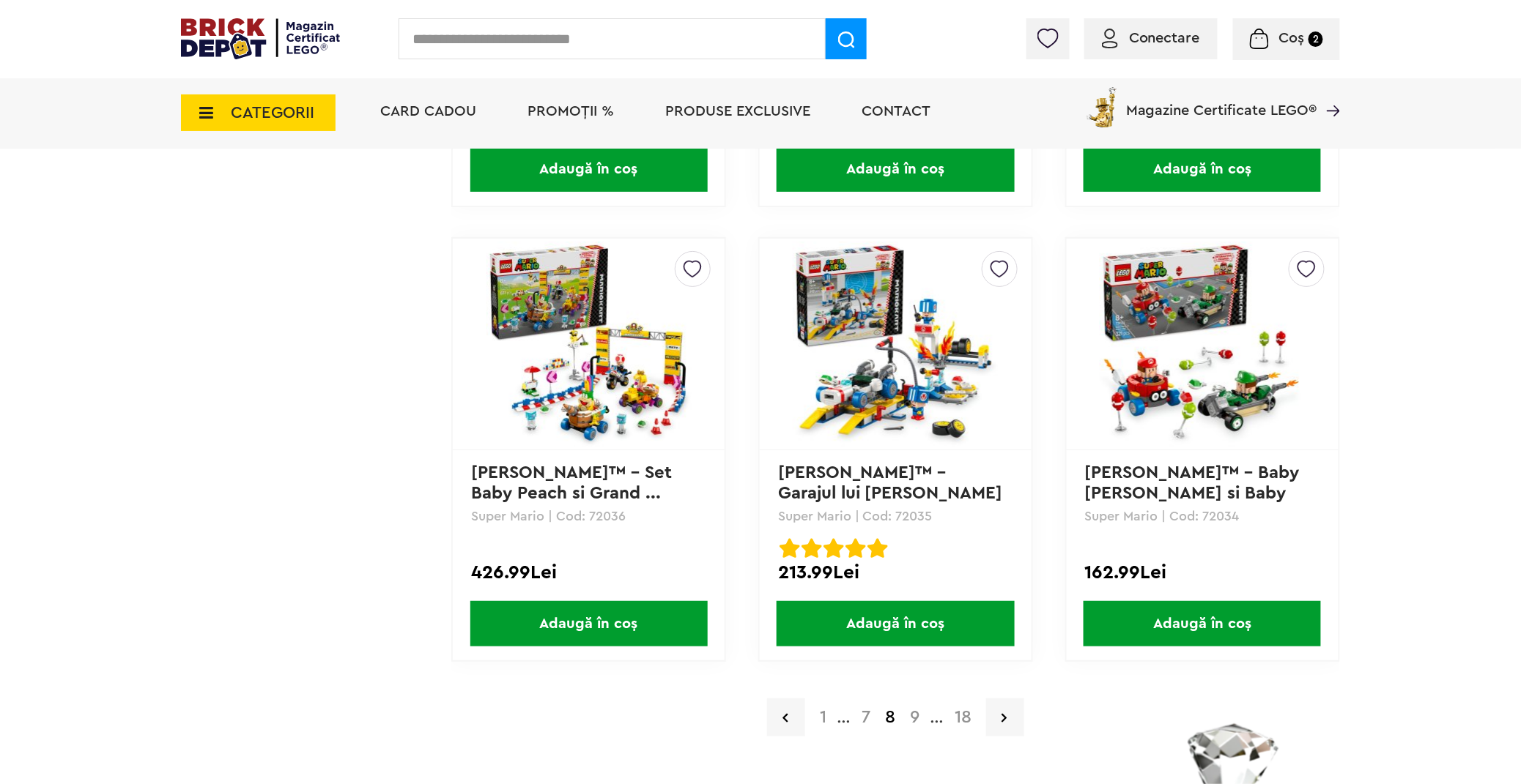
scroll to position [2847, 0]
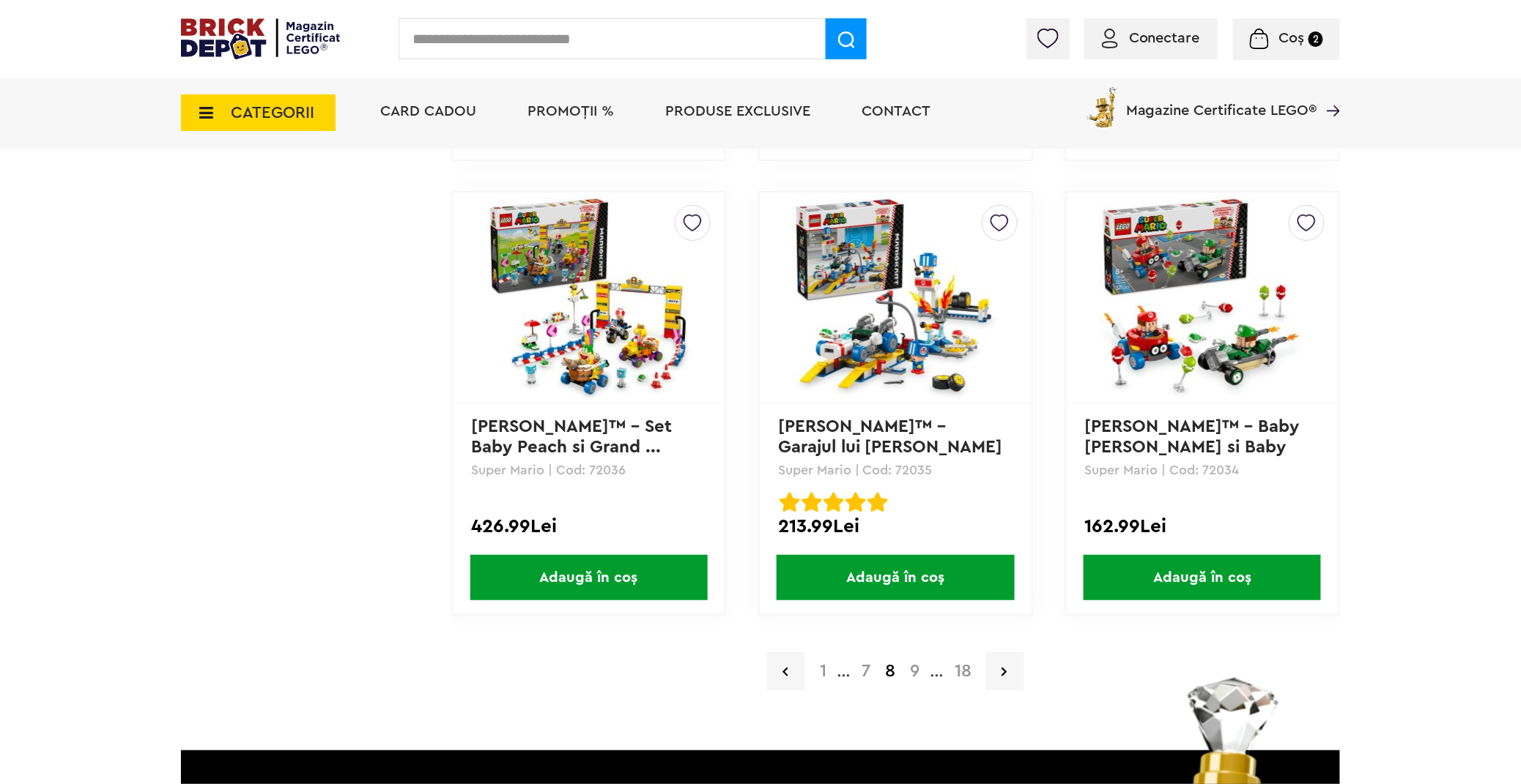
click at [916, 663] on a=9%2B&order=1&page=9"] "9" at bounding box center [915, 671] width 24 height 18
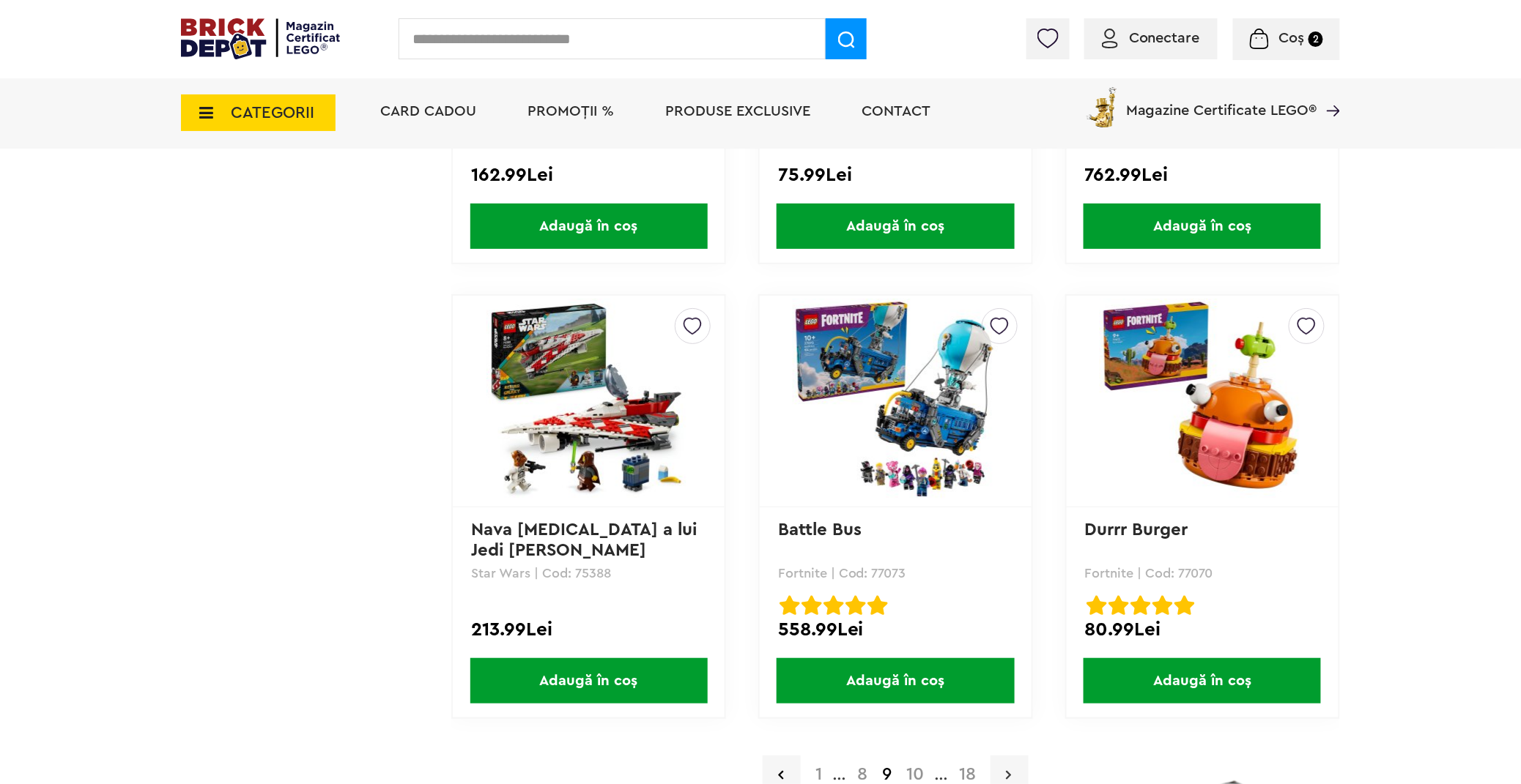
scroll to position [3010, 0]
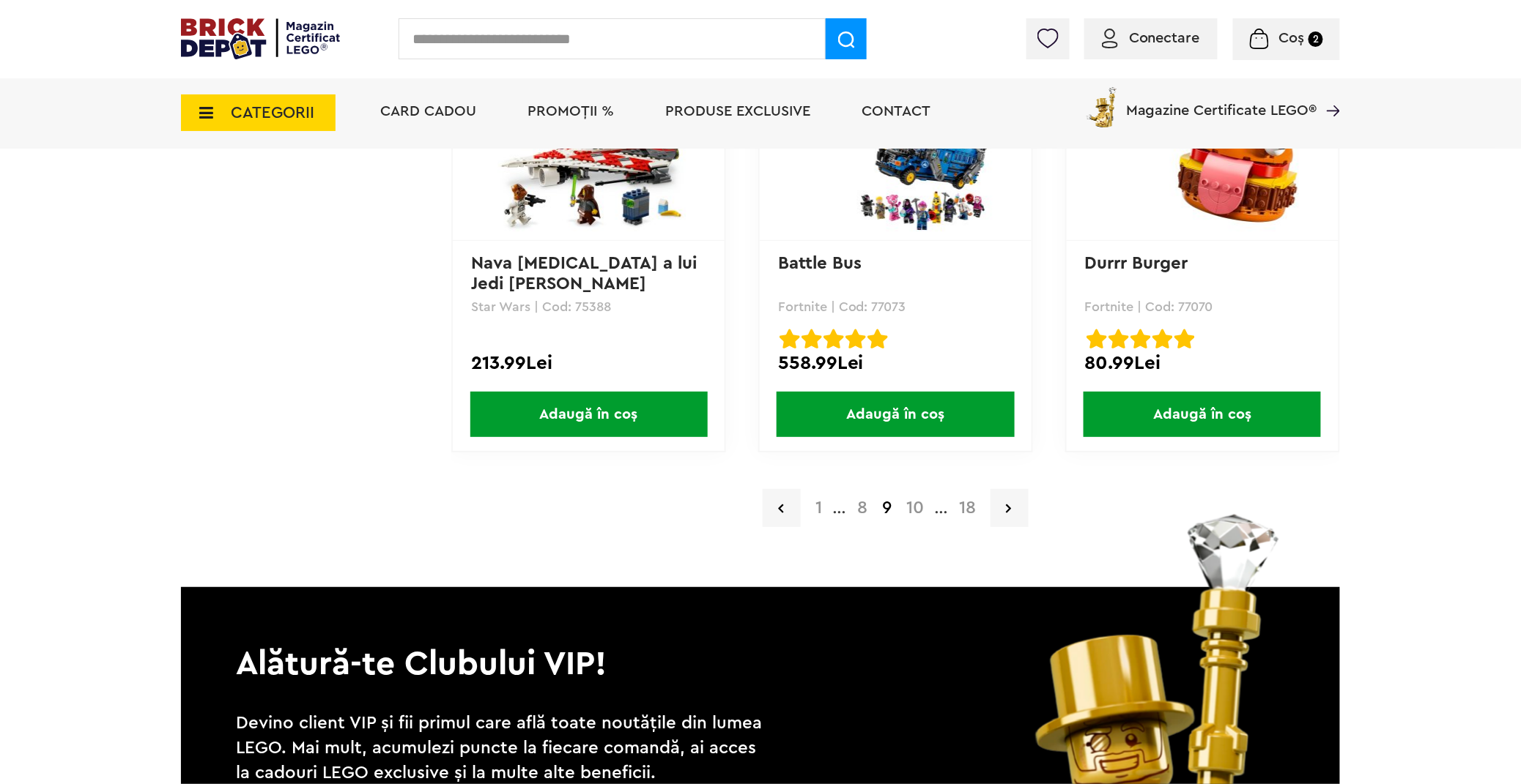
click at [919, 504] on a=9%2B&order=1&page=10"] "10" at bounding box center [915, 508] width 32 height 18
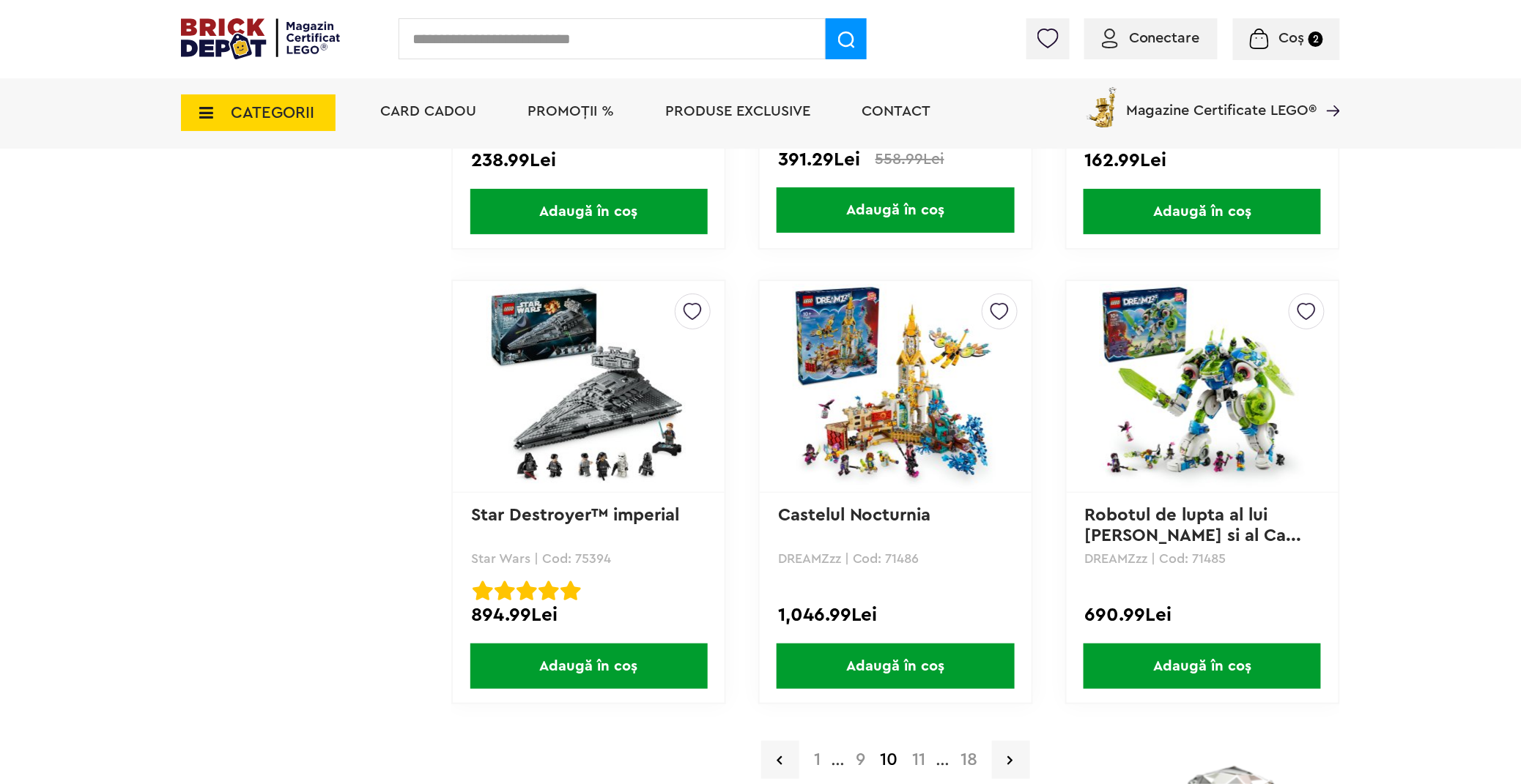
scroll to position [2765, 0]
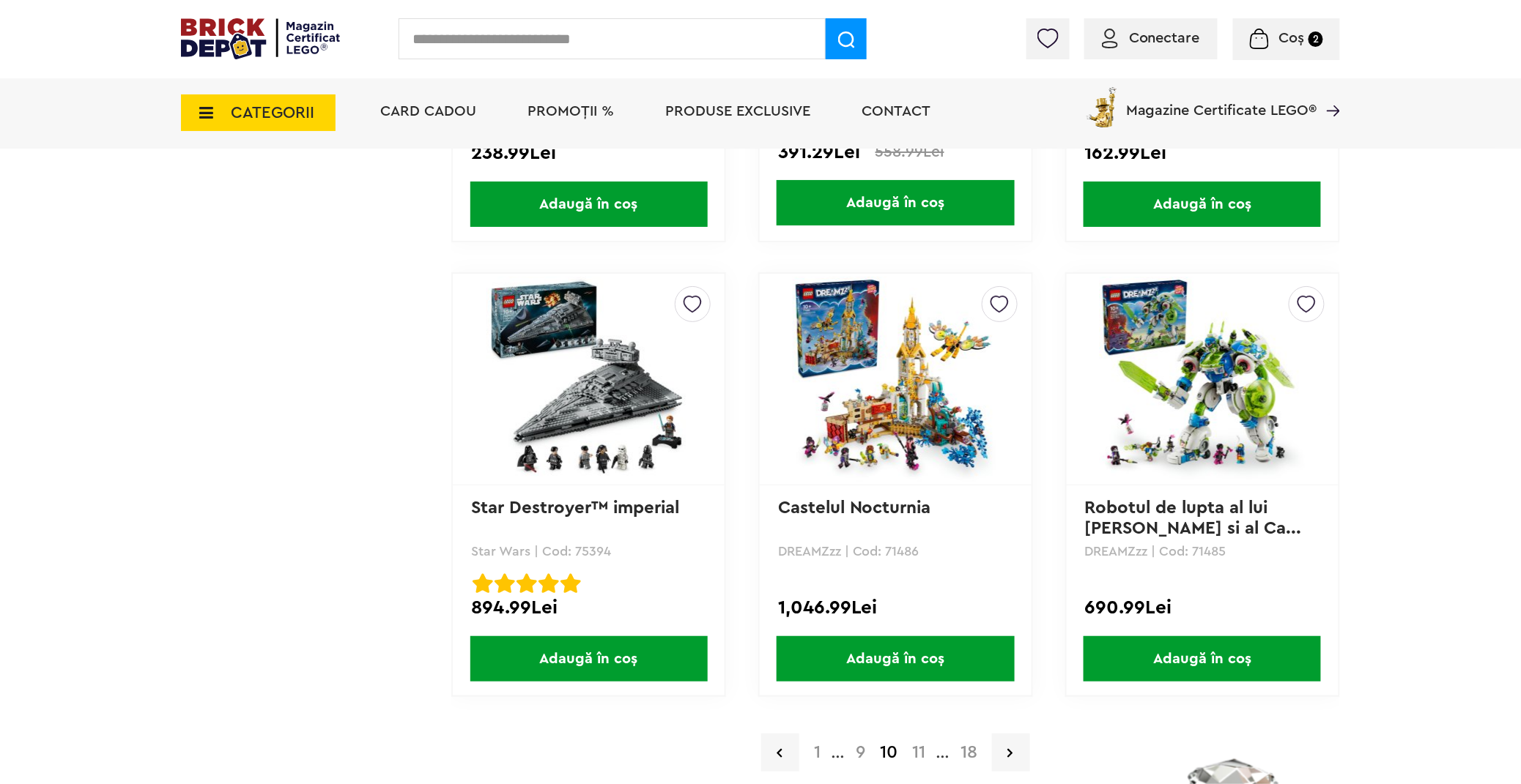
click at [920, 747] on a=9%2B&order=1&page=11"] "11" at bounding box center [918, 752] width 28 height 18
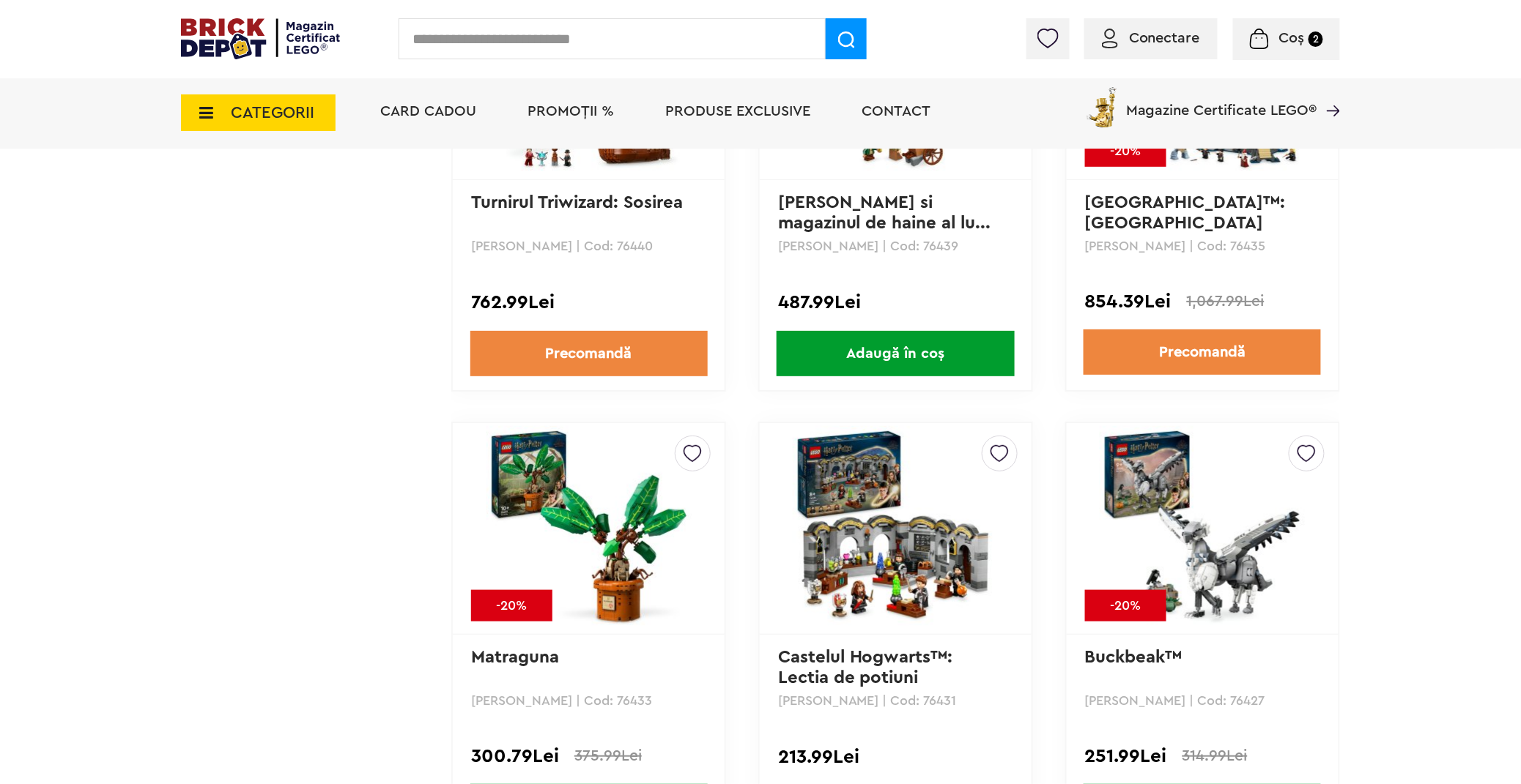
scroll to position [2847, 0]
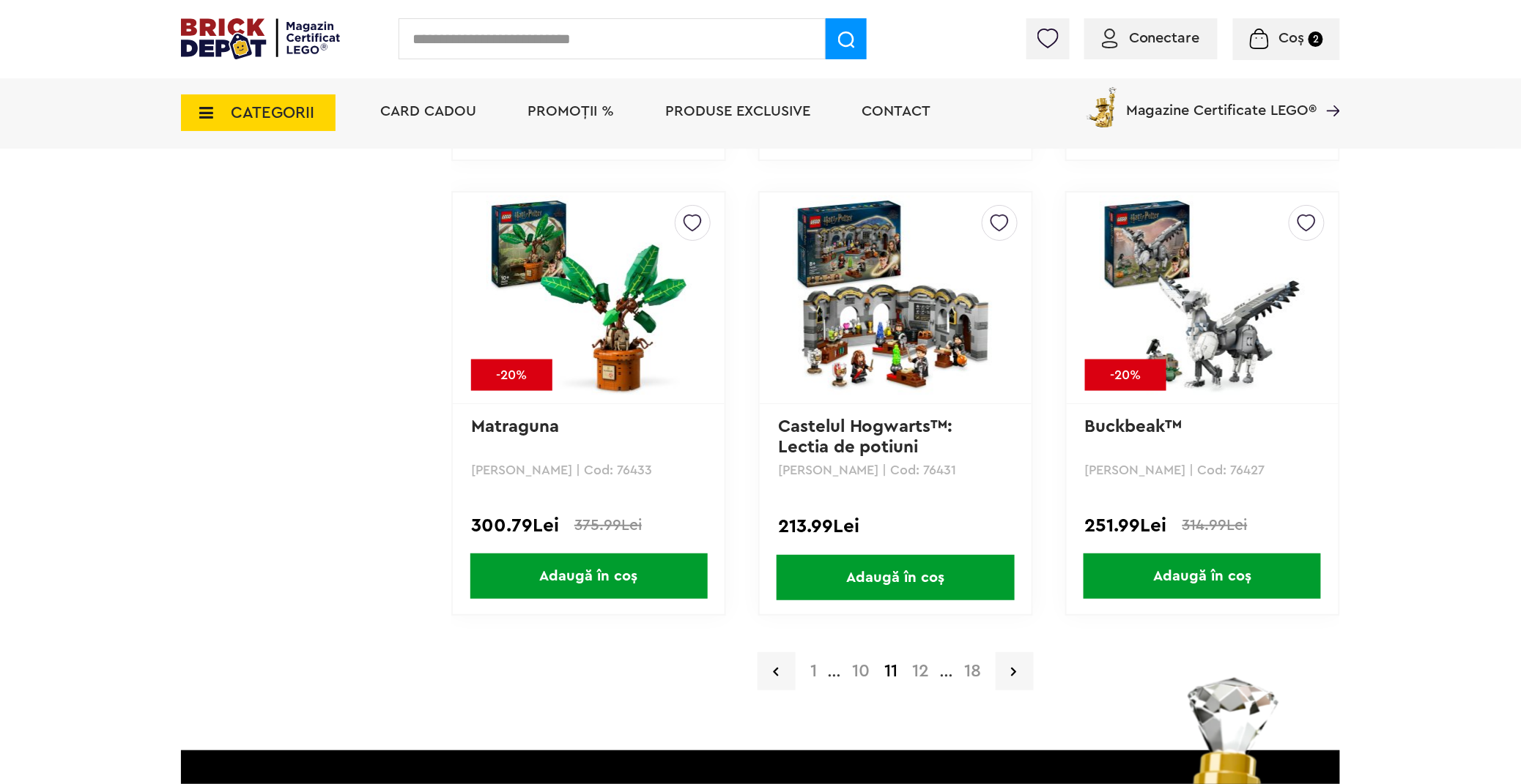
click at [926, 665] on a=9%2B&order=1&page=12"] "12" at bounding box center [920, 671] width 31 height 18
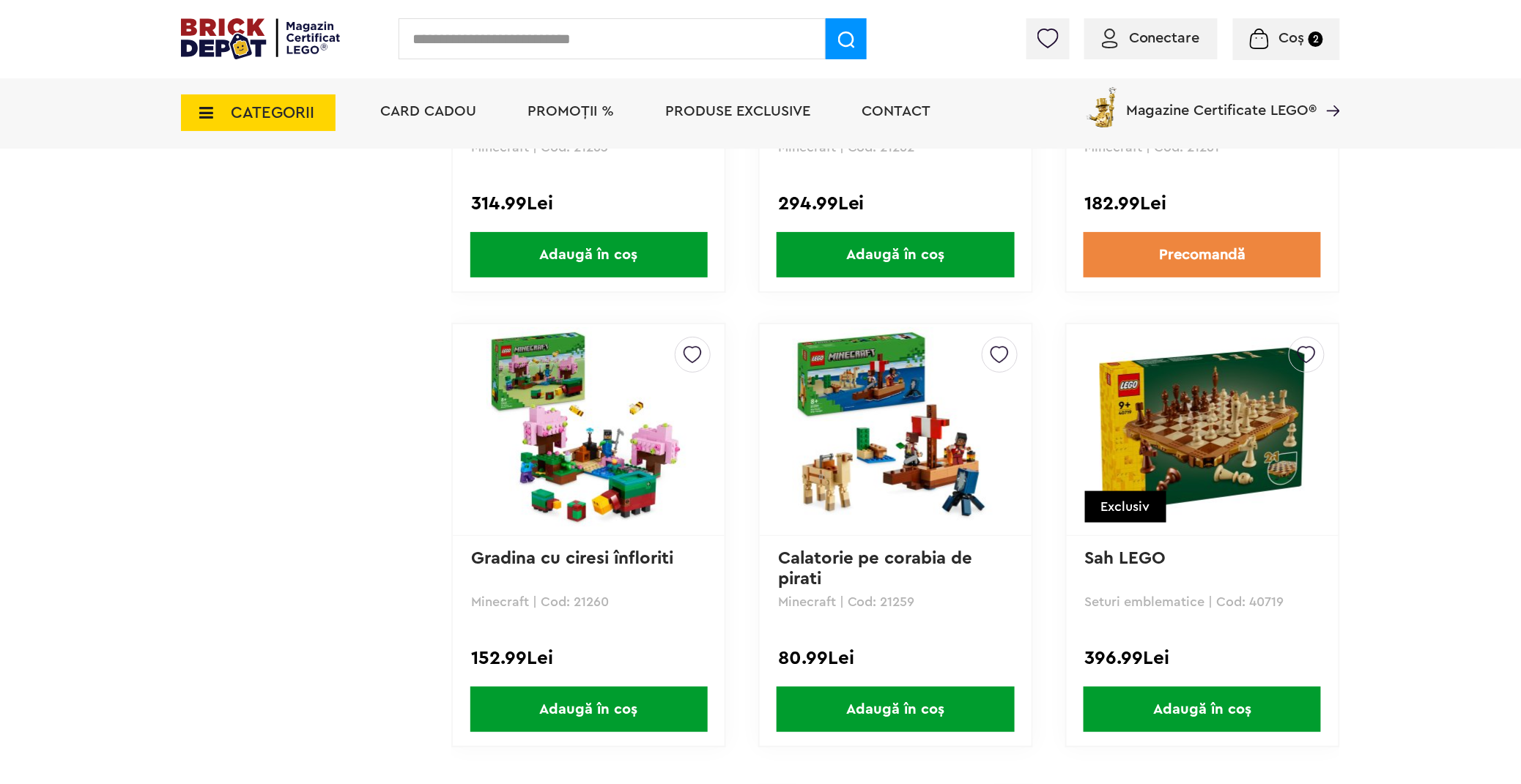
scroll to position [2847, 0]
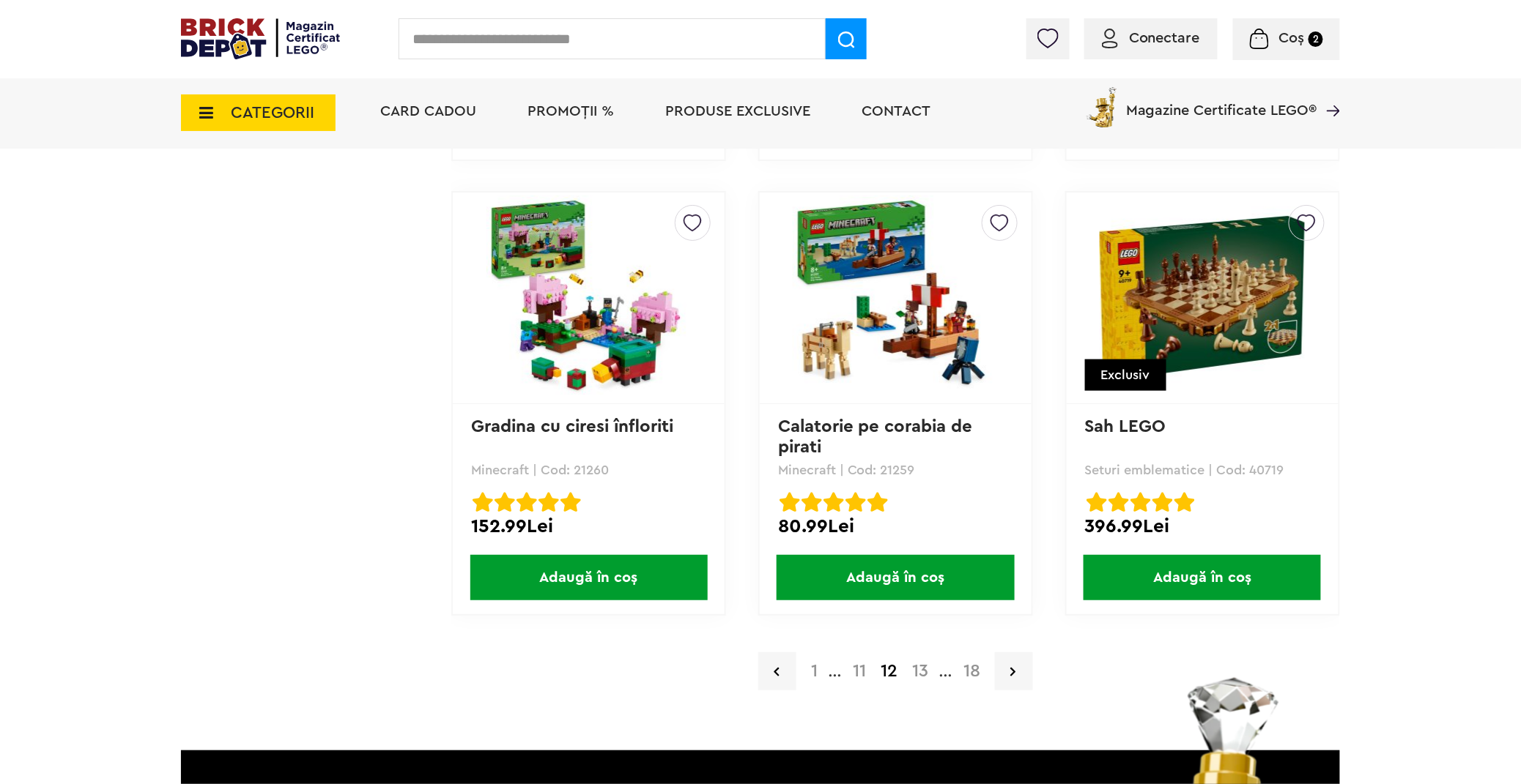
click at [921, 663] on a=9%2B&order=1&page=13"] "13" at bounding box center [920, 671] width 31 height 18
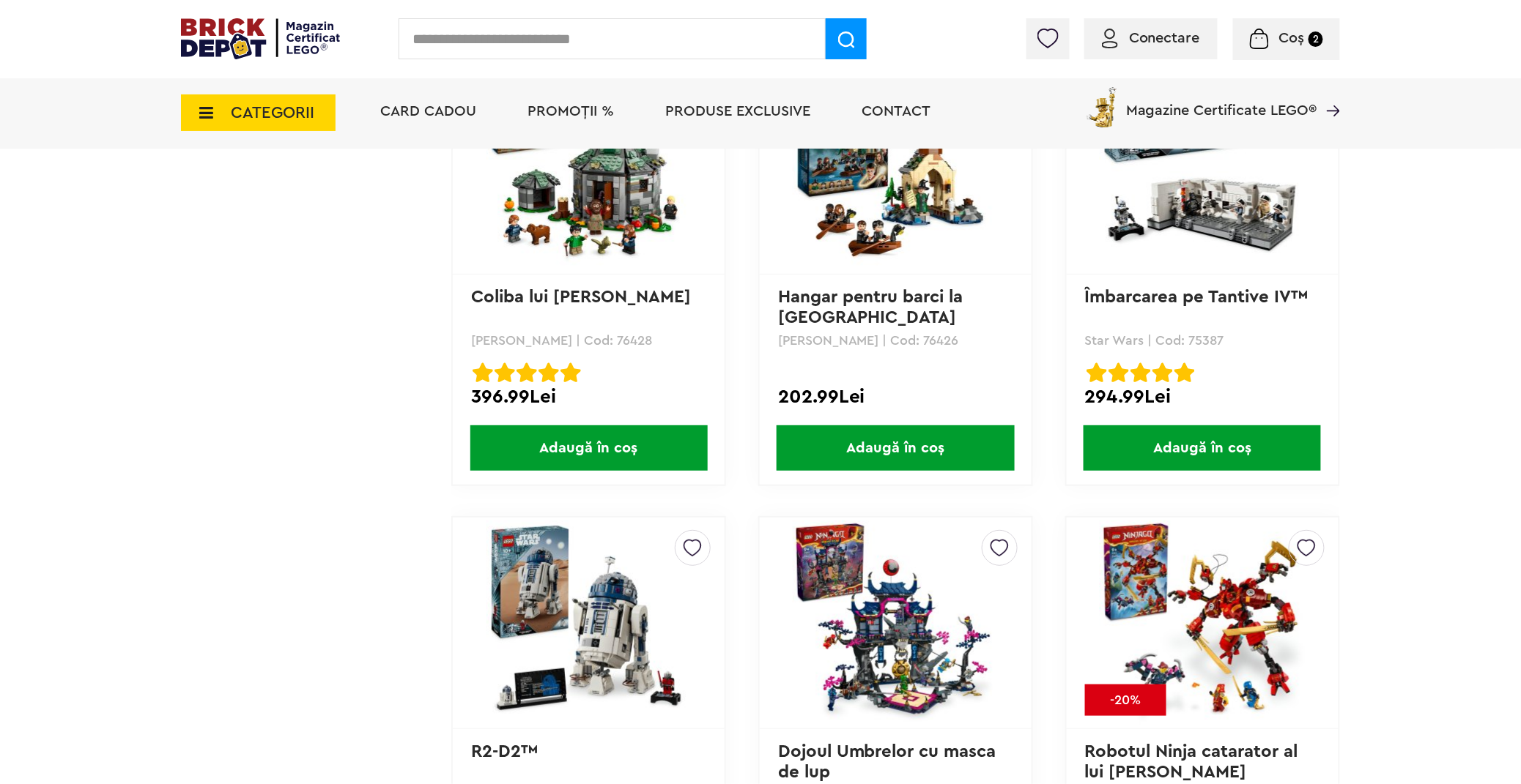
scroll to position [2765, 0]
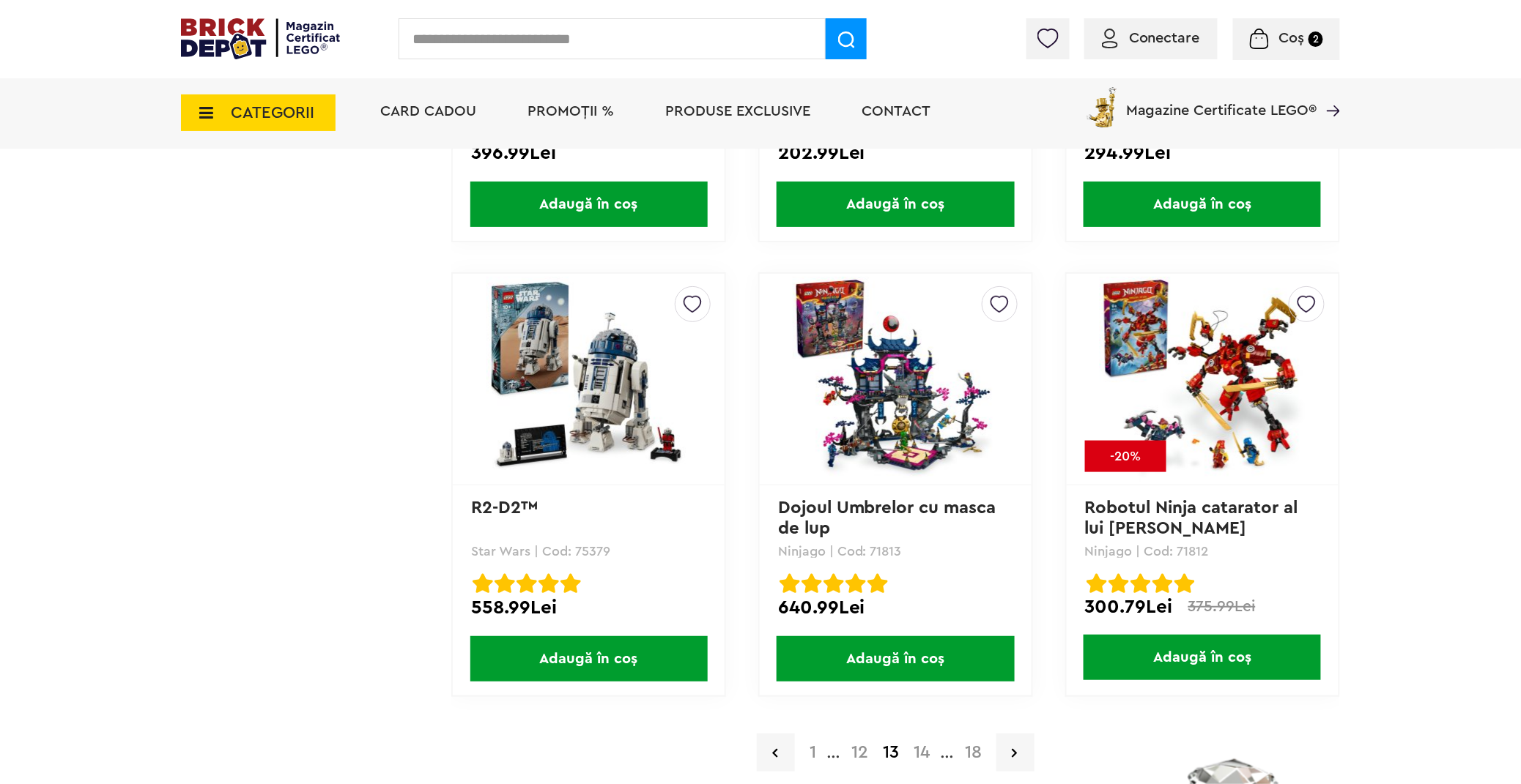
click at [929, 744] on a=9%2B&order=1&page=14"] "14" at bounding box center [922, 752] width 31 height 18
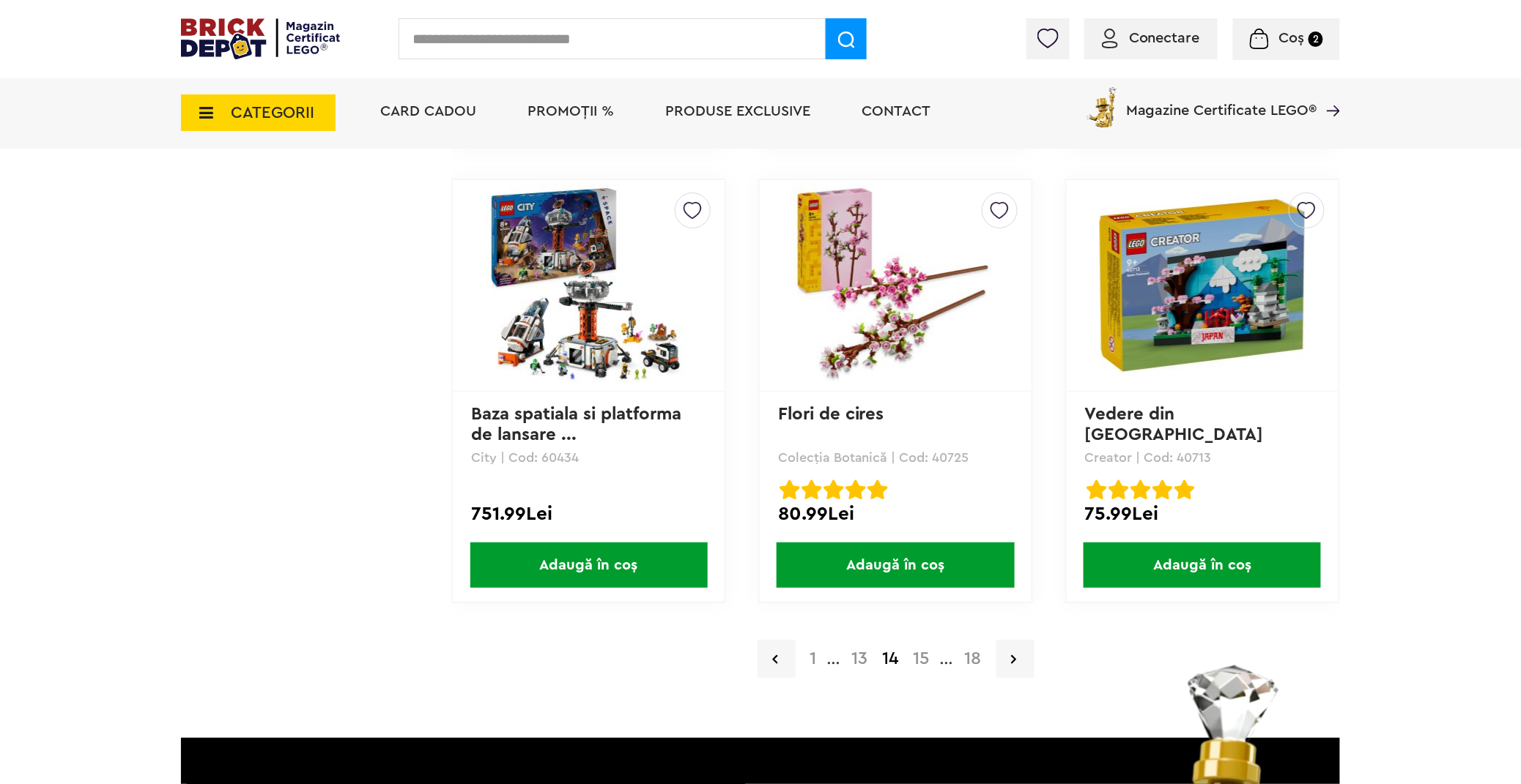
scroll to position [3010, 0]
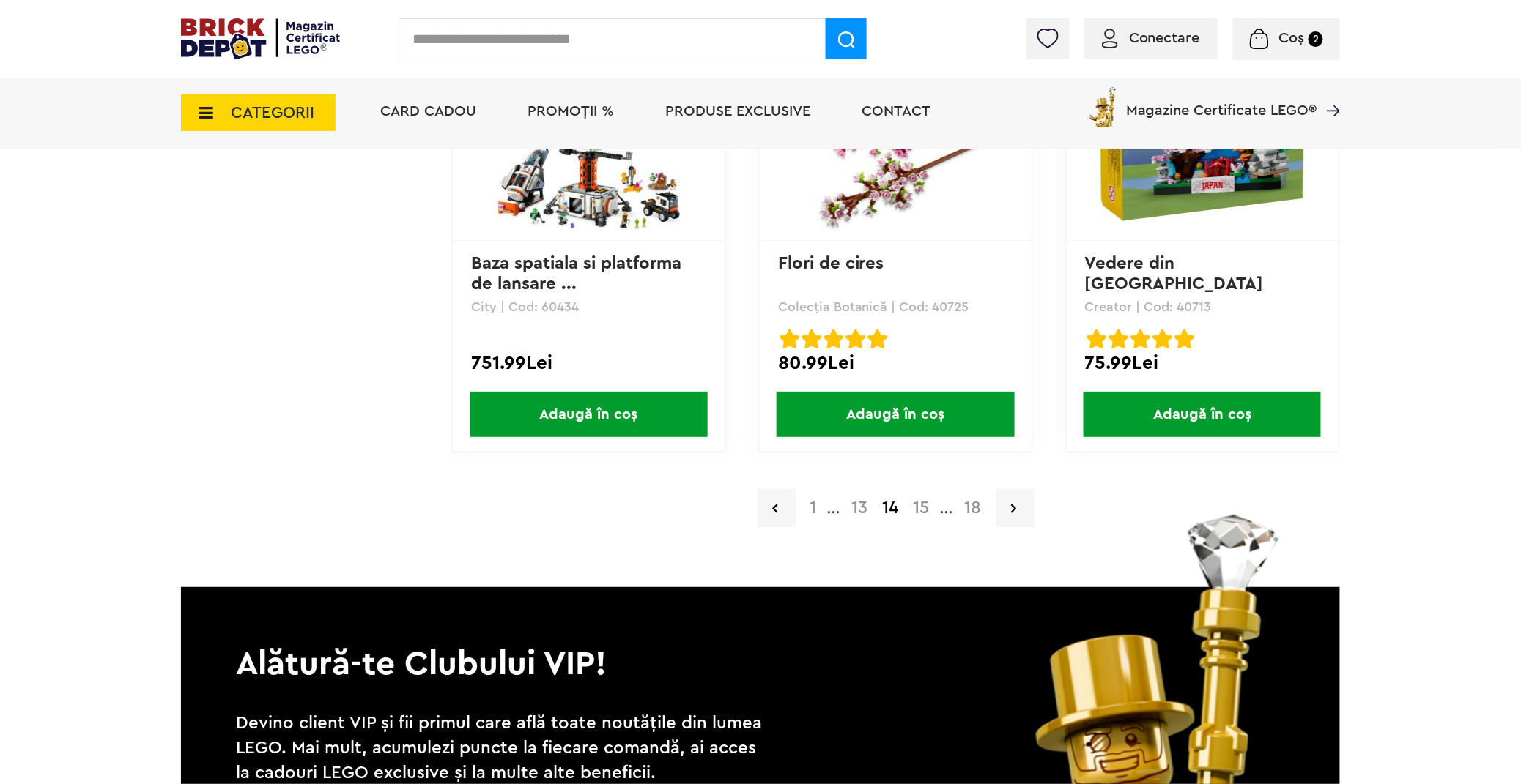
click at [925, 499] on a=9%2B&order=1&page=15"] "15" at bounding box center [922, 508] width 31 height 18
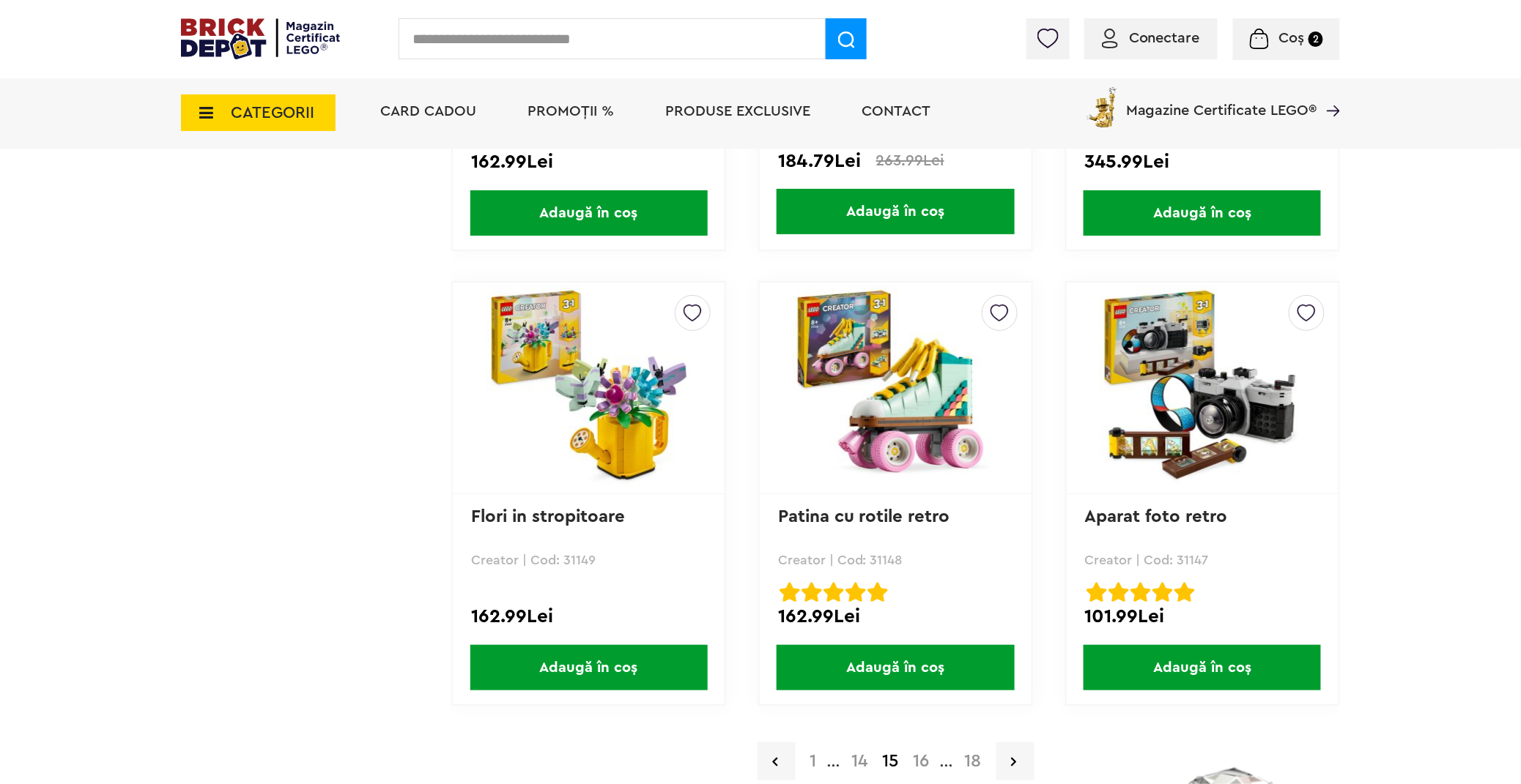
scroll to position [2929, 0]
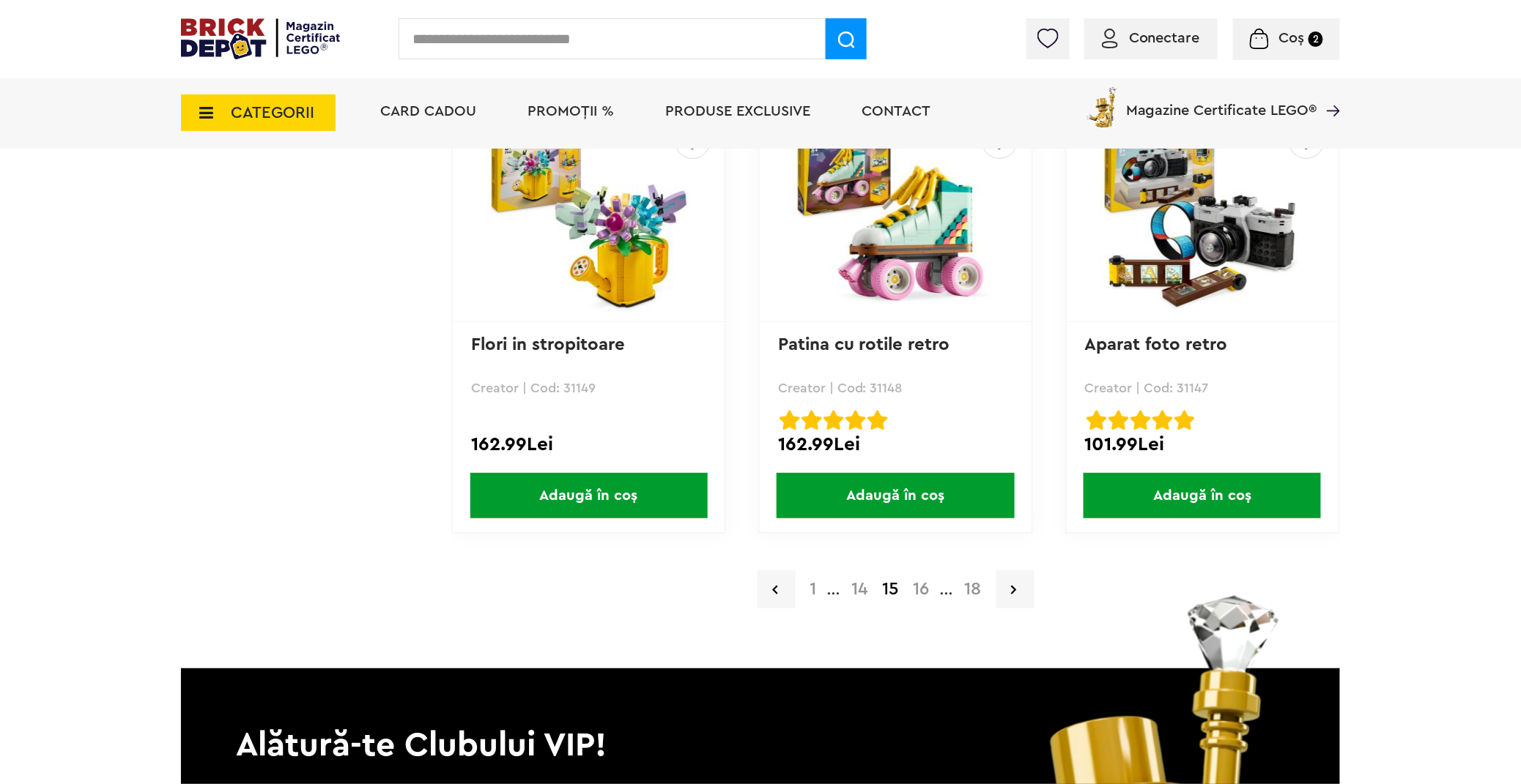
click at [925, 581] on a=9%2B&order=1&page=16"] "16" at bounding box center [922, 589] width 31 height 18
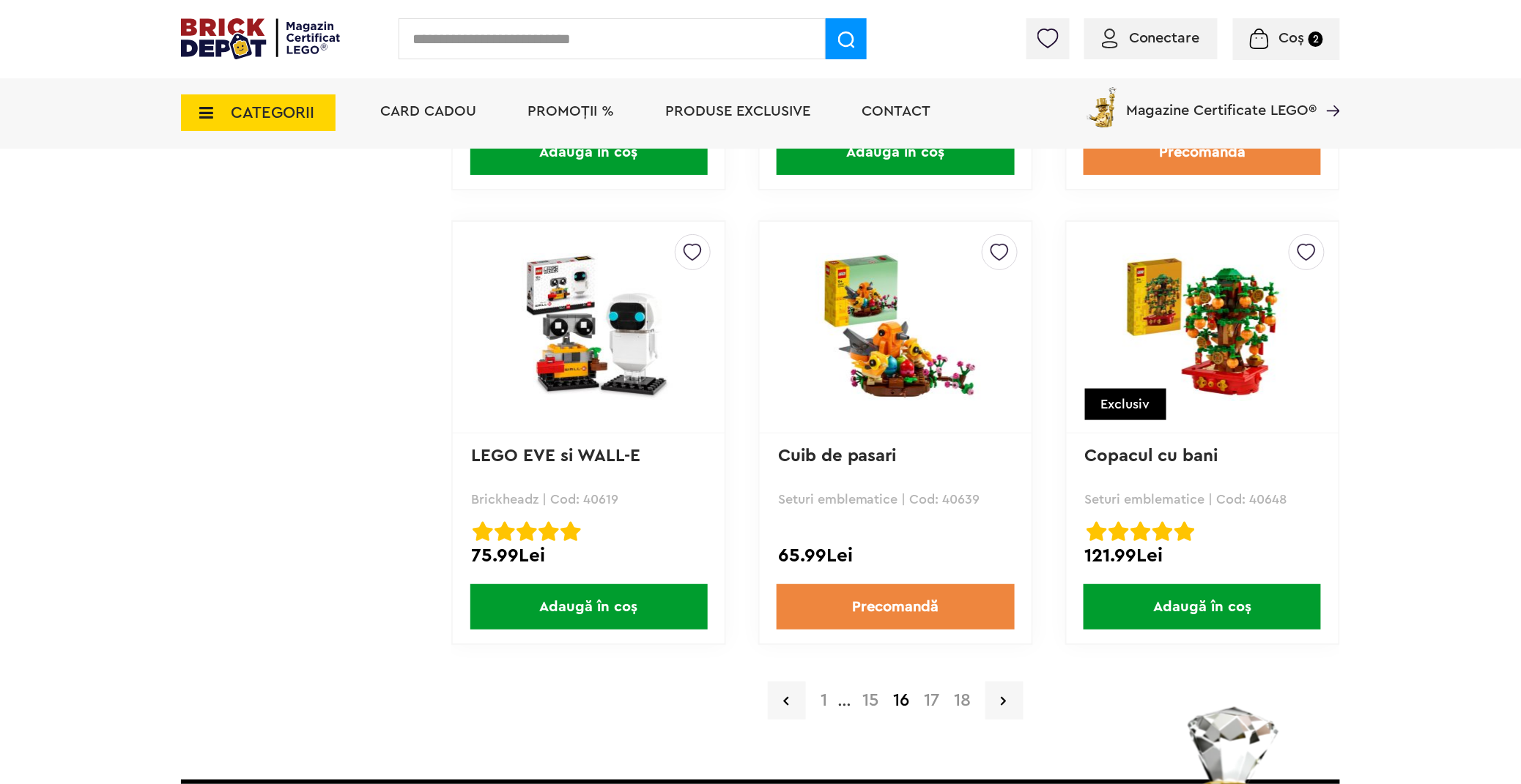
scroll to position [2847, 0]
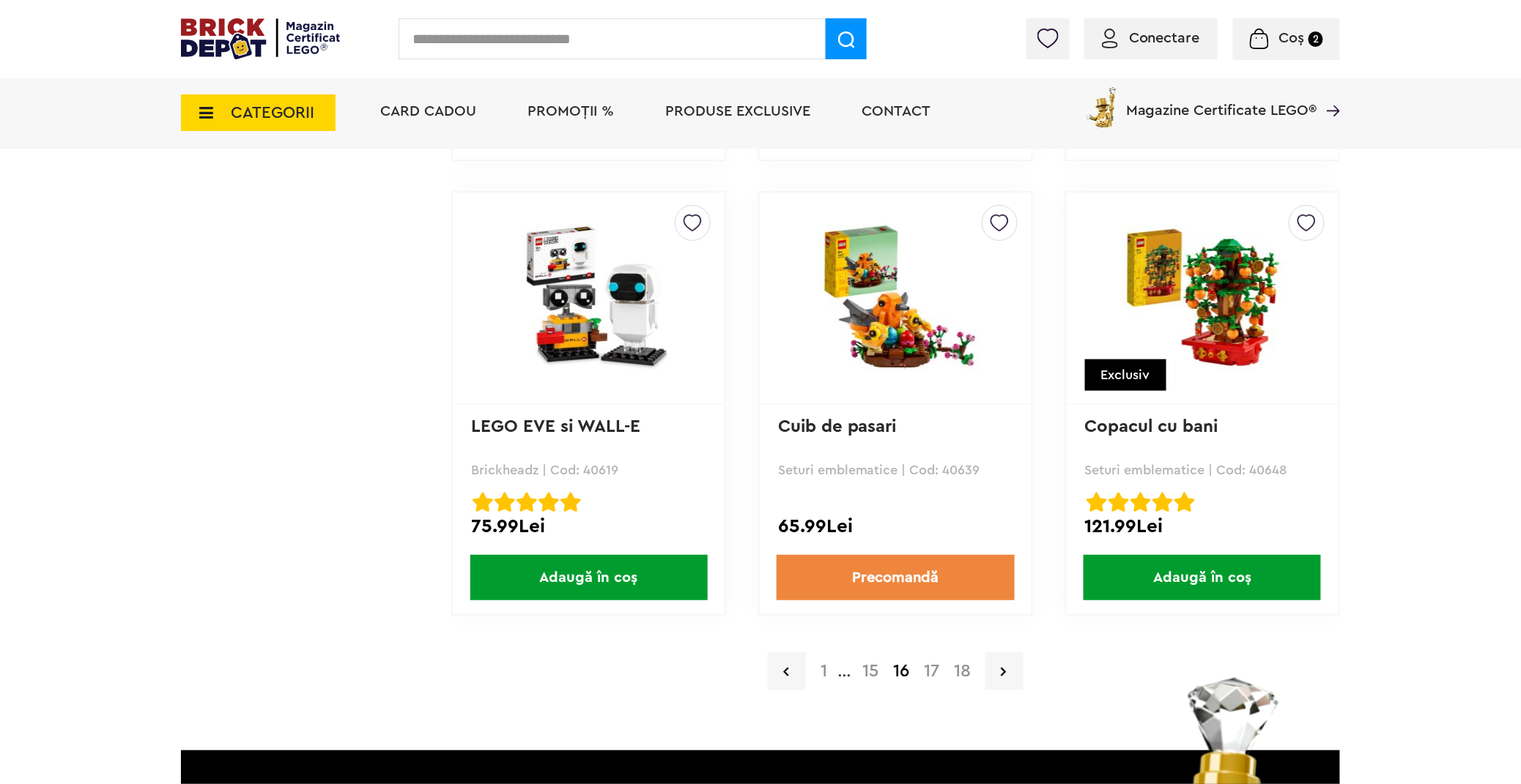
click at [932, 663] on a=9%2B&order=1&page=17"] "17" at bounding box center [932, 671] width 30 height 18
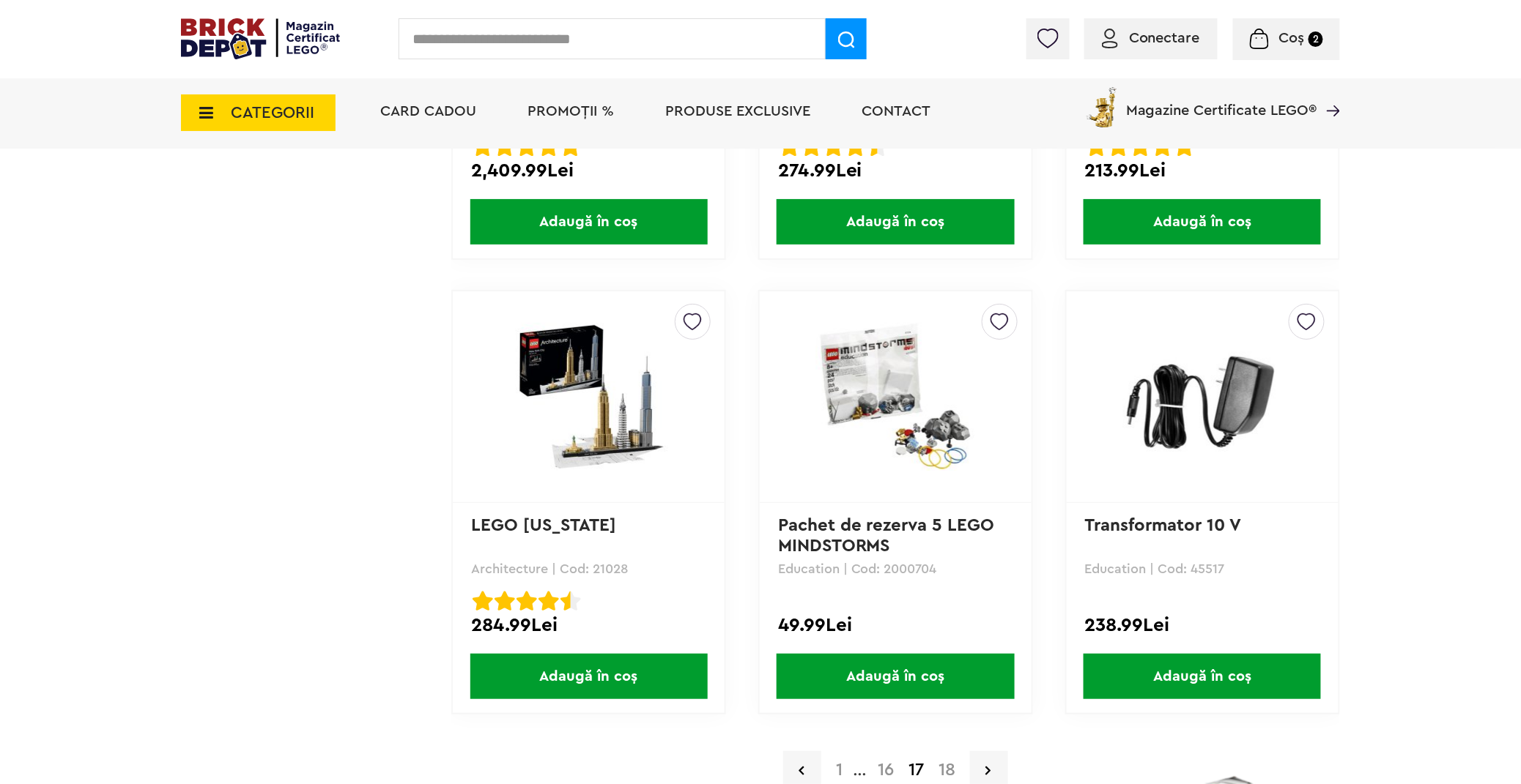
scroll to position [2929, 0]
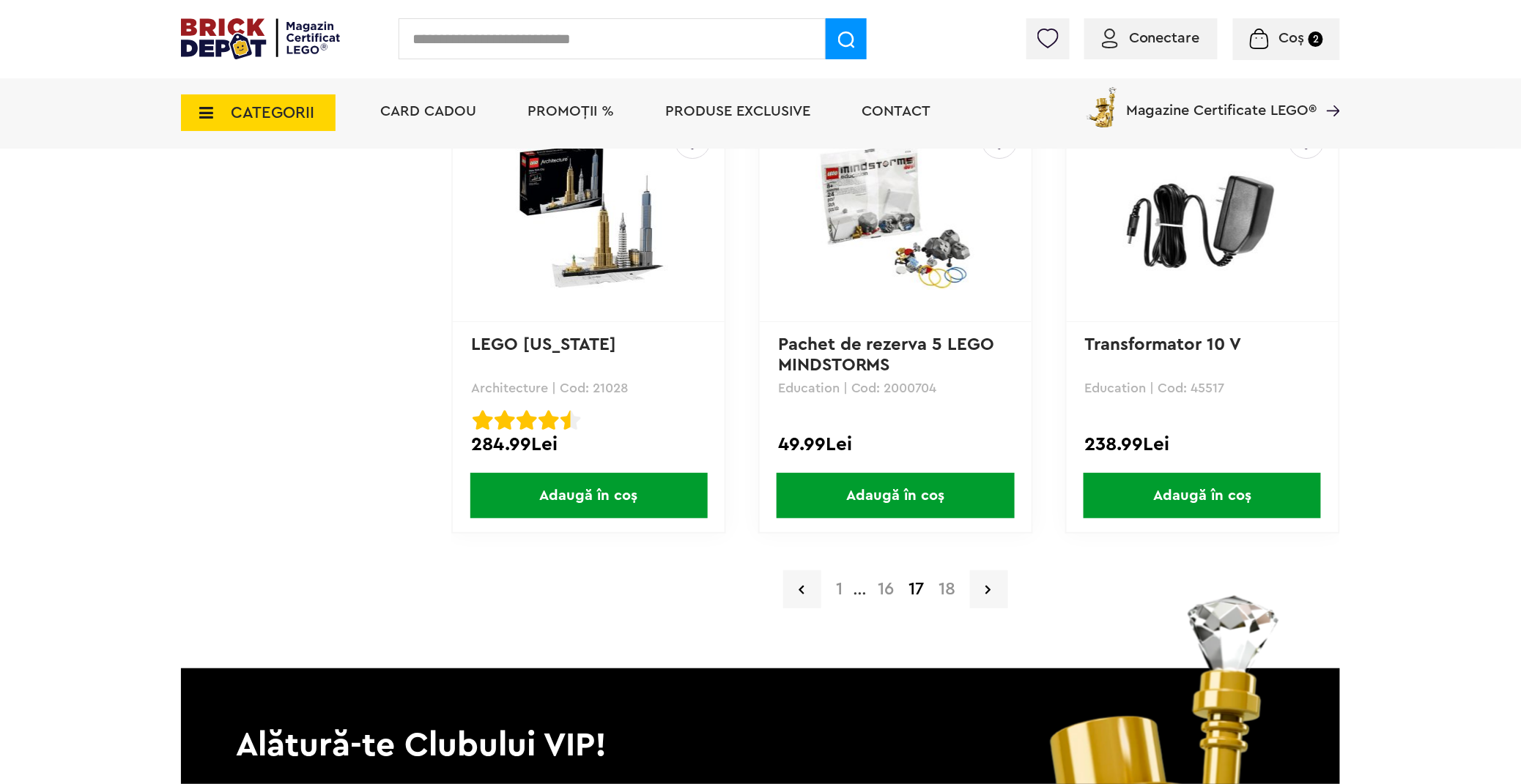
click at [956, 581] on a=9%2B&order=1&page=18"] "18" at bounding box center [947, 589] width 31 height 18
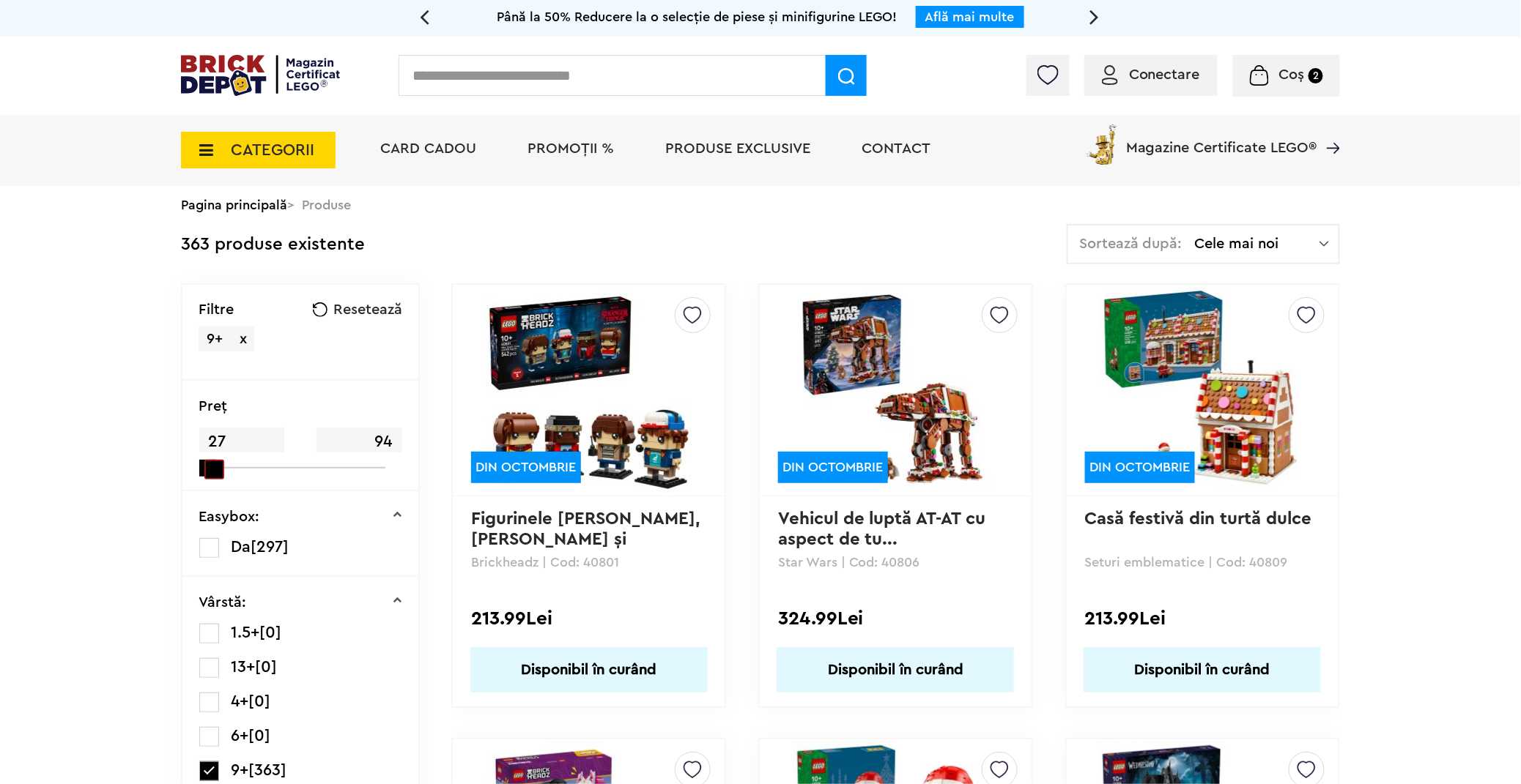
drag, startPoint x: 388, startPoint y: 464, endPoint x: 198, endPoint y: 479, distance: 190.6
click at [198, 479] on div "Preţ 27 94" at bounding box center [300, 436] width 236 height 111
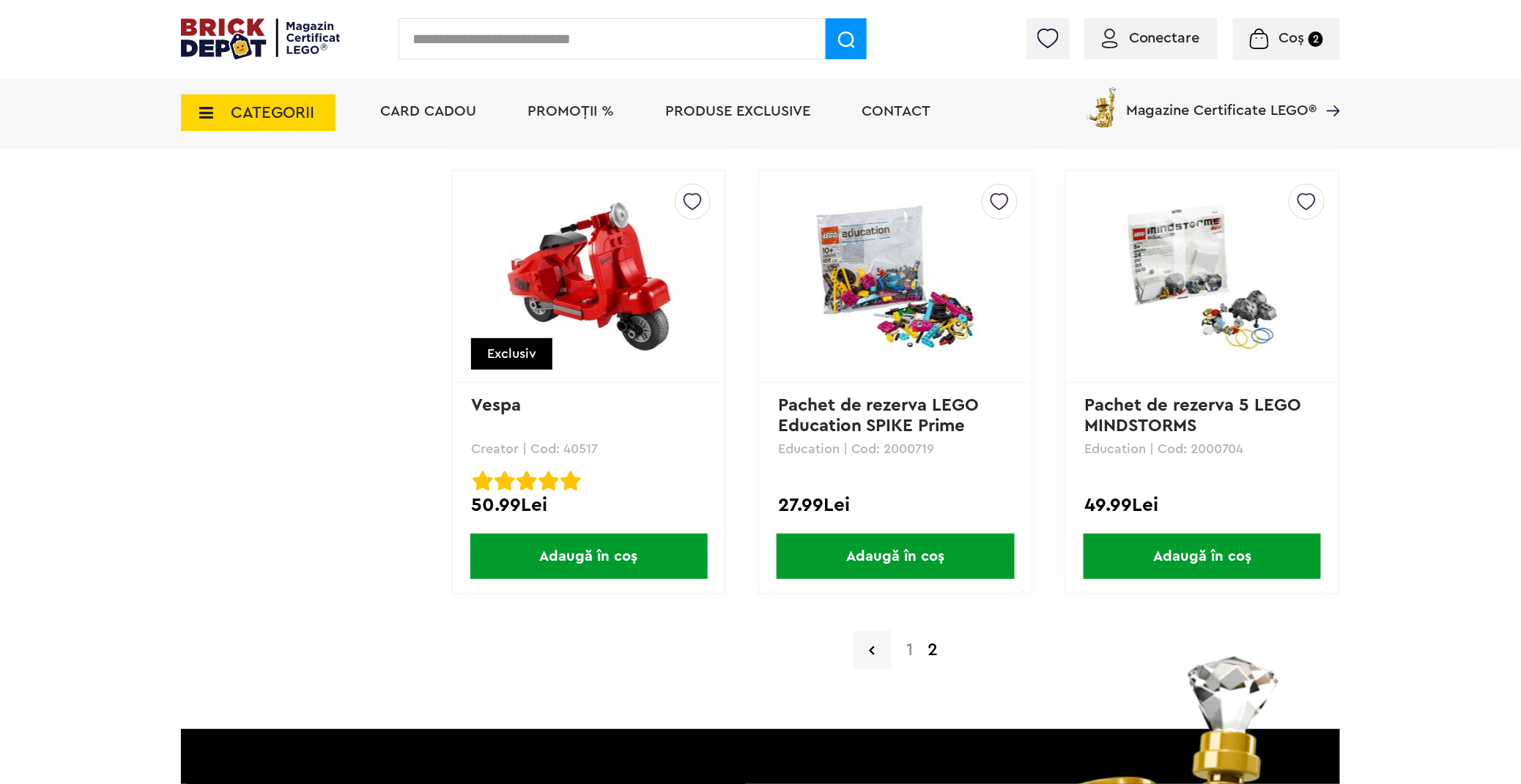
scroll to position [2522, 0]
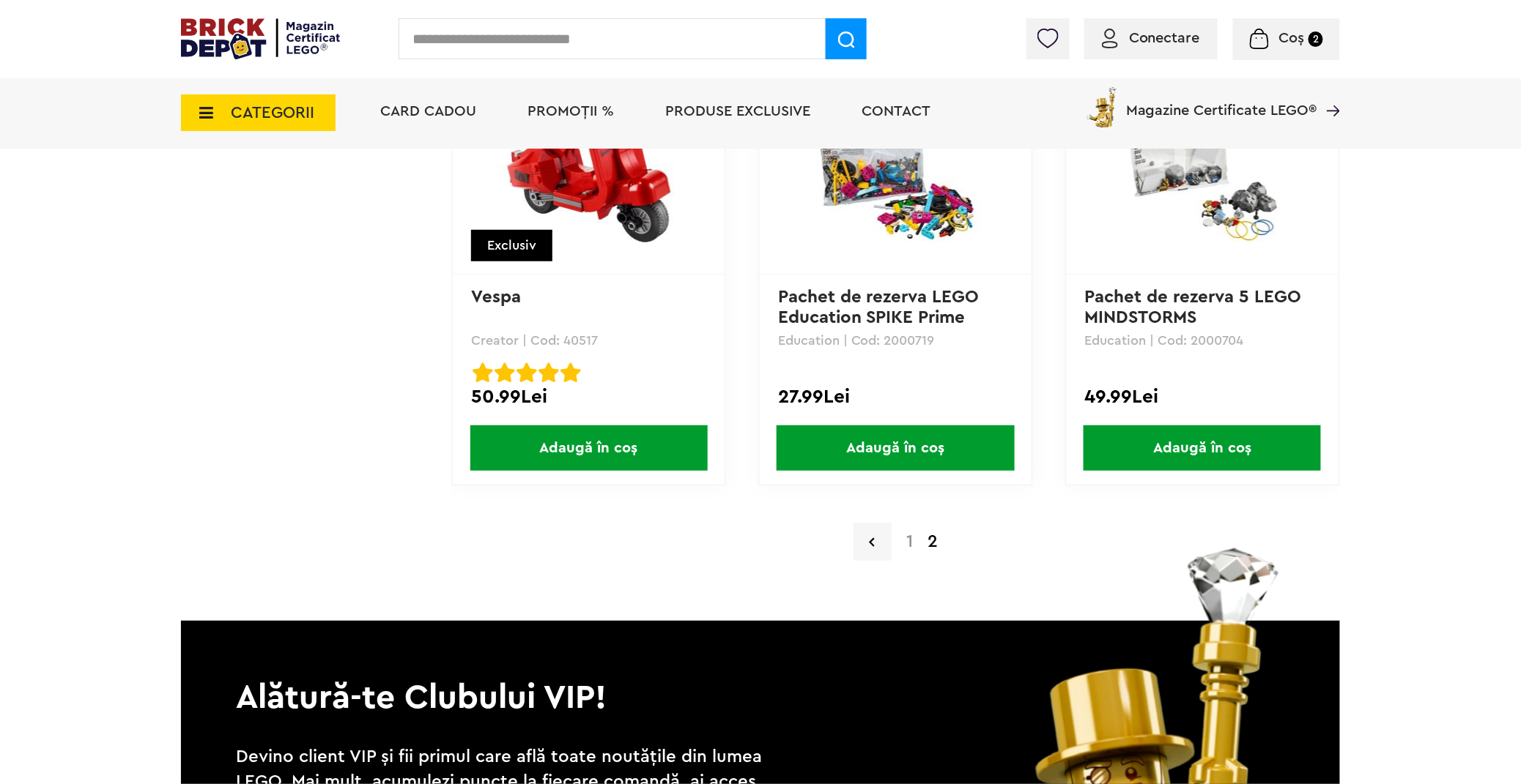
click at [915, 534] on a=9%2B&max=94&min=27&order=1&page=1"] "1" at bounding box center [909, 541] width 21 height 18
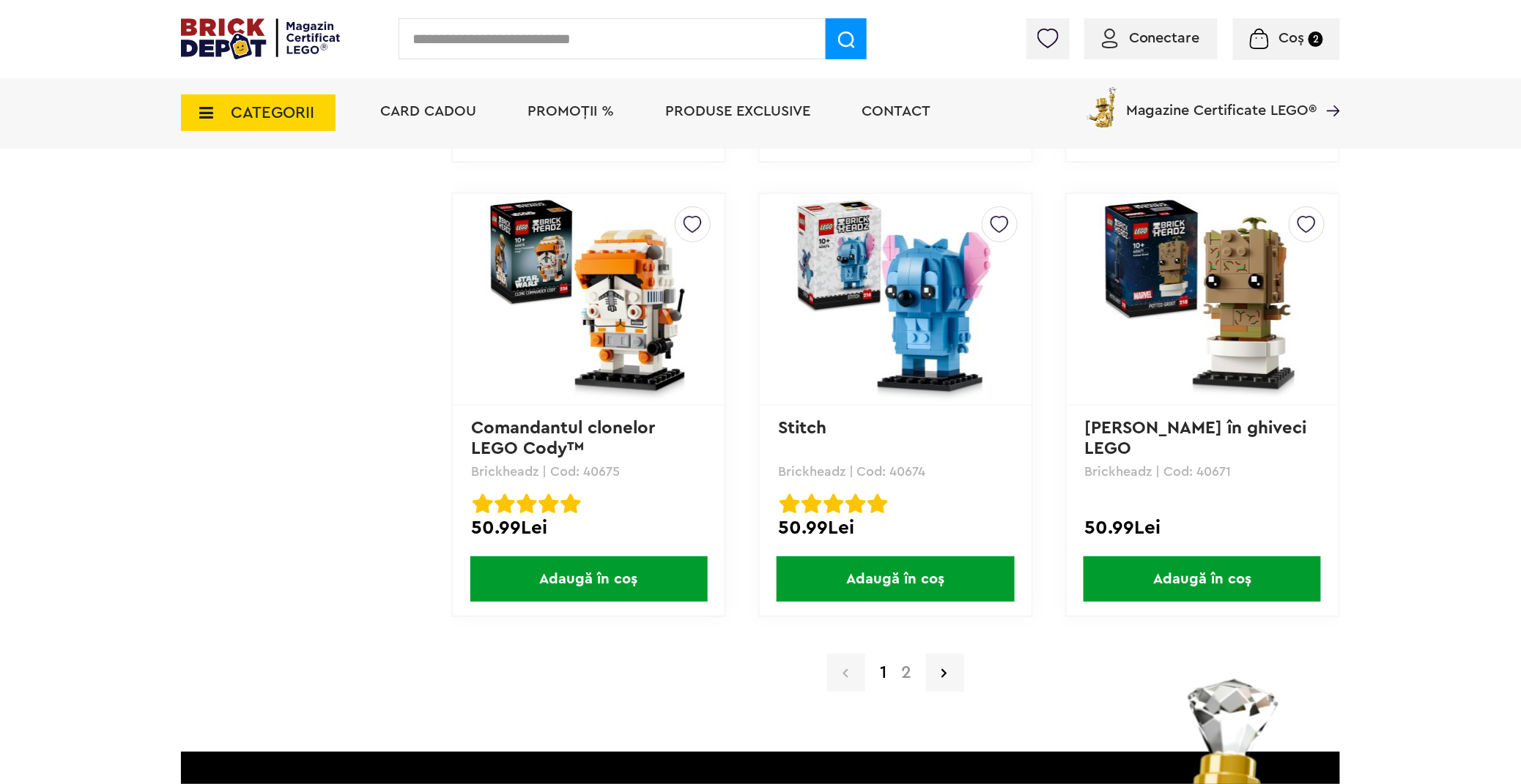
scroll to position [3010, 0]
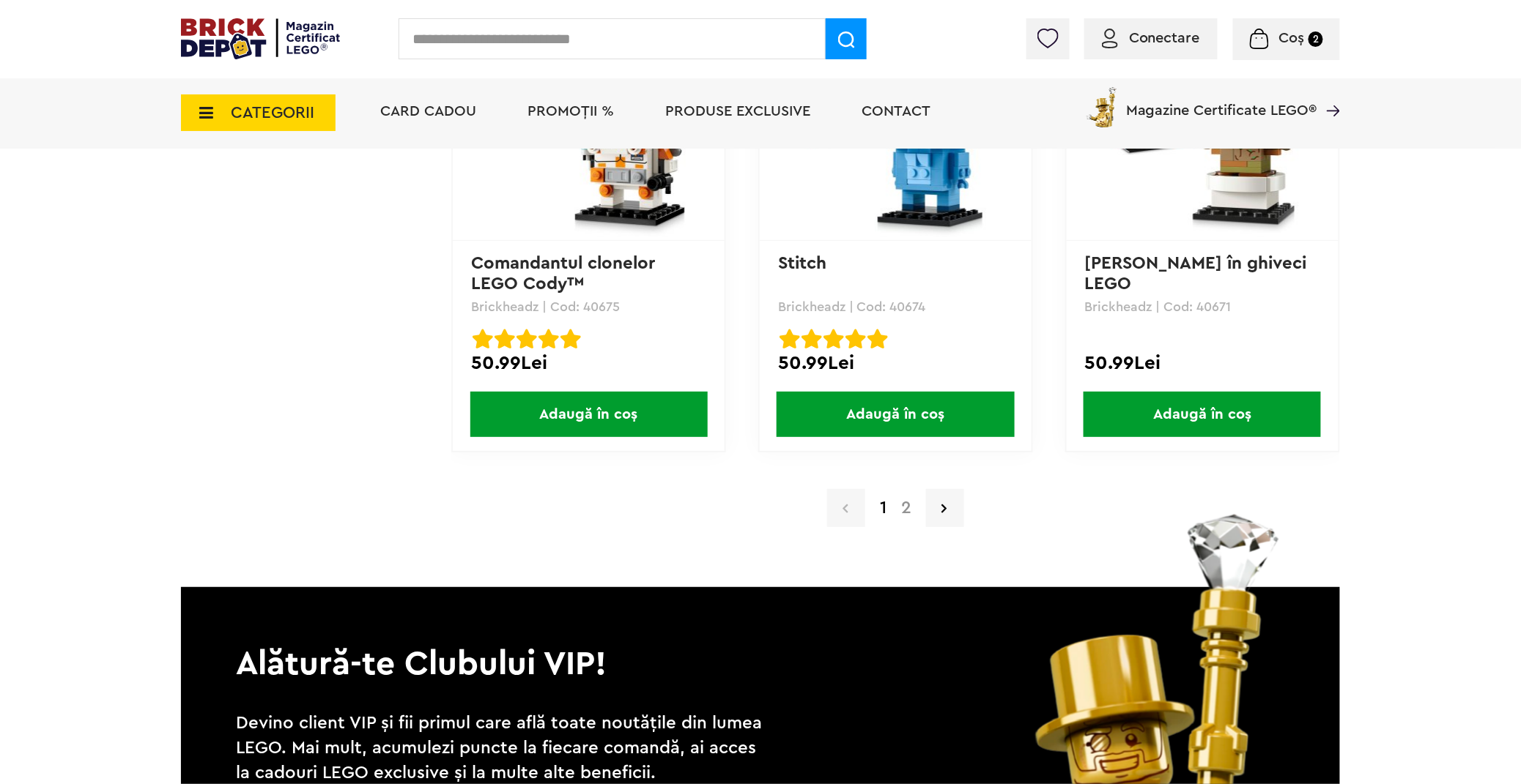
click at [909, 499] on a=9%2B&max=94&min=27&order=1&page=2"] "2" at bounding box center [906, 508] width 25 height 18
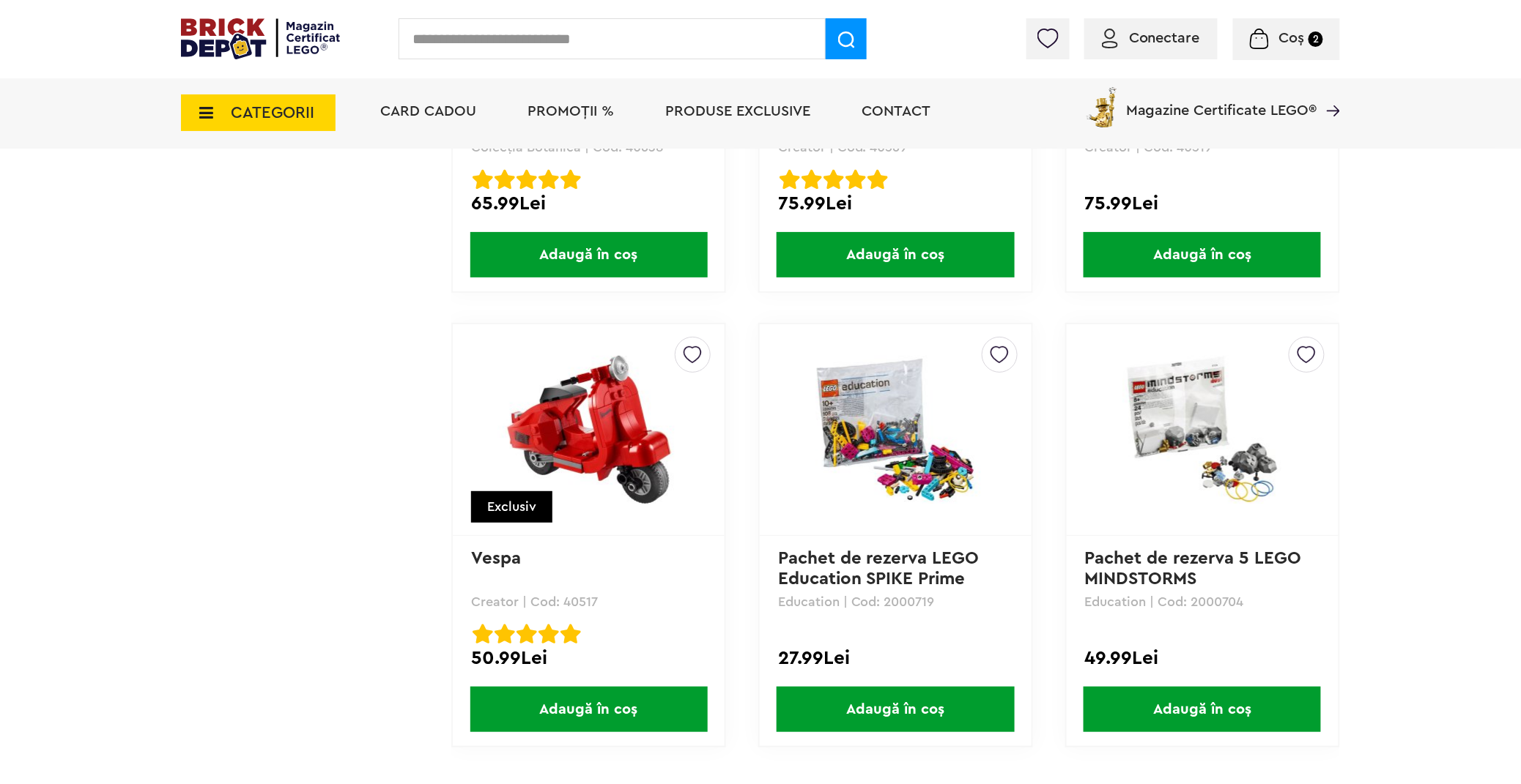
scroll to position [2360, 0]
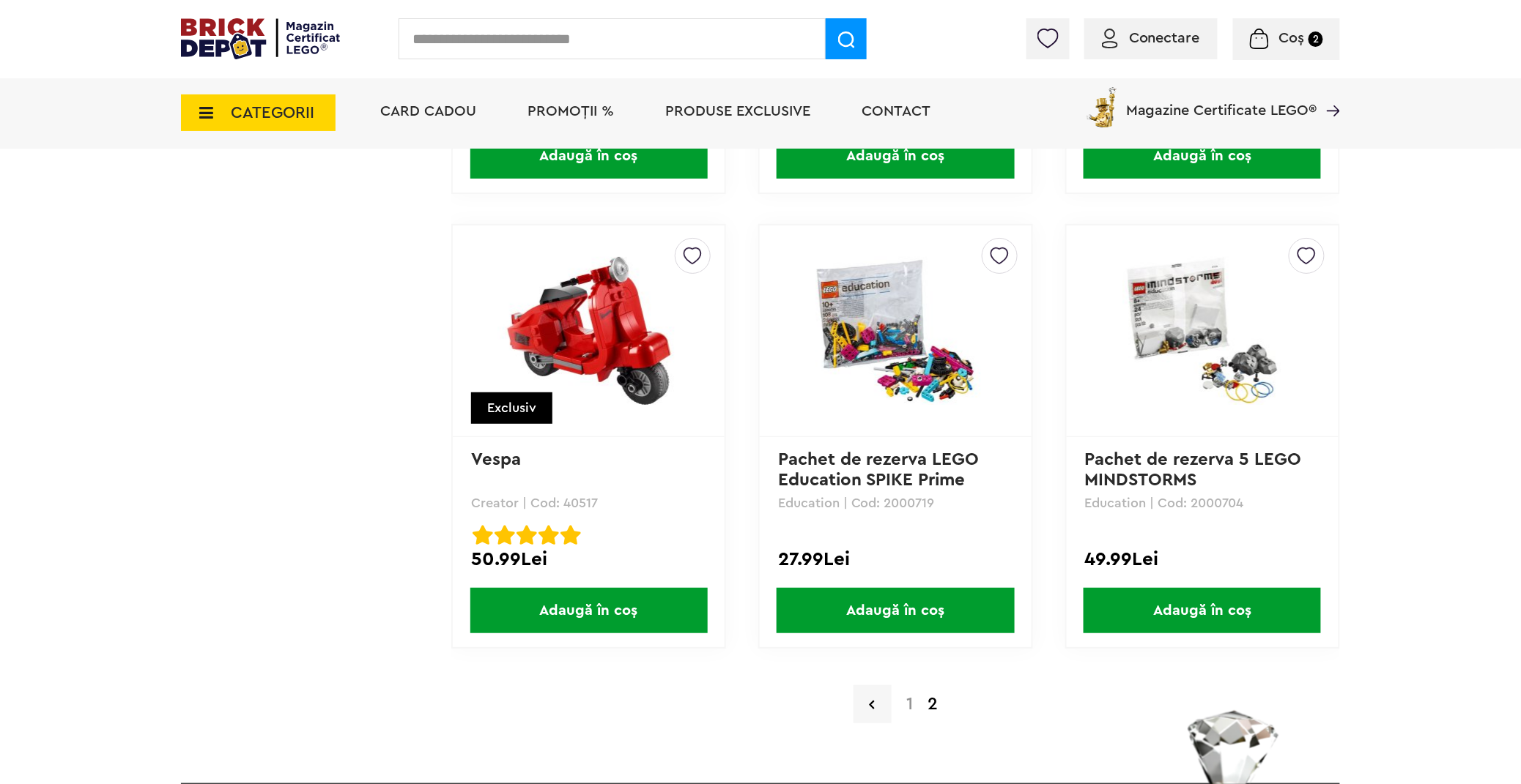
click at [543, 362] on img at bounding box center [589, 331] width 205 height 148
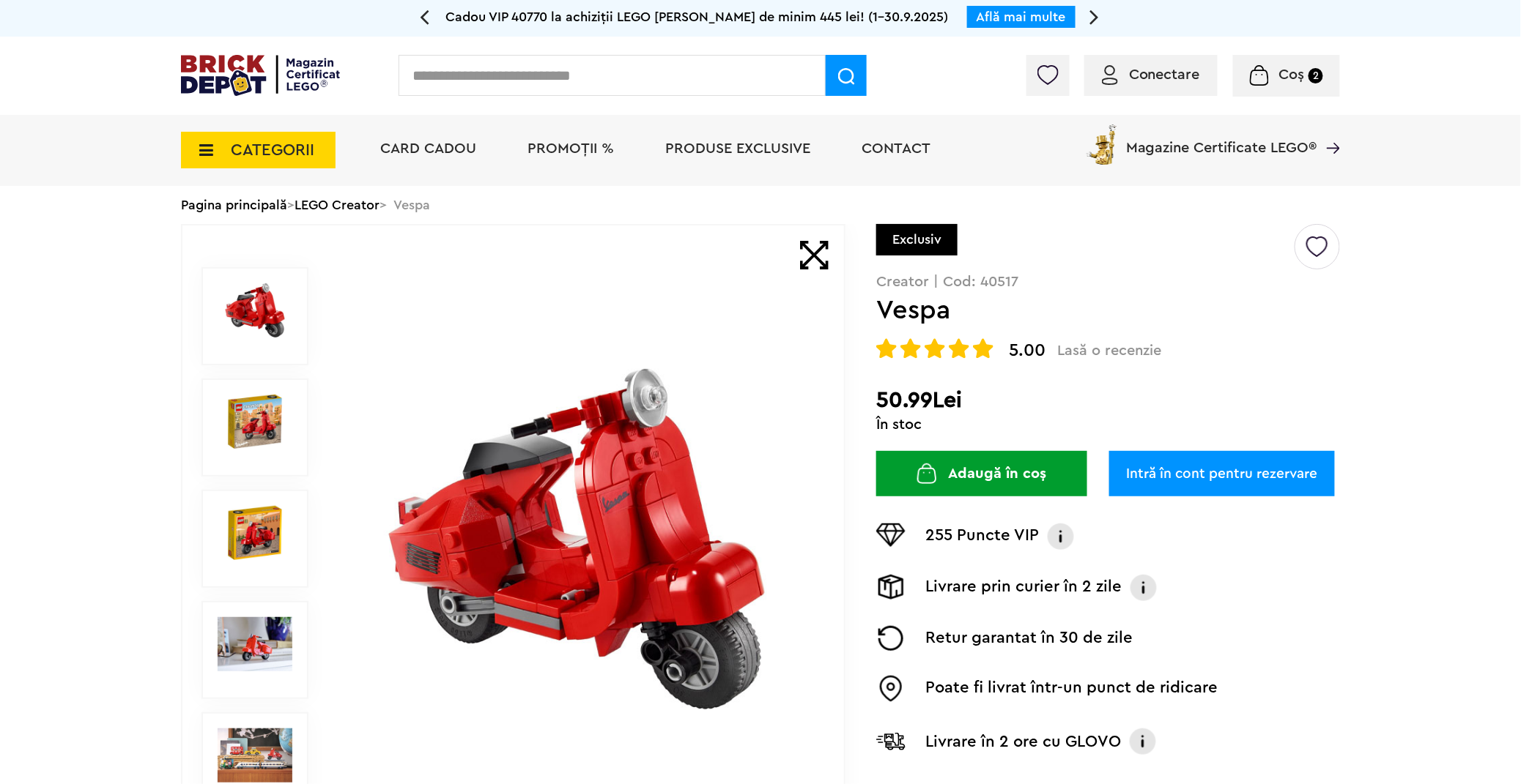
click at [249, 510] on img at bounding box center [255, 533] width 75 height 54
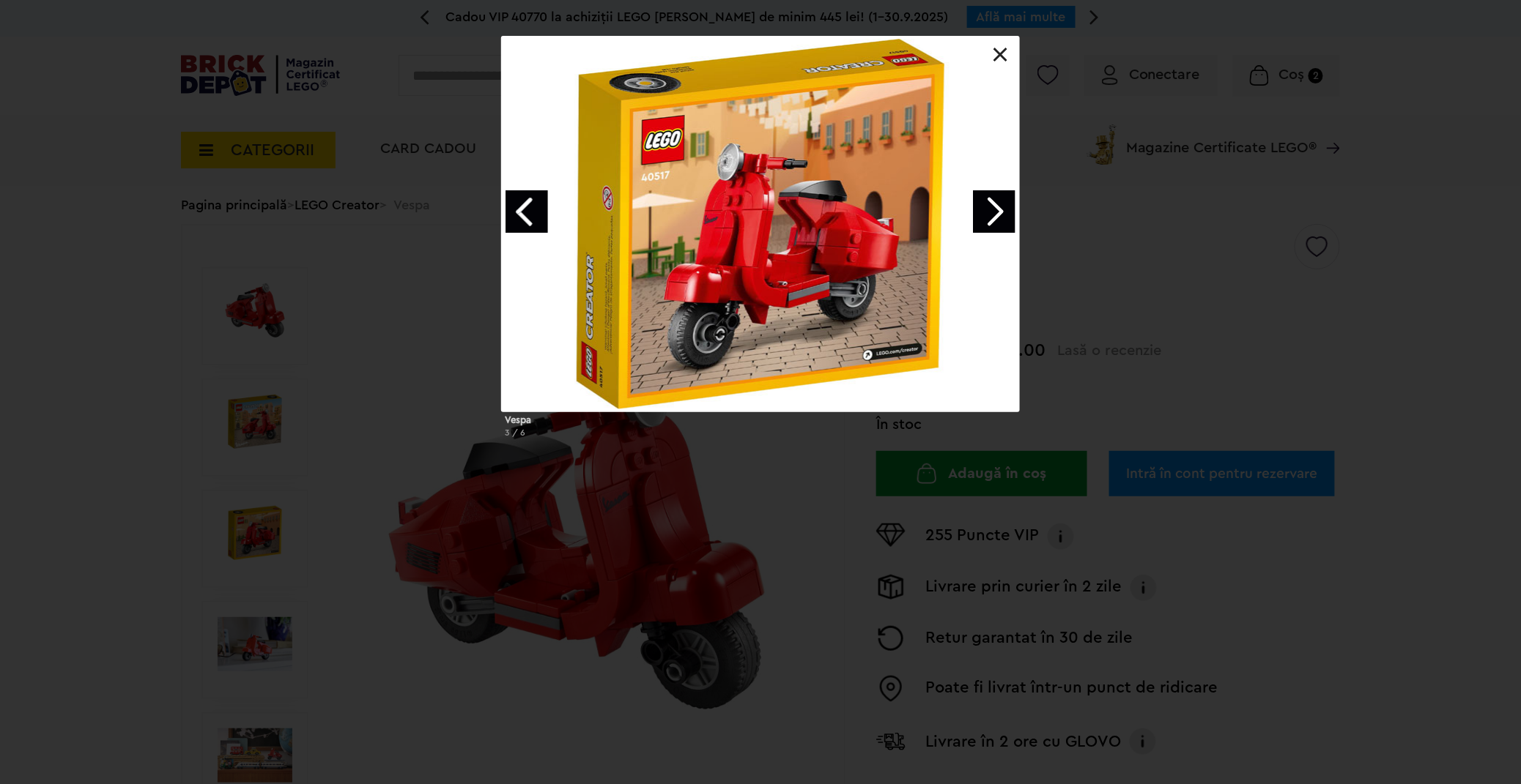
click at [1002, 54] on link at bounding box center [1001, 55] width 14 height 14
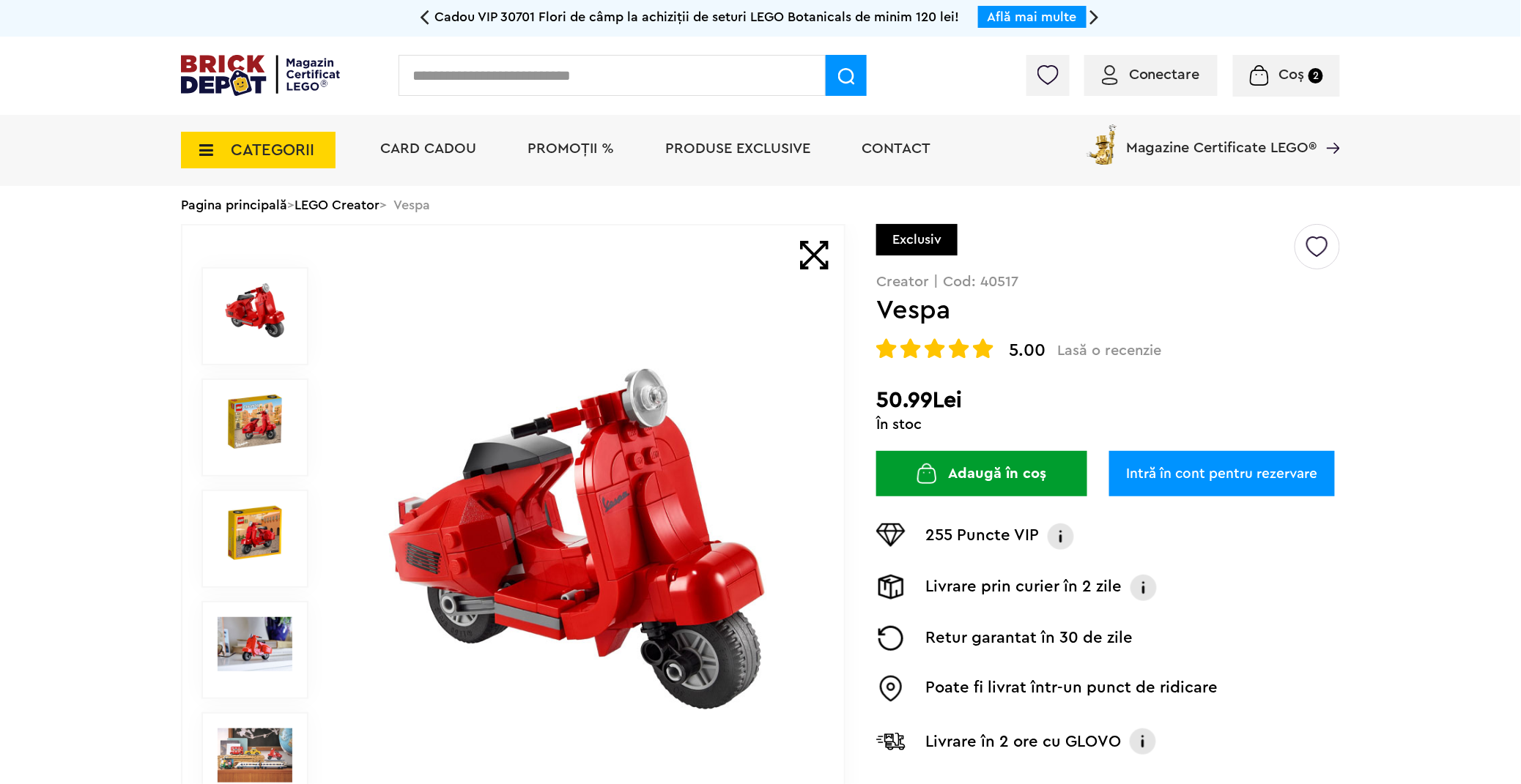
click at [1263, 82] on img at bounding box center [1260, 76] width 19 height 20
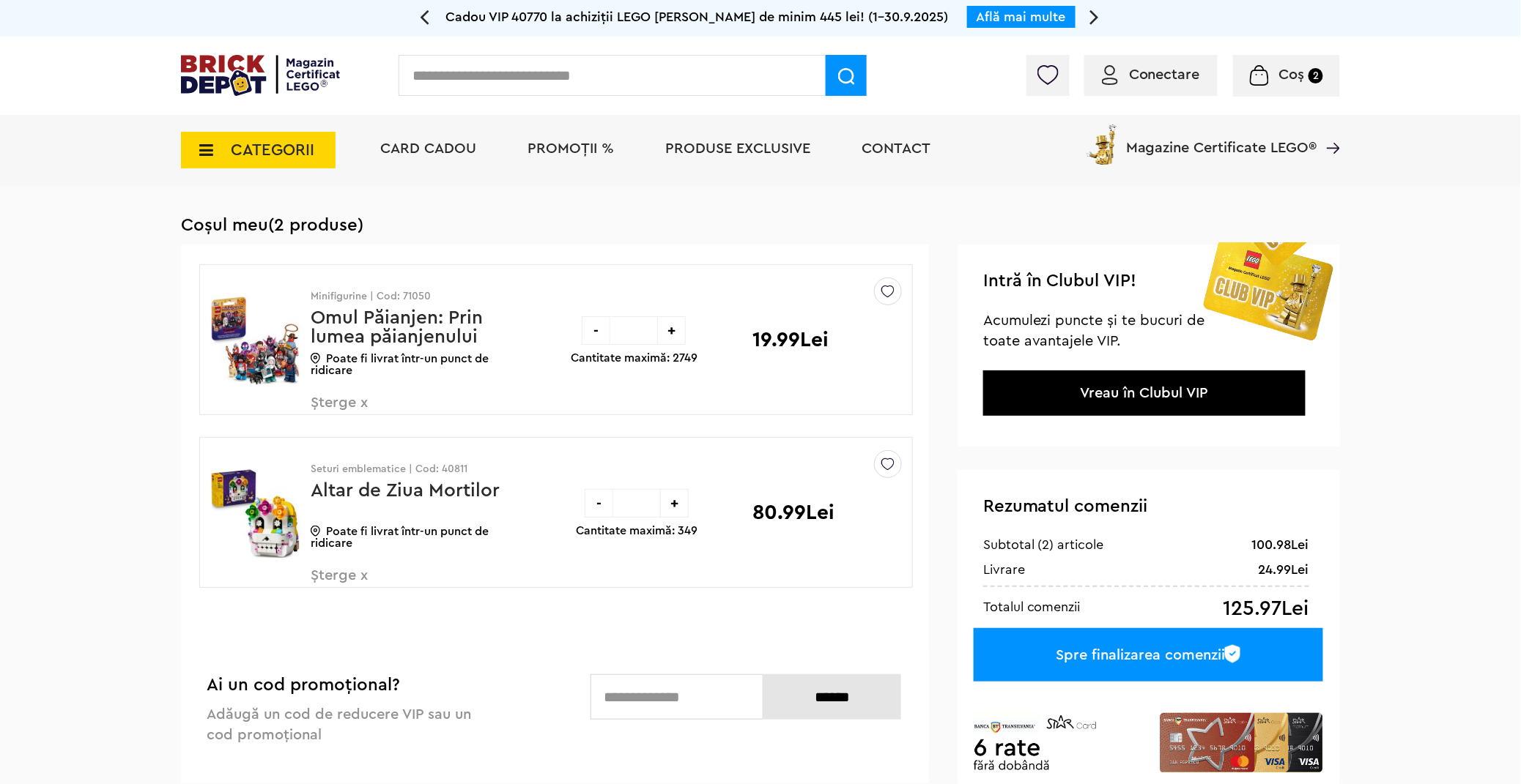
click at [601, 503] on div "-" at bounding box center [599, 503] width 29 height 29
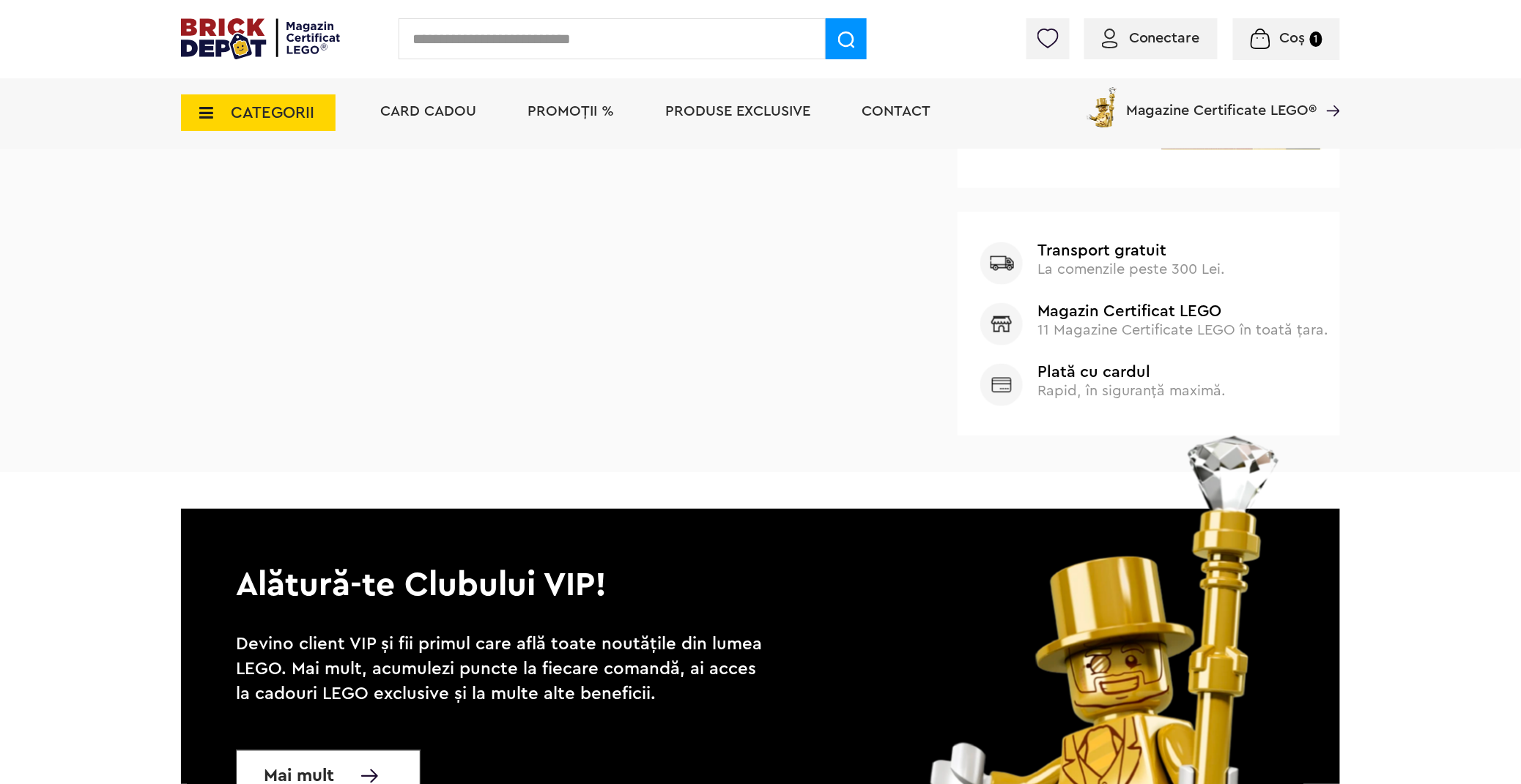
scroll to position [686, 0]
